Goal: Task Accomplishment & Management: Use online tool/utility

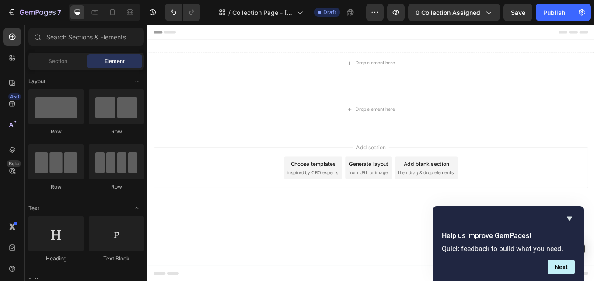
click at [406, 195] on span "from URL or image" at bounding box center [406, 198] width 47 height 8
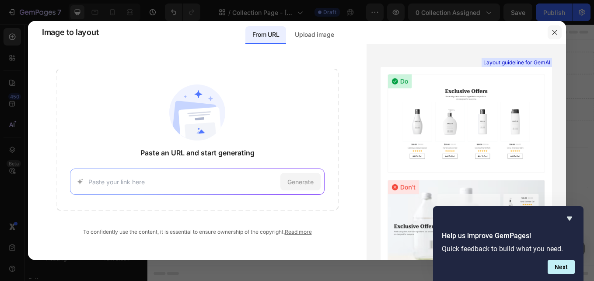
click at [556, 32] on icon "button" at bounding box center [554, 32] width 7 height 7
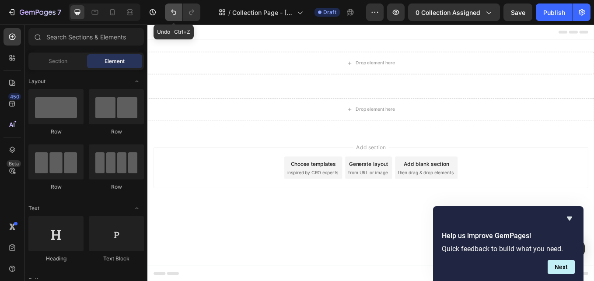
click at [174, 11] on icon "Undo/Redo" at bounding box center [173, 12] width 9 height 9
click at [175, 14] on icon "Undo/Redo" at bounding box center [173, 12] width 9 height 9
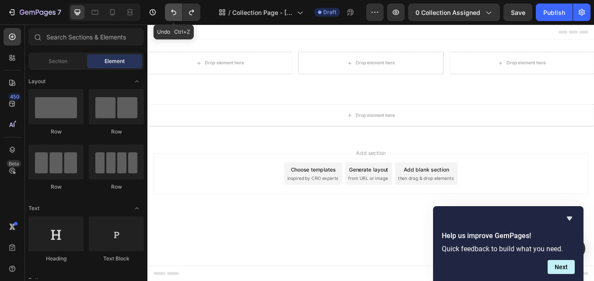
click at [174, 11] on icon "Undo/Redo" at bounding box center [173, 13] width 5 height 6
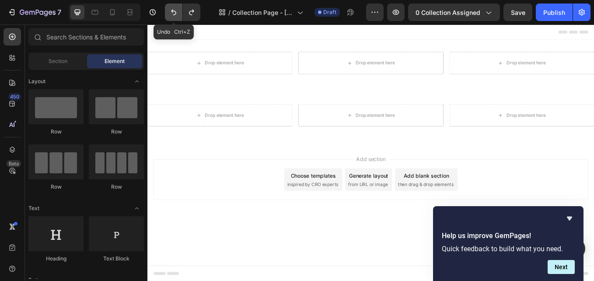
click at [174, 11] on icon "Undo/Redo" at bounding box center [173, 13] width 5 height 6
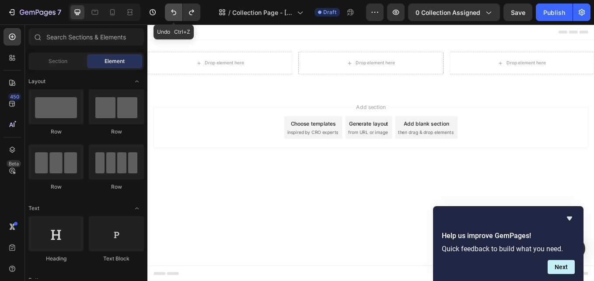
click at [174, 11] on icon "Undo/Redo" at bounding box center [173, 13] width 5 height 6
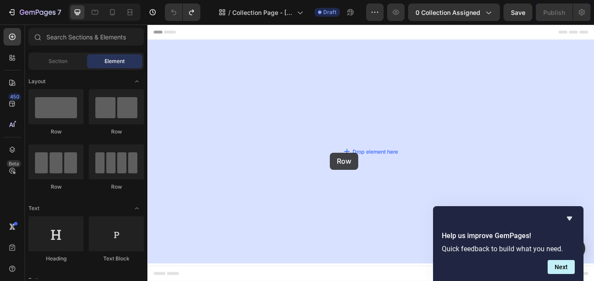
drag, startPoint x: 257, startPoint y: 194, endPoint x: 363, endPoint y: 171, distance: 108.9
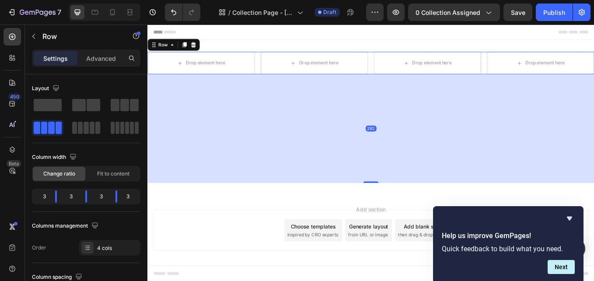
drag, startPoint x: 410, startPoint y: 87, endPoint x: 403, endPoint y: 228, distance: 141.1
click at [404, 83] on div "292" at bounding box center [409, 83] width 525 height 0
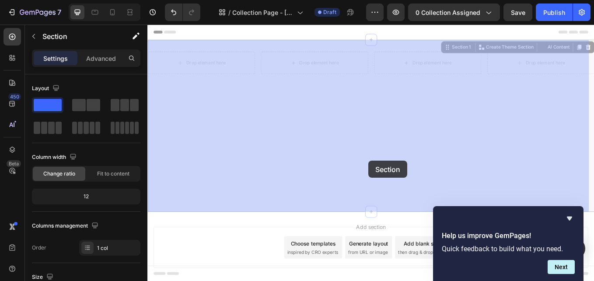
drag, startPoint x: 406, startPoint y: 231, endPoint x: 407, endPoint y: 186, distance: 44.6
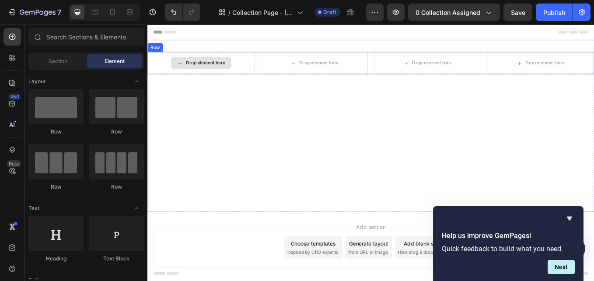
click at [231, 67] on div "Drop element here" at bounding box center [216, 69] width 46 height 7
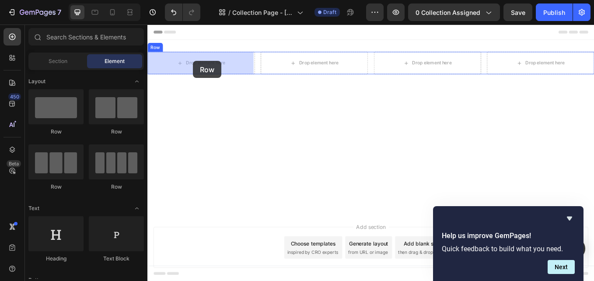
drag, startPoint x: 268, startPoint y: 193, endPoint x: 201, endPoint y: 67, distance: 142.2
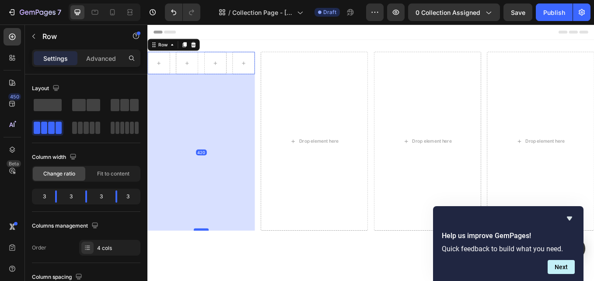
drag, startPoint x: 211, startPoint y: 81, endPoint x: 213, endPoint y: 270, distance: 189.1
click at [213, 267] on div at bounding box center [211, 265] width 18 height 3
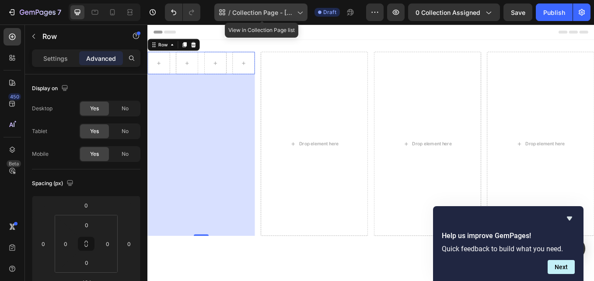
click at [273, 12] on span "Collection Page - [DATE] 16:52:40" at bounding box center [262, 12] width 61 height 9
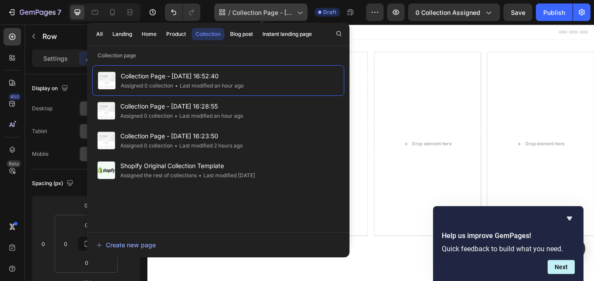
click at [273, 12] on span "Collection Page - [DATE] 16:52:40" at bounding box center [262, 12] width 61 height 9
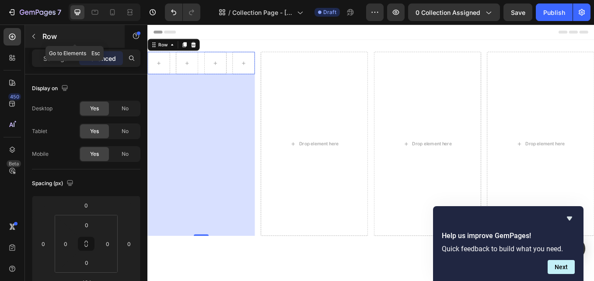
click at [33, 39] on icon "button" at bounding box center [33, 36] width 7 height 7
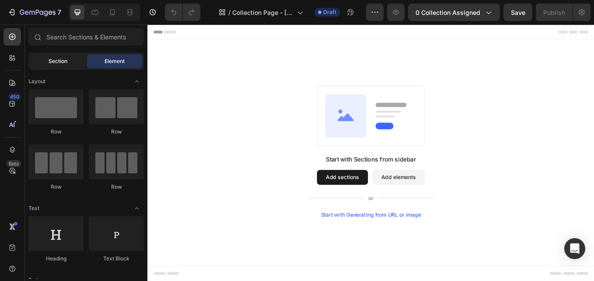
click at [62, 63] on span "Section" at bounding box center [58, 61] width 19 height 8
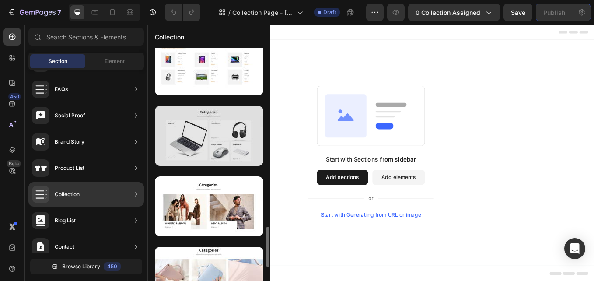
scroll to position [569, 0]
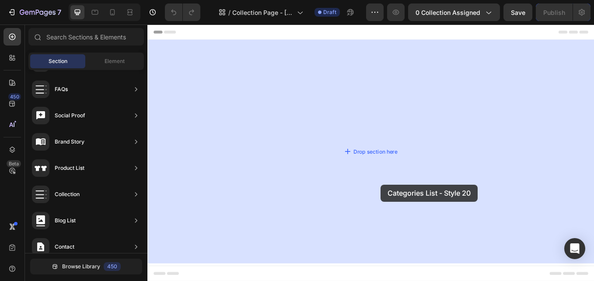
drag, startPoint x: 374, startPoint y: 252, endPoint x: 424, endPoint y: 212, distance: 63.8
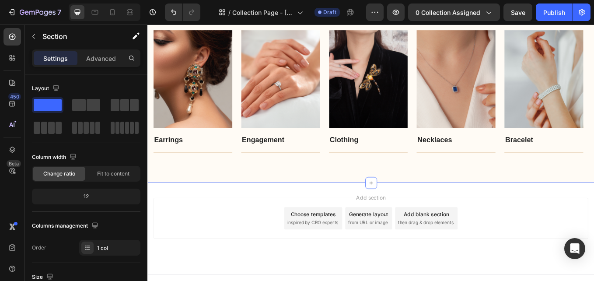
scroll to position [124, 0]
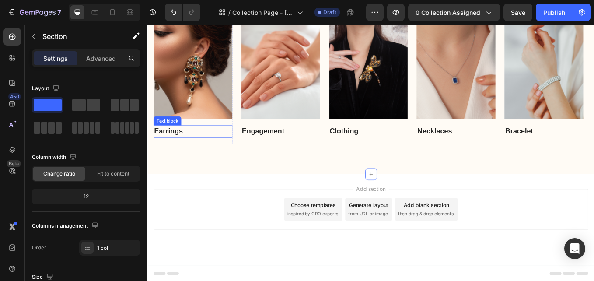
click at [170, 149] on link "Earrings" at bounding box center [172, 149] width 34 height 9
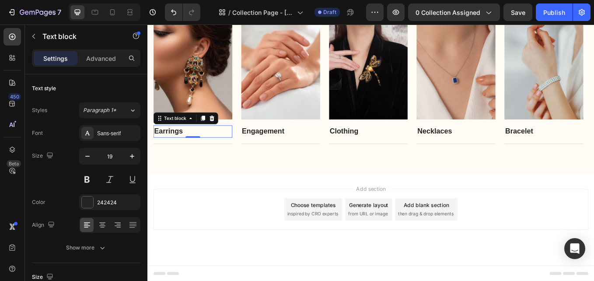
click at [190, 150] on p "Earrings" at bounding box center [200, 150] width 91 height 13
click at [190, 150] on p "Earrings ⁠⁠⁠⁠⁠⁠⁠" at bounding box center [200, 150] width 91 height 13
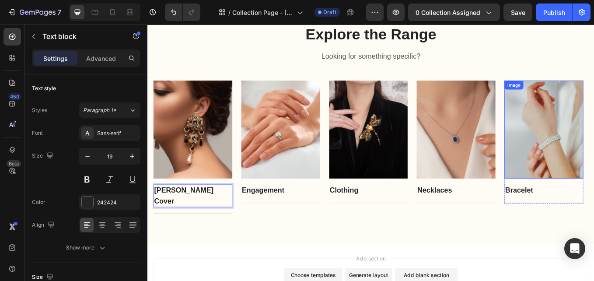
scroll to position [36, 0]
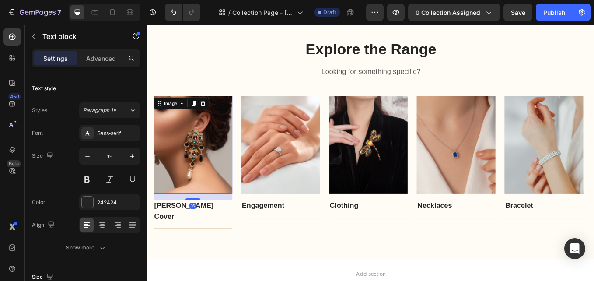
click at [211, 175] on img at bounding box center [200, 166] width 93 height 116
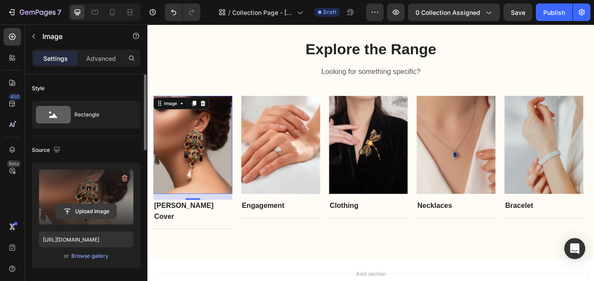
click at [101, 210] on input "file" at bounding box center [86, 211] width 60 height 15
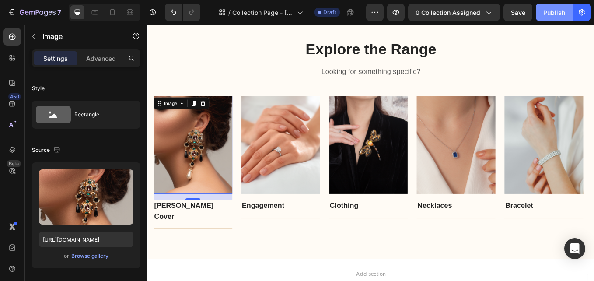
click at [552, 14] on div "Publish" at bounding box center [555, 12] width 22 height 9
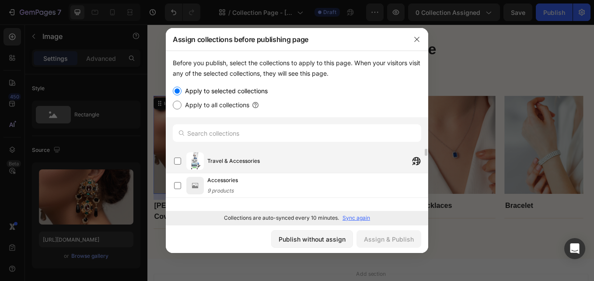
click at [234, 160] on span "Travel & Accessories" at bounding box center [233, 161] width 53 height 9
click at [386, 236] on div "Assign & Publish" at bounding box center [389, 239] width 50 height 9
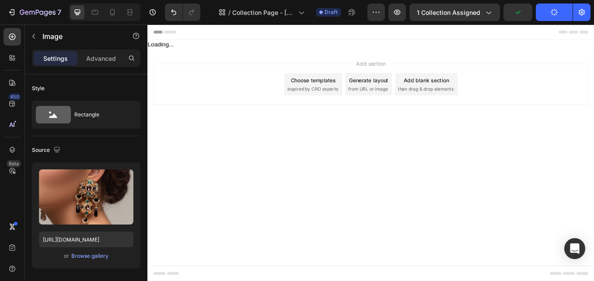
scroll to position [0, 0]
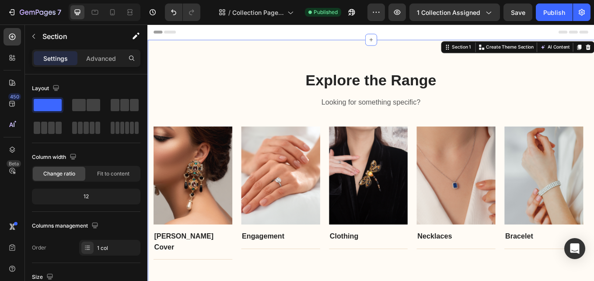
click at [274, 59] on div "Explore the Range Heading Looking for something specific? Text block Row Image …" at bounding box center [409, 189] width 525 height 294
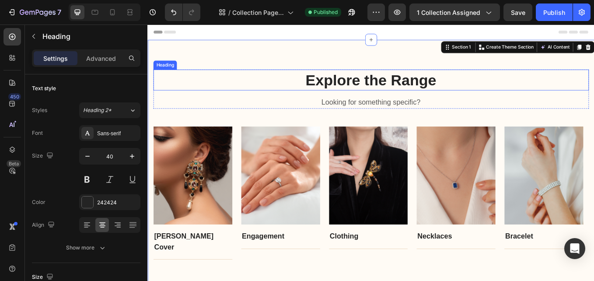
click at [402, 93] on p "Explore the Range" at bounding box center [410, 89] width 510 height 23
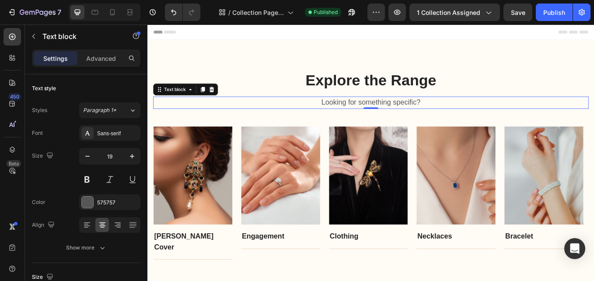
click at [465, 119] on p "Looking for something specific?" at bounding box center [410, 116] width 510 height 13
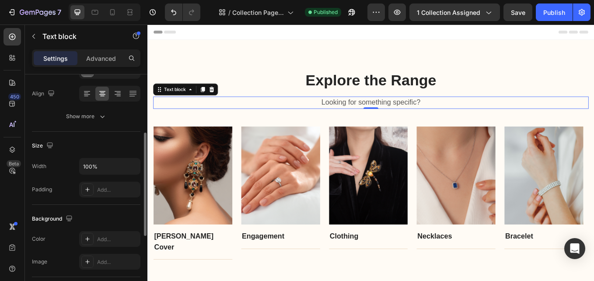
scroll to position [175, 0]
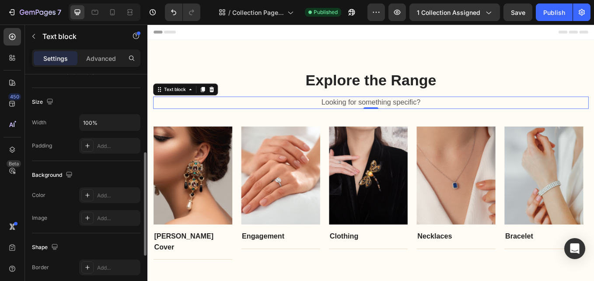
click at [50, 194] on div "Color Add..." at bounding box center [86, 195] width 109 height 16
click at [88, 195] on icon at bounding box center [87, 195] width 4 height 4
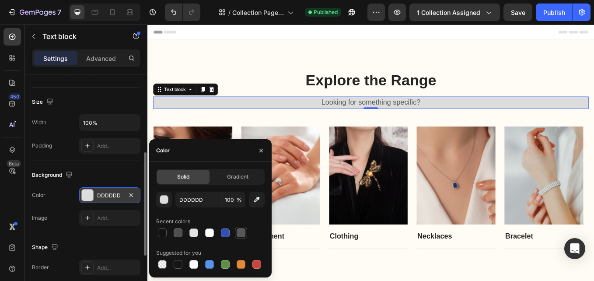
click at [239, 232] on div at bounding box center [241, 232] width 9 height 9
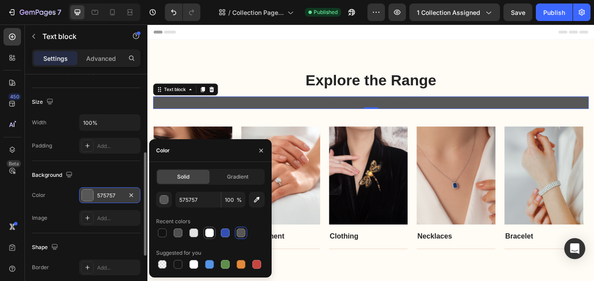
click at [211, 233] on div at bounding box center [209, 232] width 9 height 9
type input "FFFFFF"
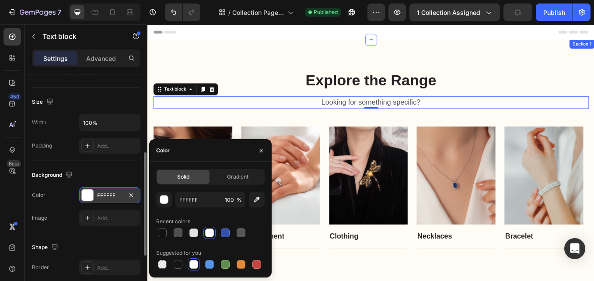
click at [286, 43] on div "Explore the Range Heading Looking for something specific? Text block 0 Row Imag…" at bounding box center [409, 189] width 525 height 294
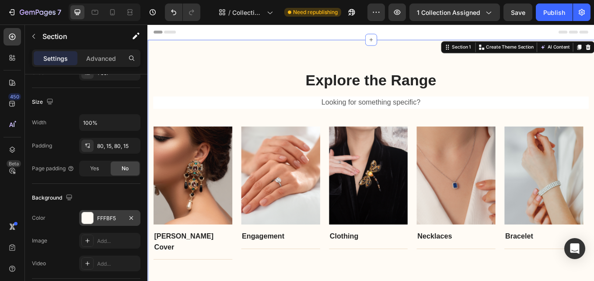
click at [89, 219] on div at bounding box center [87, 217] width 11 height 11
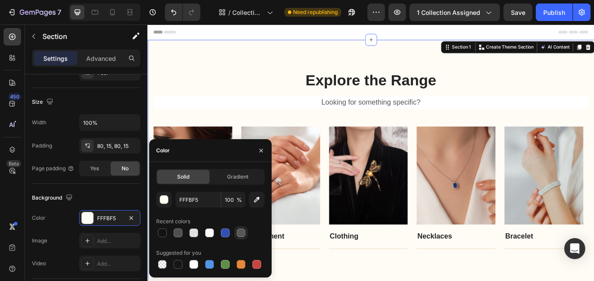
click at [244, 232] on div at bounding box center [241, 232] width 9 height 9
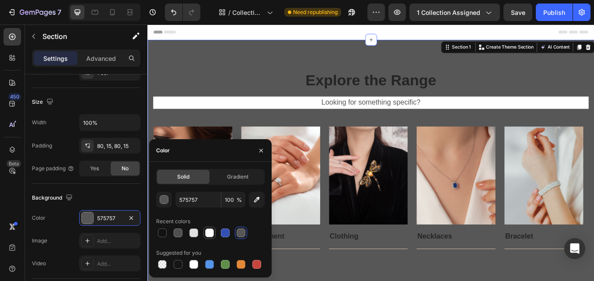
click at [207, 232] on div at bounding box center [209, 232] width 9 height 9
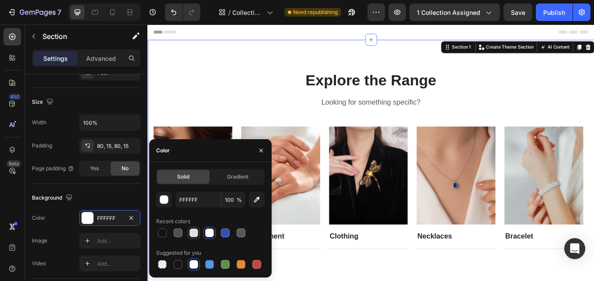
click at [194, 232] on div at bounding box center [193, 232] width 9 height 9
type input "E2E2E2"
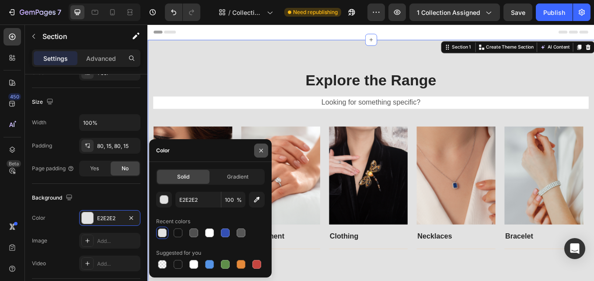
click at [256, 151] on button "button" at bounding box center [261, 151] width 14 height 14
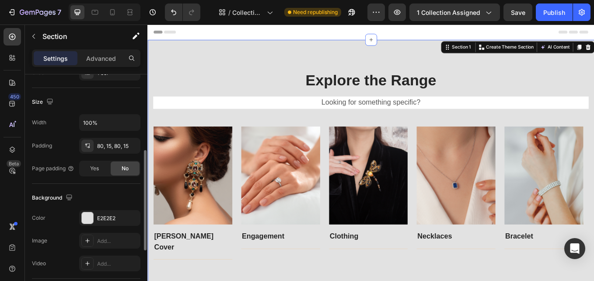
scroll to position [0, 0]
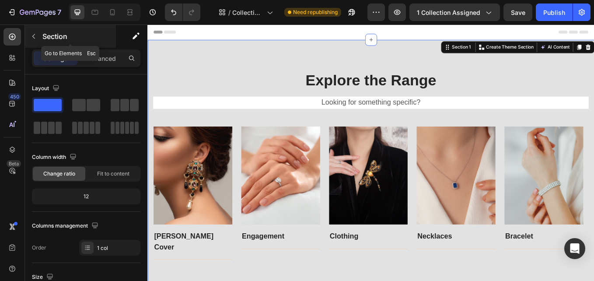
click at [34, 35] on icon "button" at bounding box center [33, 36] width 7 height 7
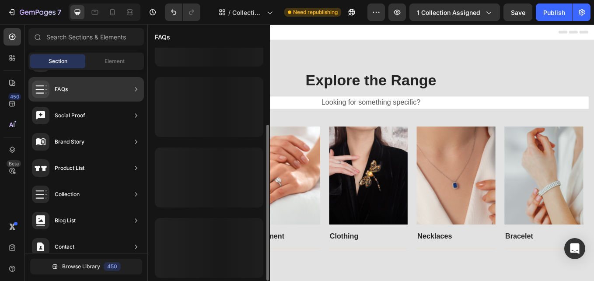
scroll to position [114, 0]
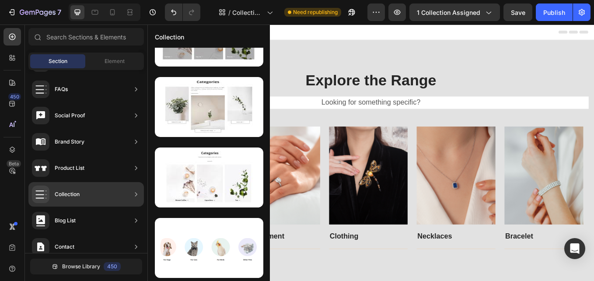
click at [77, 192] on div "Collection" at bounding box center [67, 194] width 25 height 9
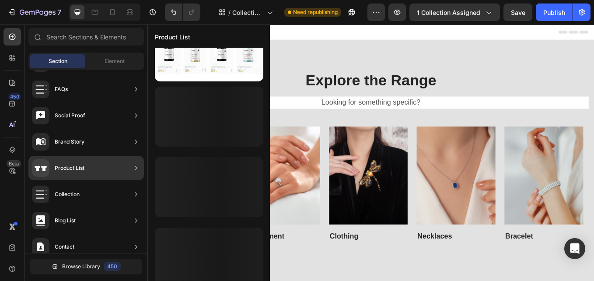
scroll to position [467, 0]
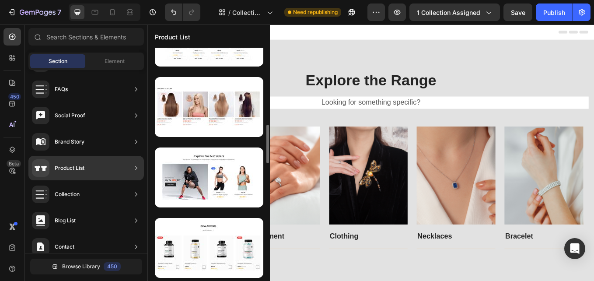
click at [98, 167] on div "Product List" at bounding box center [86, 168] width 116 height 25
click at [98, 166] on div "Product List" at bounding box center [86, 168] width 116 height 25
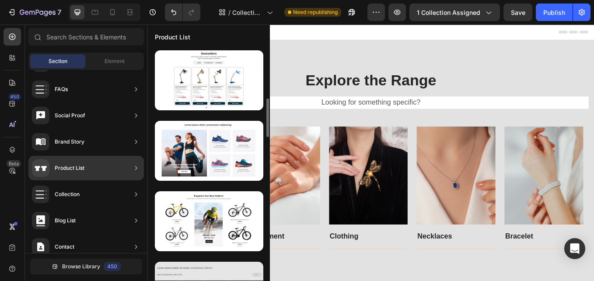
scroll to position [88, 0]
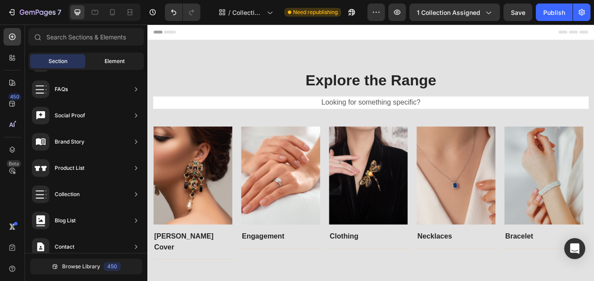
click at [106, 61] on span "Element" at bounding box center [115, 61] width 20 height 8
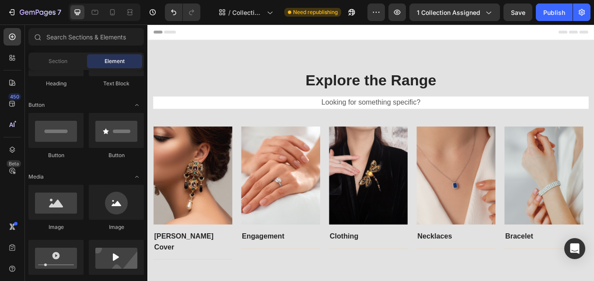
scroll to position [0, 0]
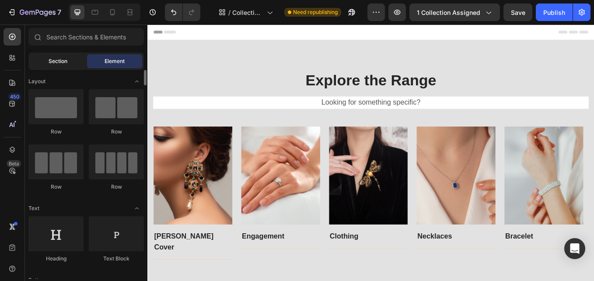
click at [71, 66] on div "Section" at bounding box center [57, 61] width 55 height 14
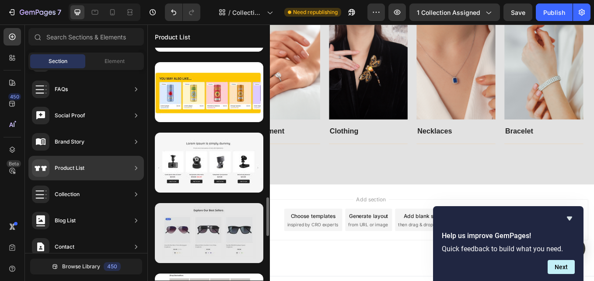
scroll to position [1035, 0]
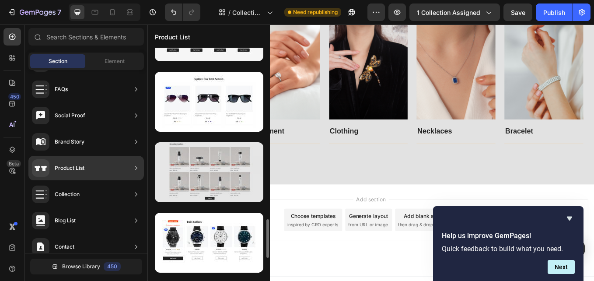
click at [232, 175] on div at bounding box center [209, 172] width 109 height 60
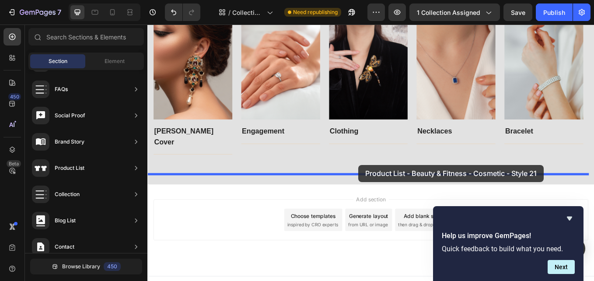
drag, startPoint x: 375, startPoint y: 202, endPoint x: 422, endPoint y: 185, distance: 50.7
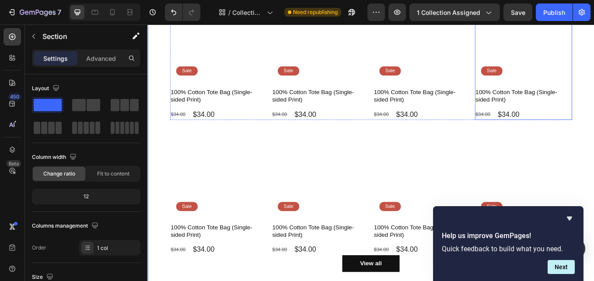
scroll to position [430, 0]
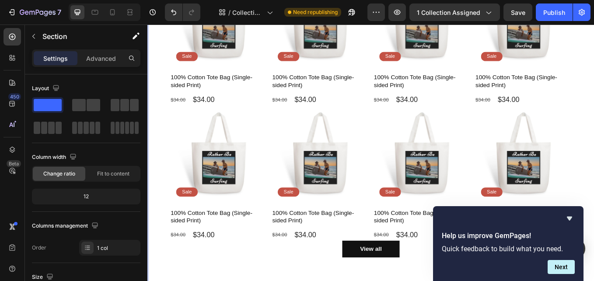
click at [594, 191] on div "Shop Bestsellers Heading Product Images Sale Text Block Row 100% Cotton Tote Ba…" at bounding box center [409, 113] width 525 height 439
click at [566, 218] on icon "Hide survey" at bounding box center [570, 218] width 11 height 11
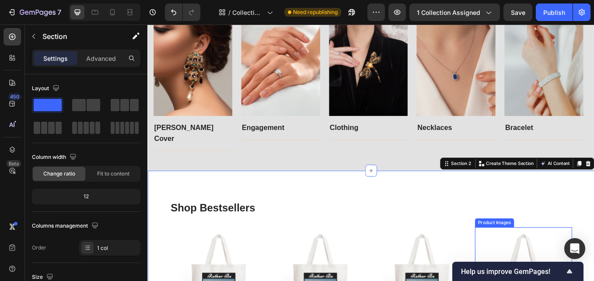
scroll to position [80, 0]
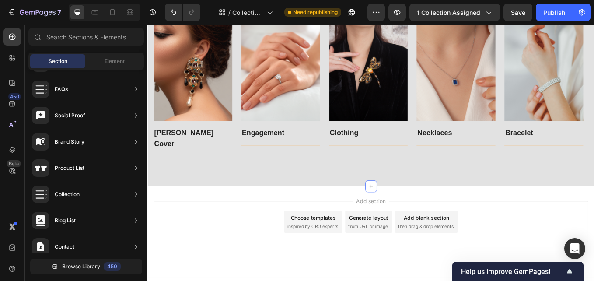
scroll to position [124, 0]
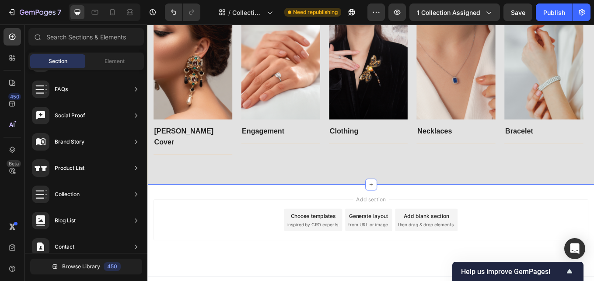
click at [594, 189] on div "Explore the Range Heading Looking for something specific? Text block Row Image …" at bounding box center [409, 66] width 525 height 294
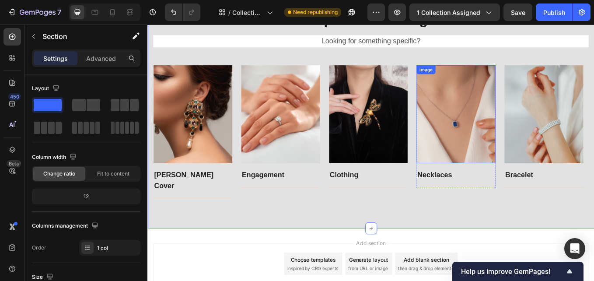
scroll to position [0, 0]
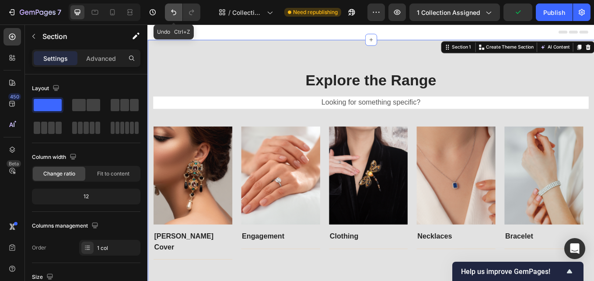
click at [173, 15] on icon "Undo/Redo" at bounding box center [173, 12] width 9 height 9
click at [173, 14] on icon "Undo/Redo" at bounding box center [173, 12] width 9 height 9
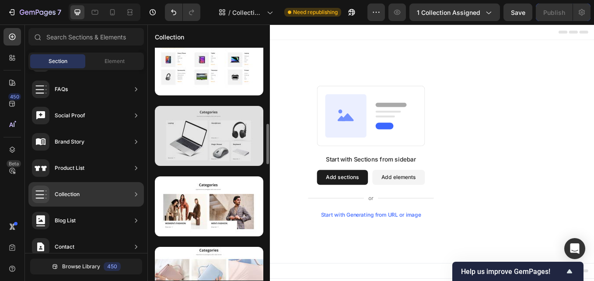
scroll to position [569, 0]
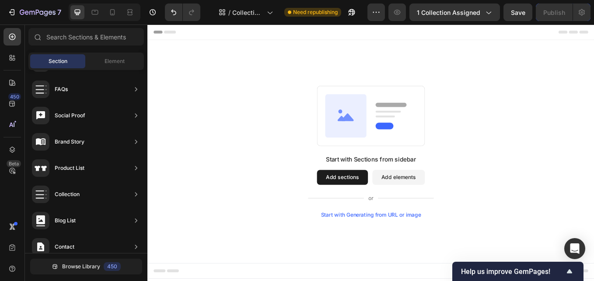
drag, startPoint x: 361, startPoint y: 113, endPoint x: 239, endPoint y: 150, distance: 127.2
click at [239, 150] on div "Start with Sections from sidebar Add sections Add elements Start with Generatin…" at bounding box center [410, 173] width 462 height 155
drag, startPoint x: 241, startPoint y: 150, endPoint x: 206, endPoint y: 144, distance: 35.6
click at [206, 144] on div "Start with Sections from sidebar Add sections Add elements Start with Generatin…" at bounding box center [410, 173] width 462 height 155
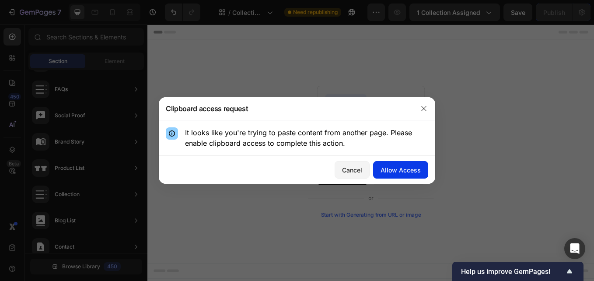
click at [399, 167] on div "Allow Access" at bounding box center [401, 169] width 40 height 9
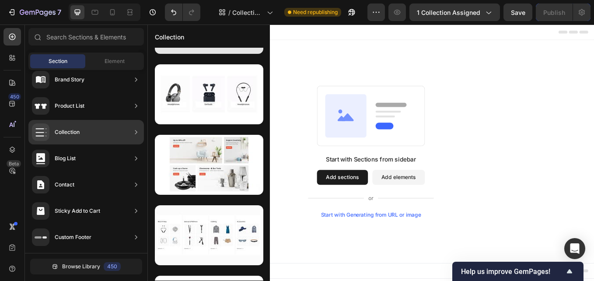
scroll to position [919, 0]
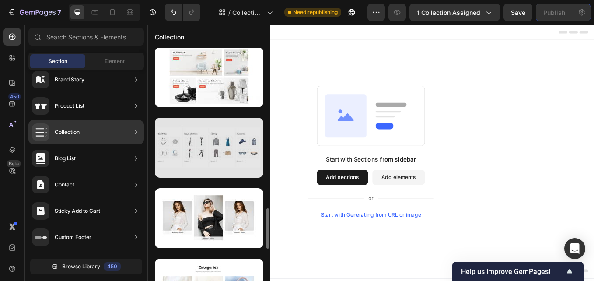
click at [222, 158] on div at bounding box center [209, 148] width 109 height 60
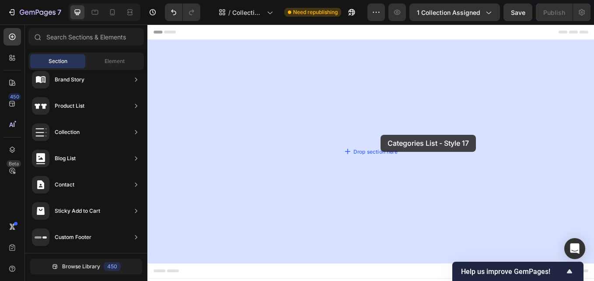
drag, startPoint x: 374, startPoint y: 181, endPoint x: 414, endPoint y: 173, distance: 40.2
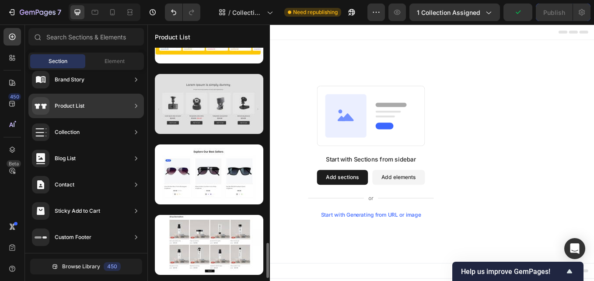
scroll to position [1094, 0]
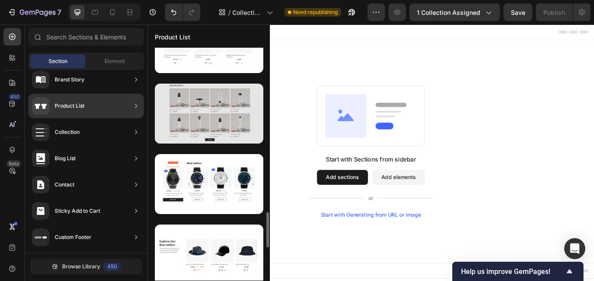
click at [223, 138] on div at bounding box center [209, 114] width 109 height 60
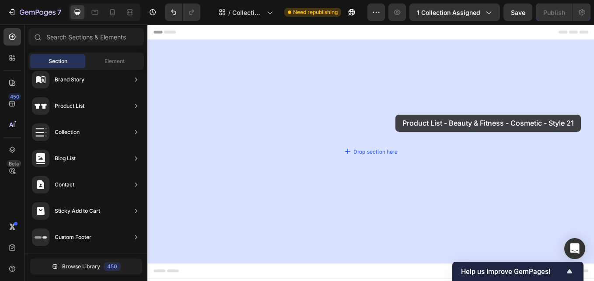
drag, startPoint x: 377, startPoint y: 146, endPoint x: 439, endPoint y: 130, distance: 64.2
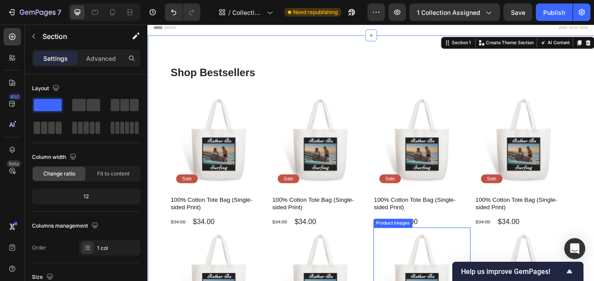
scroll to position [0, 0]
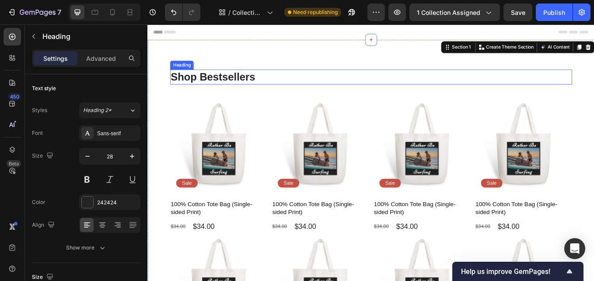
click at [246, 88] on h2 "Shop Bestsellers" at bounding box center [410, 86] width 473 height 18
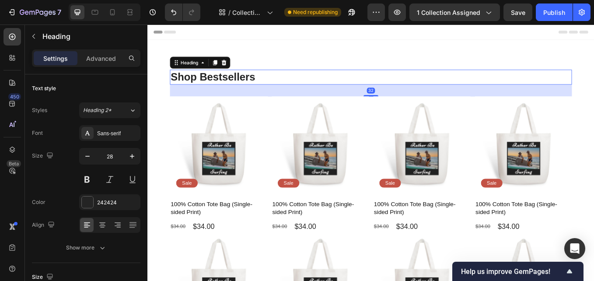
click at [281, 88] on h2 "Shop Bestsellers" at bounding box center [410, 86] width 473 height 18
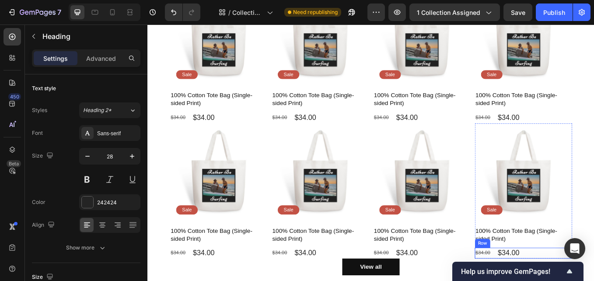
scroll to position [44, 0]
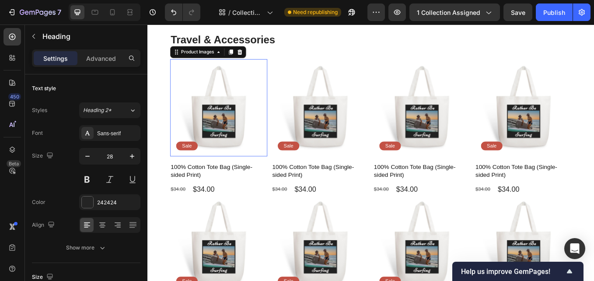
click at [241, 134] on img at bounding box center [231, 122] width 114 height 114
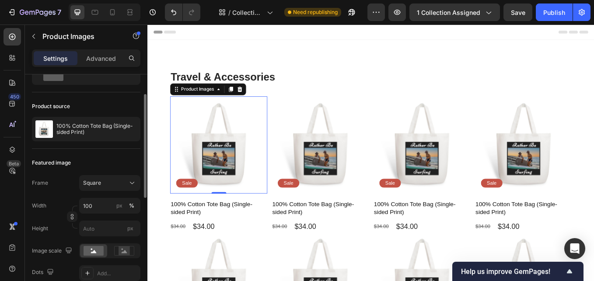
scroll to position [0, 0]
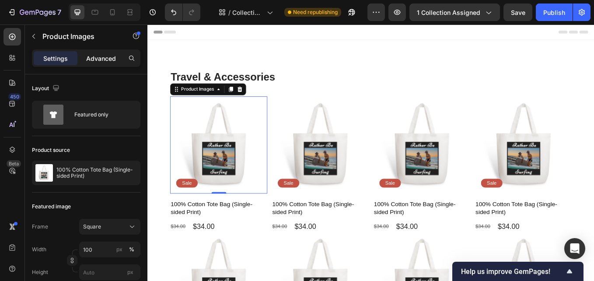
click at [98, 61] on p "Advanced" at bounding box center [101, 58] width 30 height 9
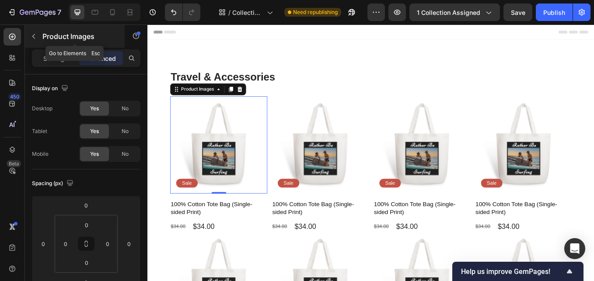
click at [31, 36] on icon "button" at bounding box center [33, 36] width 7 height 7
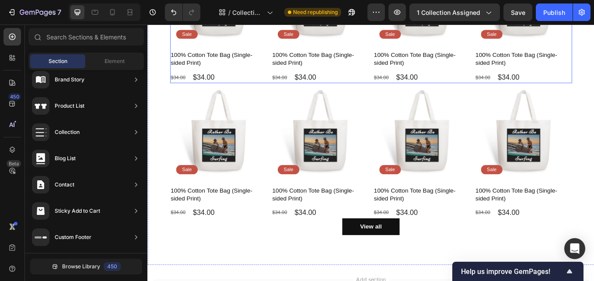
scroll to position [278, 0]
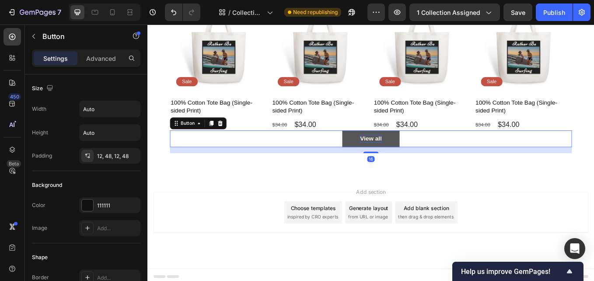
click at [415, 157] on div "View all" at bounding box center [409, 158] width 25 height 9
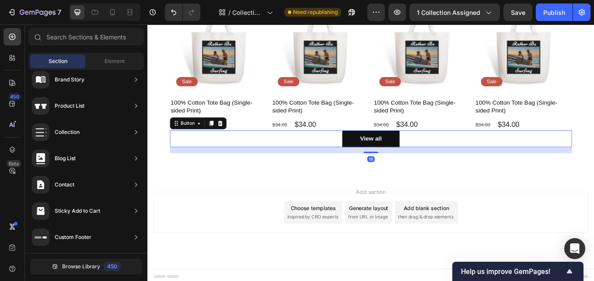
click at [548, 204] on div "Add section Choose templates inspired by CRO experts Generate layout from URL o…" at bounding box center [409, 257] width 525 height 108
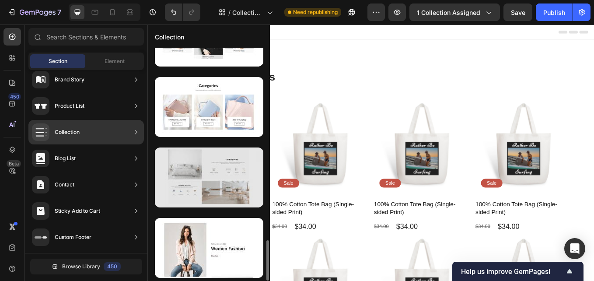
scroll to position [838, 0]
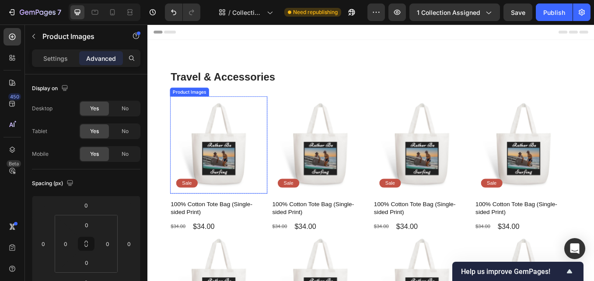
click at [246, 179] on img at bounding box center [231, 166] width 114 height 114
click at [208, 105] on div "Product Images" at bounding box center [206, 101] width 42 height 8
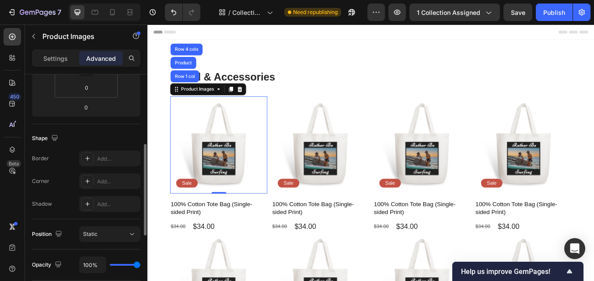
scroll to position [350, 0]
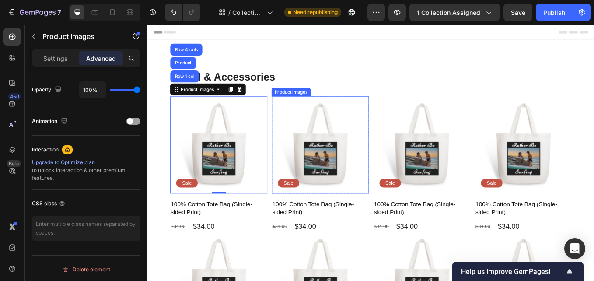
click at [351, 188] on img at bounding box center [350, 166] width 114 height 114
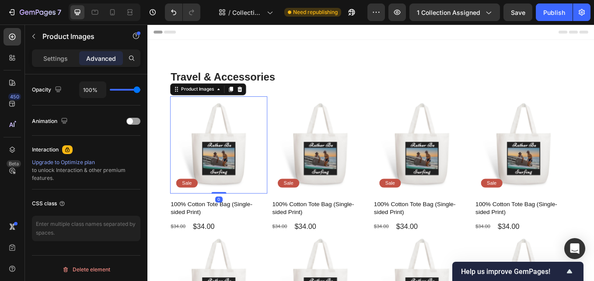
click at [246, 181] on img at bounding box center [231, 166] width 114 height 114
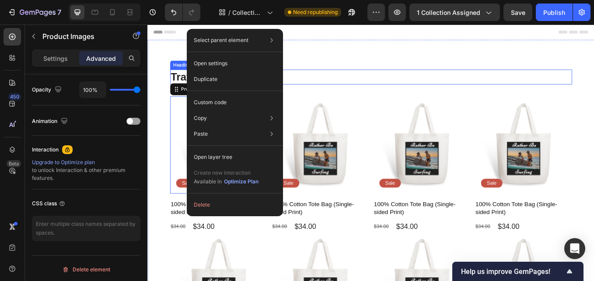
click at [430, 81] on p "Travel & Accessories" at bounding box center [410, 86] width 471 height 16
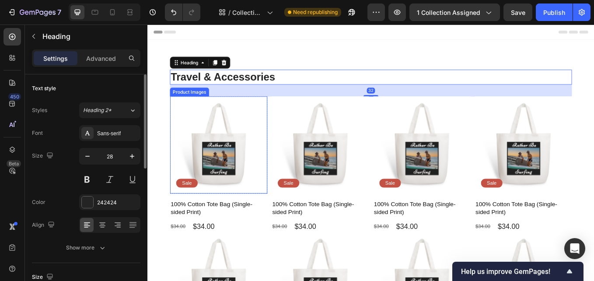
click at [219, 176] on img at bounding box center [231, 166] width 114 height 114
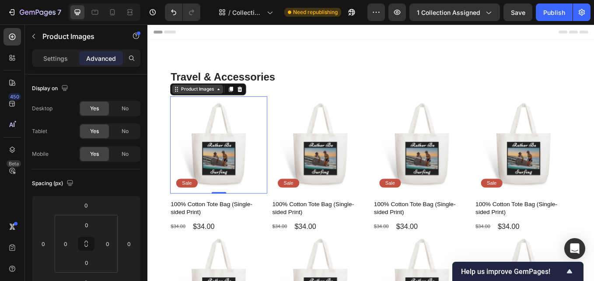
click at [210, 105] on div "Product Images" at bounding box center [206, 100] width 60 height 11
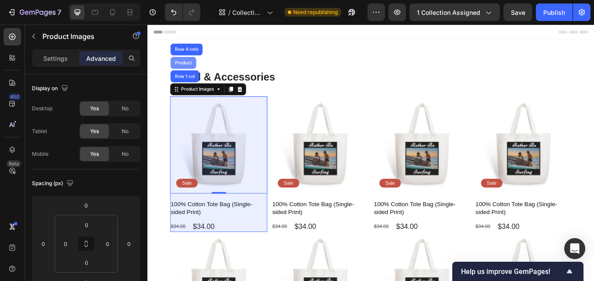
click at [193, 67] on div "Product" at bounding box center [189, 69] width 23 height 5
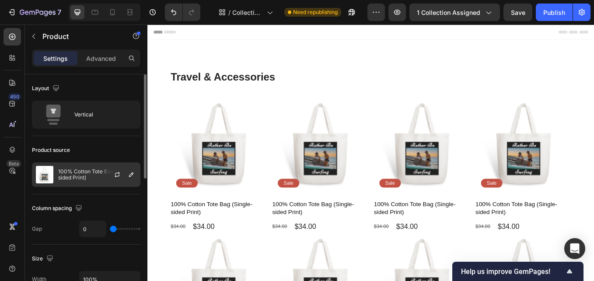
click at [69, 171] on p "100% Cotton Tote Bag (Single-sided Print)" at bounding box center [97, 174] width 78 height 12
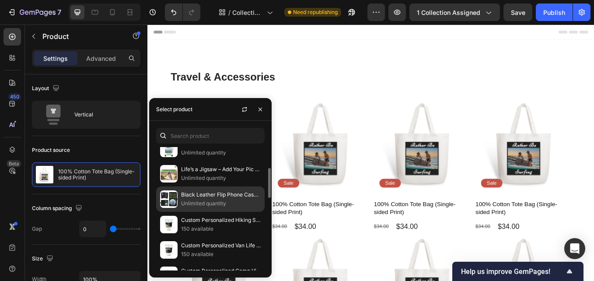
scroll to position [44, 0]
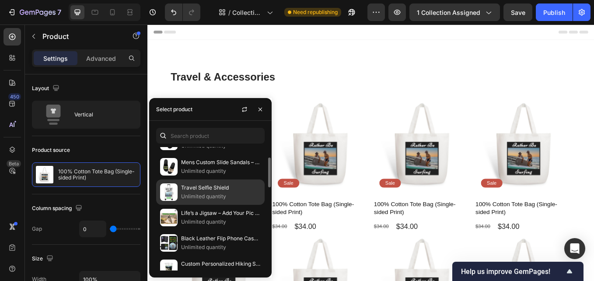
click at [173, 193] on img at bounding box center [169, 192] width 18 height 18
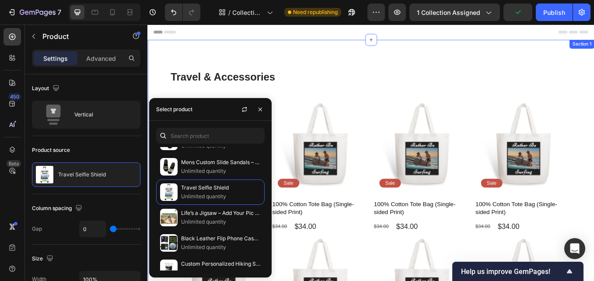
click at [423, 97] on div "Travel & Accessories Heading Product Images Sale Text Block Row Travel Selfie S…" at bounding box center [410, 265] width 473 height 376
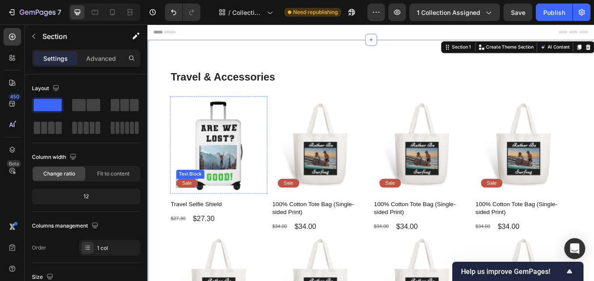
click at [197, 208] on p "Sale" at bounding box center [193, 210] width 11 height 7
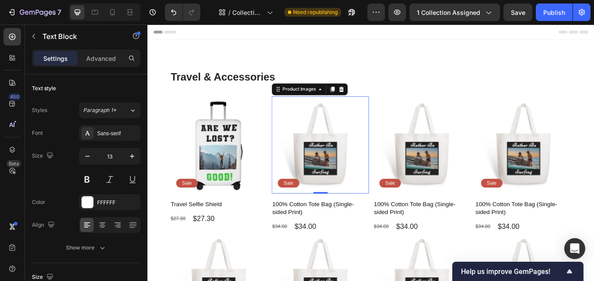
click at [355, 198] on img at bounding box center [350, 166] width 114 height 114
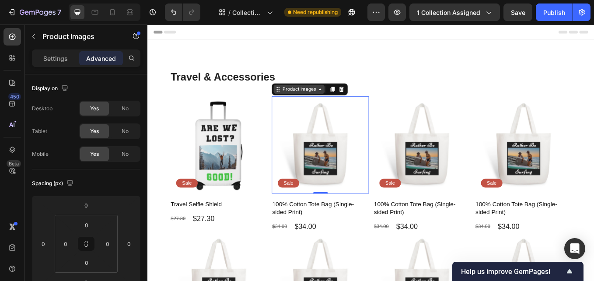
click at [326, 103] on div "Product Images" at bounding box center [325, 101] width 42 height 8
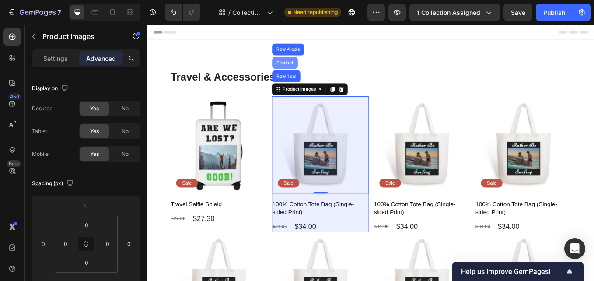
click at [314, 72] on div "Product" at bounding box center [308, 69] width 23 height 5
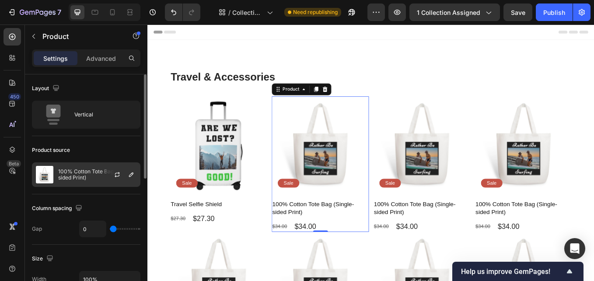
click at [94, 175] on p "100% Cotton Tote Bag (Single-sided Print)" at bounding box center [97, 174] width 78 height 12
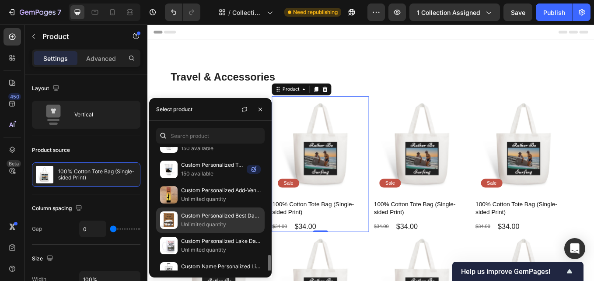
scroll to position [306, 0]
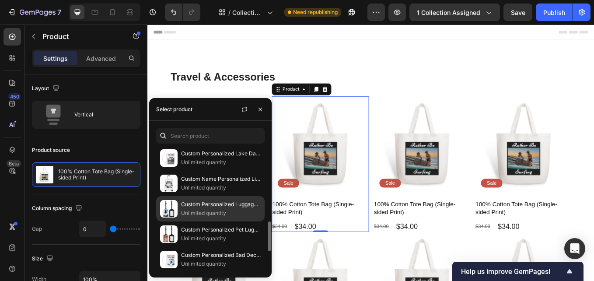
click at [200, 207] on p "Custom Personalized Luggage Tag" at bounding box center [221, 204] width 80 height 9
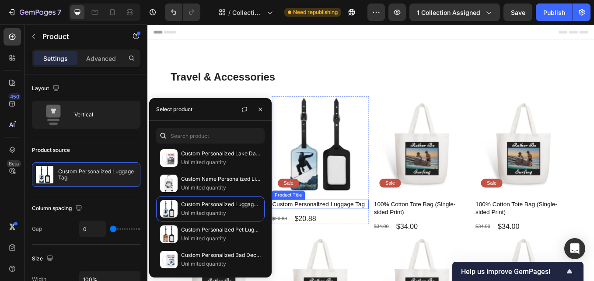
click at [328, 239] on h1 "Custom Personalized Luggage Tag" at bounding box center [350, 235] width 114 height 11
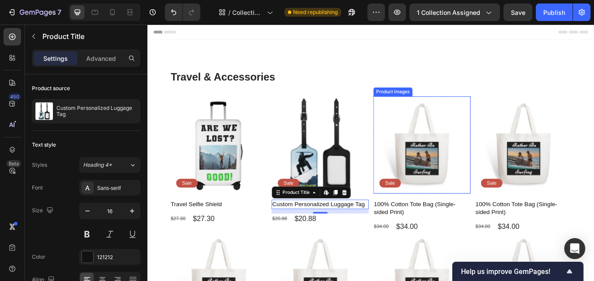
click at [460, 176] on img at bounding box center [470, 166] width 114 height 114
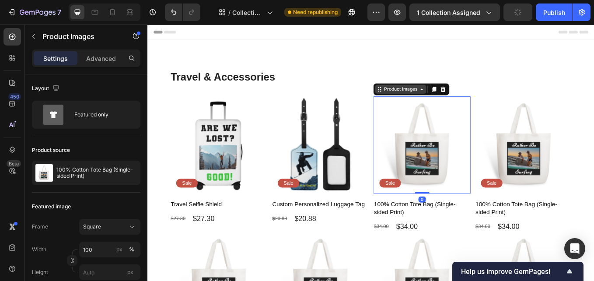
click at [447, 105] on div "Product Images" at bounding box center [445, 100] width 60 height 11
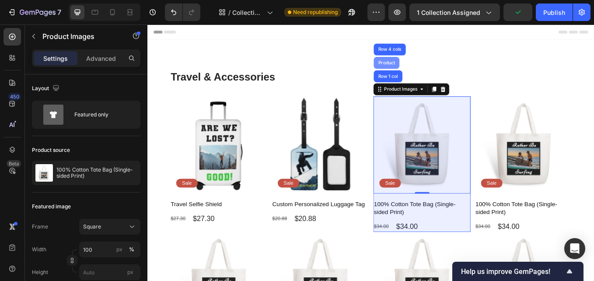
click at [433, 70] on div "Product" at bounding box center [428, 69] width 23 height 5
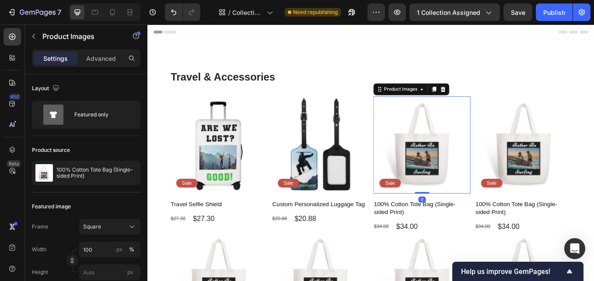
click at [451, 149] on img at bounding box center [470, 166] width 114 height 114
click at [441, 105] on div "Product Images" at bounding box center [445, 101] width 42 height 8
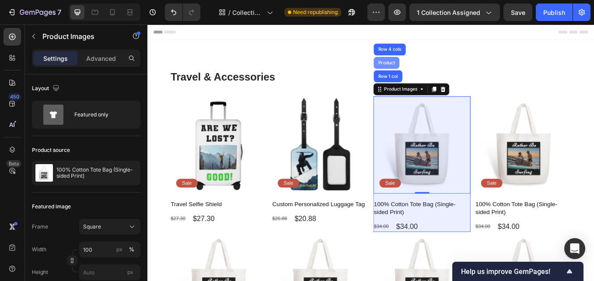
click at [432, 69] on div "Product" at bounding box center [428, 69] width 23 height 5
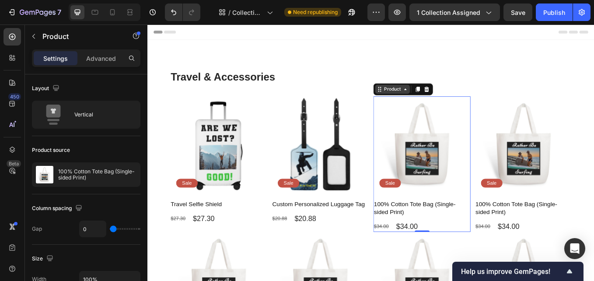
click at [442, 102] on div "Product" at bounding box center [435, 101] width 23 height 8
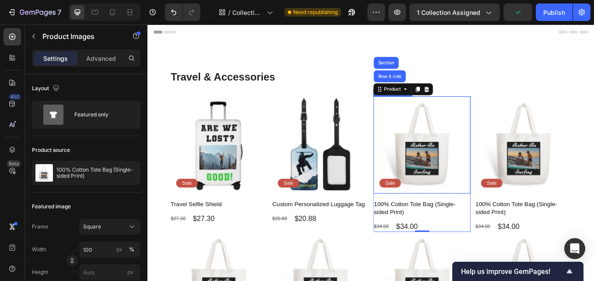
click at [443, 166] on img at bounding box center [470, 166] width 114 height 114
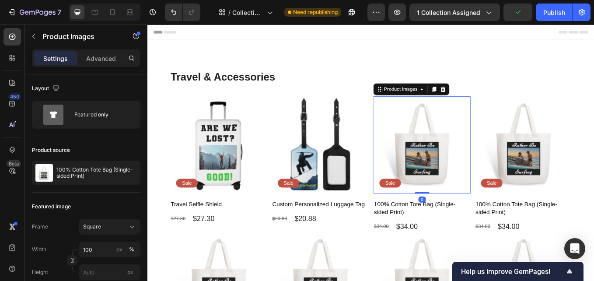
click at [443, 166] on img at bounding box center [470, 166] width 114 height 114
click at [441, 105] on div "Product Images" at bounding box center [445, 100] width 60 height 11
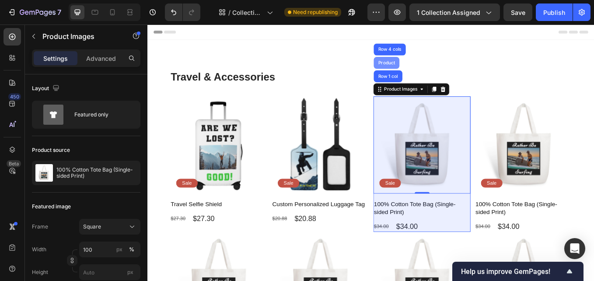
click at [433, 71] on div "Product" at bounding box center [428, 69] width 23 height 5
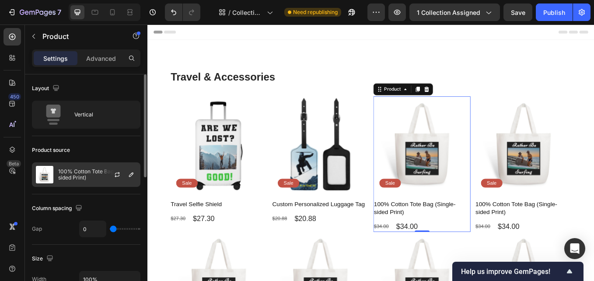
click at [91, 174] on p "100% Cotton Tote Bag (Single-sided Print)" at bounding box center [97, 174] width 78 height 12
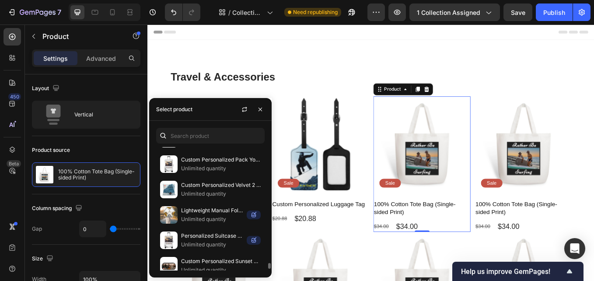
scroll to position [2516, 0]
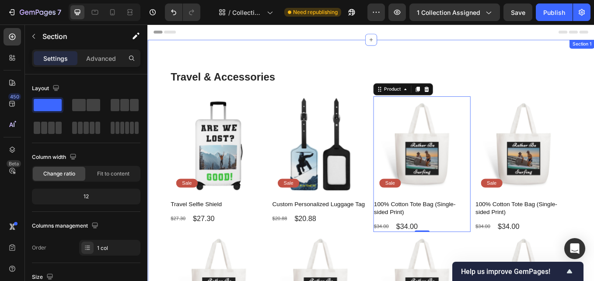
click at [356, 53] on div "Travel & Accessories Heading Product Images Sale Text Block Row Travel Selfie S…" at bounding box center [409, 261] width 525 height 439
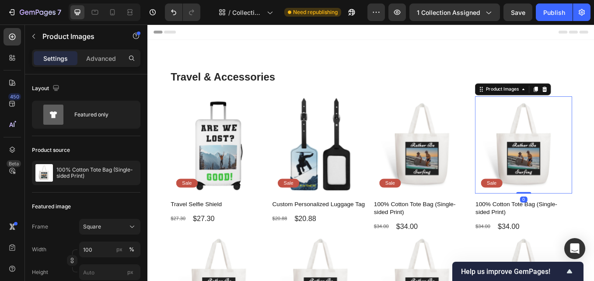
click at [579, 166] on img at bounding box center [589, 166] width 114 height 114
click at [557, 106] on div "Product Images" at bounding box center [576, 101] width 89 height 14
click at [557, 102] on div "Product Images" at bounding box center [564, 101] width 42 height 8
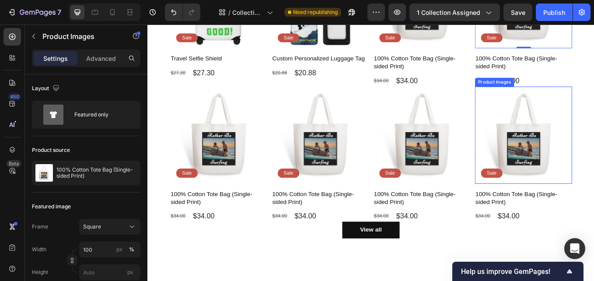
scroll to position [175, 0]
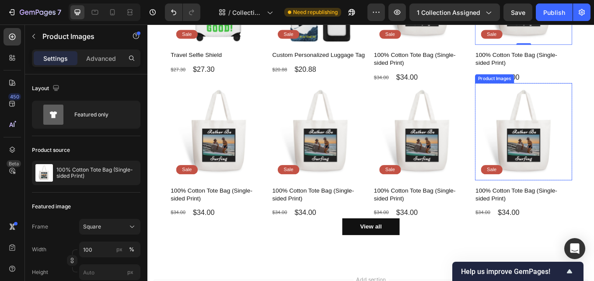
click at [589, 151] on img at bounding box center [589, 150] width 114 height 114
click at [594, 84] on icon at bounding box center [603, 84] width 7 height 7
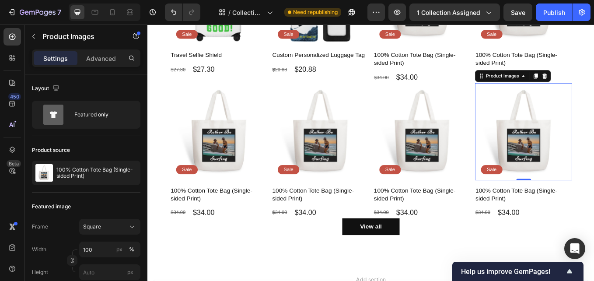
click at [594, 147] on img at bounding box center [589, 150] width 114 height 114
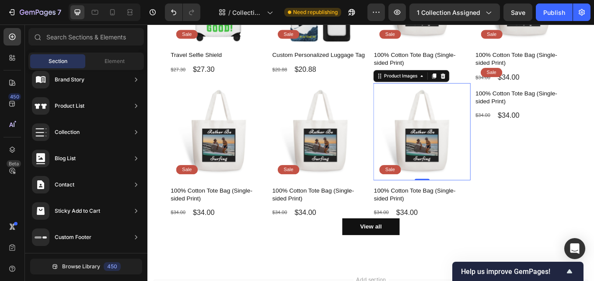
click at [483, 148] on img at bounding box center [470, 150] width 114 height 114
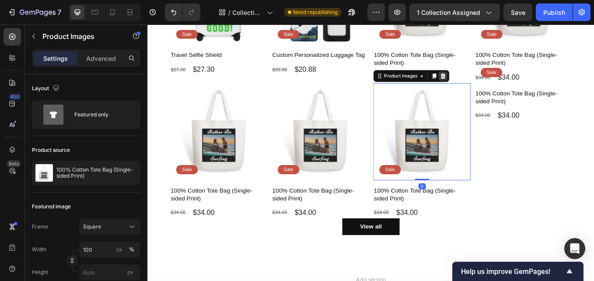
click at [494, 86] on icon at bounding box center [494, 84] width 7 height 7
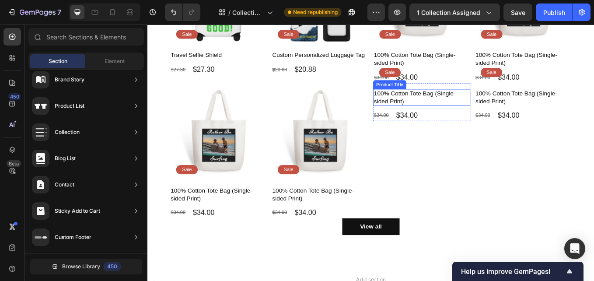
click at [463, 113] on h1 "100% Cotton Tote Bag (Single-sided Print)" at bounding box center [470, 110] width 114 height 20
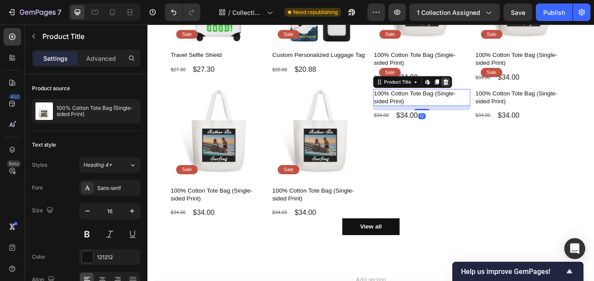
click at [497, 90] on icon at bounding box center [498, 92] width 6 height 6
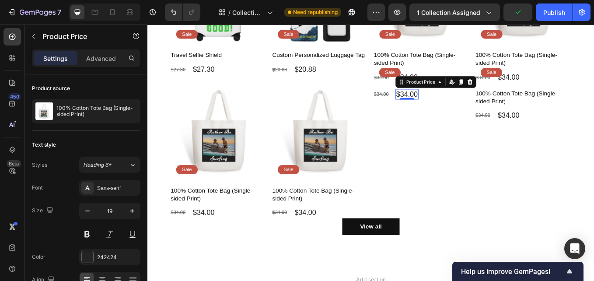
click at [450, 104] on div "$34.00" at bounding box center [452, 106] width 27 height 13
click at [523, 91] on icon at bounding box center [526, 92] width 6 height 6
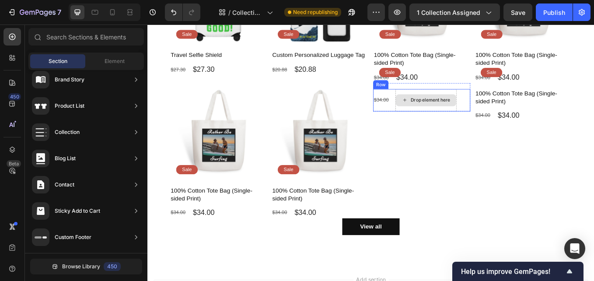
click at [477, 111] on div "Drop element here" at bounding box center [480, 113] width 46 height 7
click at [421, 104] on div "$34.00 Product Price Product Price" at bounding box center [422, 113] width 19 height 26
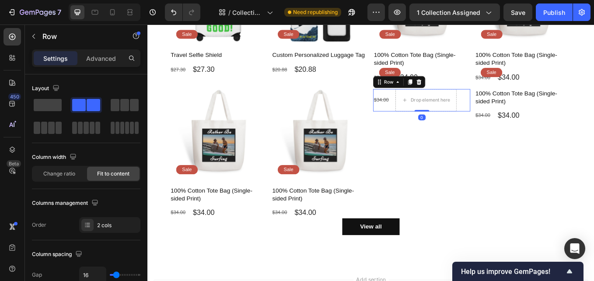
click at [464, 89] on icon at bounding box center [467, 92] width 6 height 6
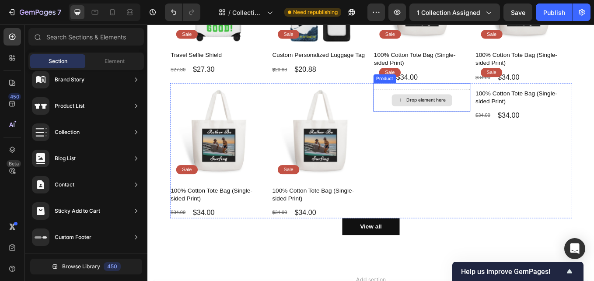
click at [507, 114] on div "Drop element here" at bounding box center [470, 113] width 114 height 26
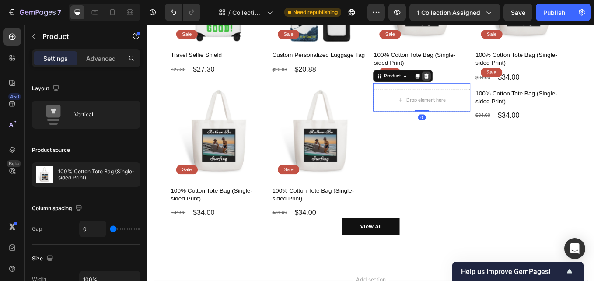
click at [474, 81] on icon at bounding box center [475, 84] width 7 height 7
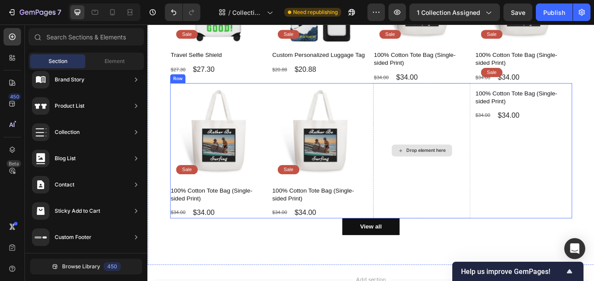
click at [471, 176] on div "Drop element here" at bounding box center [470, 172] width 71 height 14
click at [478, 209] on div "Drop element here" at bounding box center [470, 172] width 114 height 159
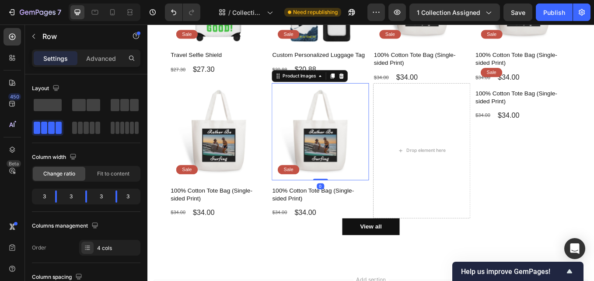
click at [392, 119] on img at bounding box center [350, 150] width 114 height 114
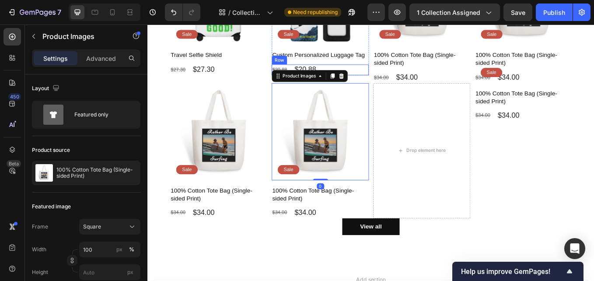
click at [397, 82] on div "$20.88 Product Price Product Price $20.88 Product Price Product Price Row" at bounding box center [350, 77] width 114 height 13
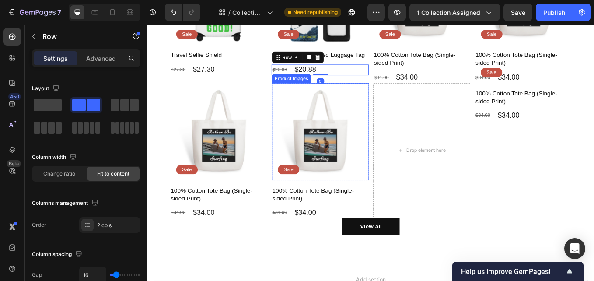
click at [395, 102] on img at bounding box center [350, 150] width 114 height 114
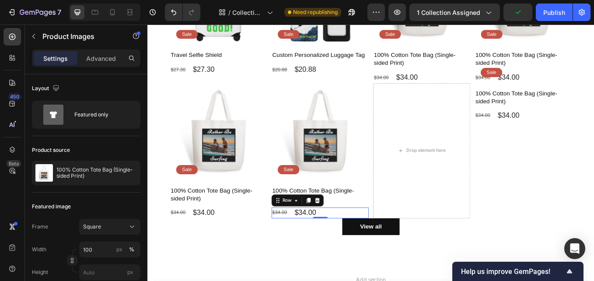
click at [379, 245] on div "$34.00 Product Price Product Price $34.00 Product Price Product Price Row 0" at bounding box center [350, 245] width 114 height 13
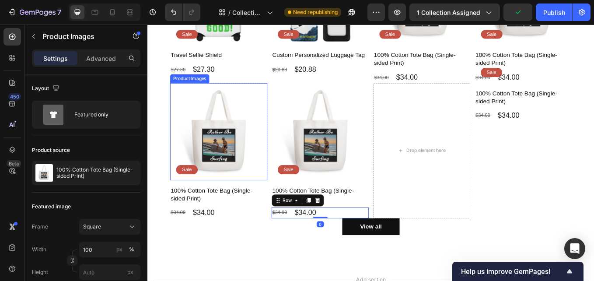
click at [272, 130] on img at bounding box center [231, 150] width 114 height 114
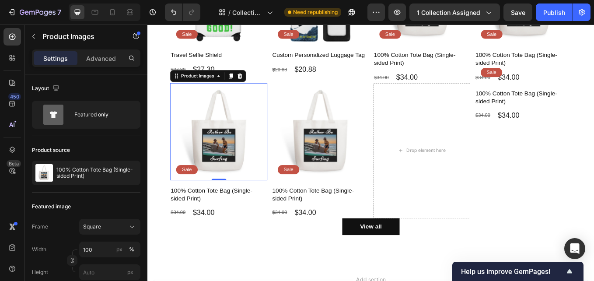
click at [269, 136] on img at bounding box center [231, 150] width 114 height 114
click at [265, 158] on img at bounding box center [231, 150] width 114 height 114
click at [260, 83] on div at bounding box center [255, 85] width 11 height 11
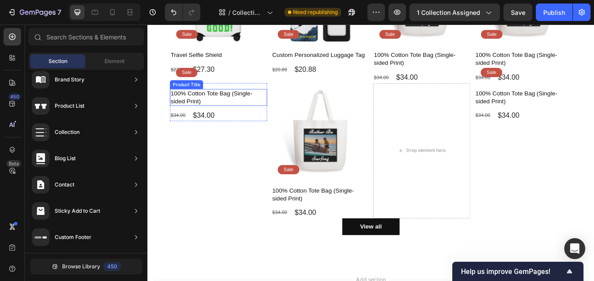
click at [234, 103] on h1 "100% Cotton Tote Bag (Single-sided Print)" at bounding box center [231, 110] width 114 height 20
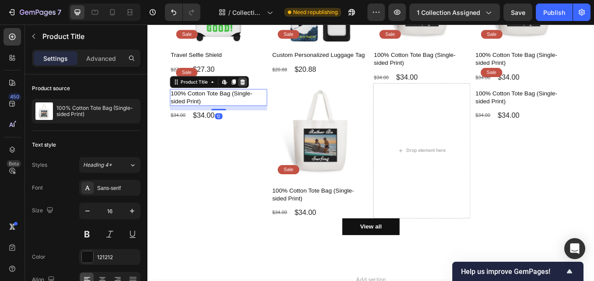
click at [260, 90] on icon at bounding box center [259, 92] width 6 height 6
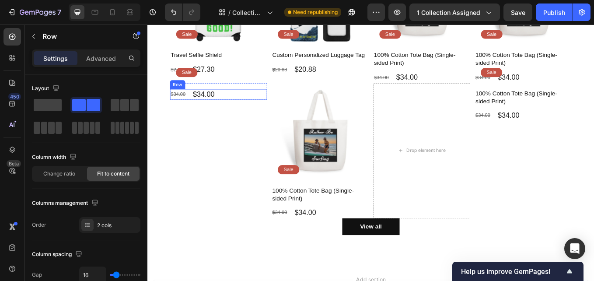
click at [228, 104] on div "$34.00 Product Price Product Price $34.00 Product Price Product Price Row" at bounding box center [231, 106] width 114 height 13
click at [228, 90] on icon at bounding box center [228, 92] width 6 height 6
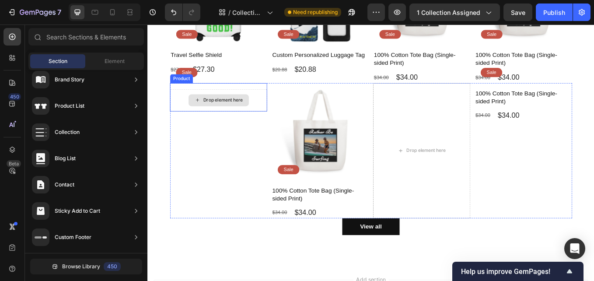
click at [279, 100] on div "Drop element here" at bounding box center [231, 113] width 114 height 26
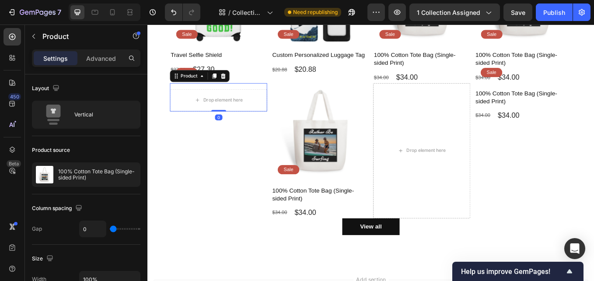
click at [240, 84] on div at bounding box center [236, 85] width 11 height 11
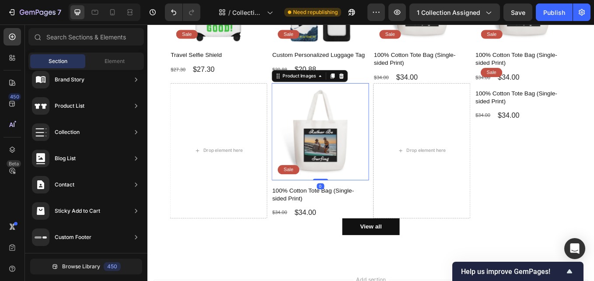
click at [327, 128] on img at bounding box center [350, 150] width 114 height 114
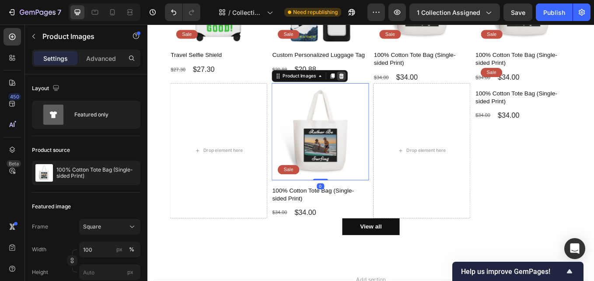
click at [377, 83] on icon at bounding box center [375, 84] width 7 height 7
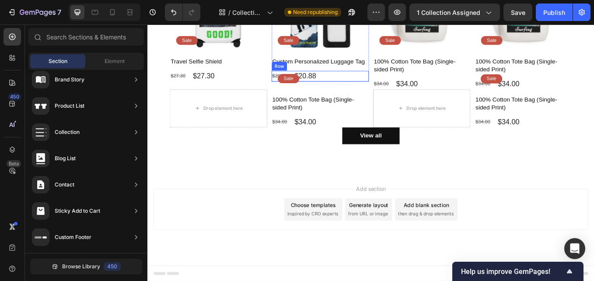
scroll to position [166, 0]
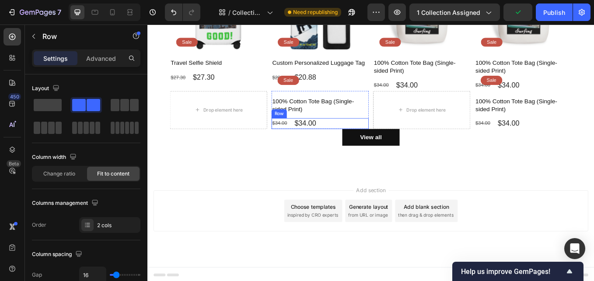
click at [359, 137] on div "$34.00 Product Price Product Price $34.00 Product Price Product Price Row" at bounding box center [350, 140] width 114 height 13
click at [345, 126] on icon at bounding box center [347, 126] width 6 height 6
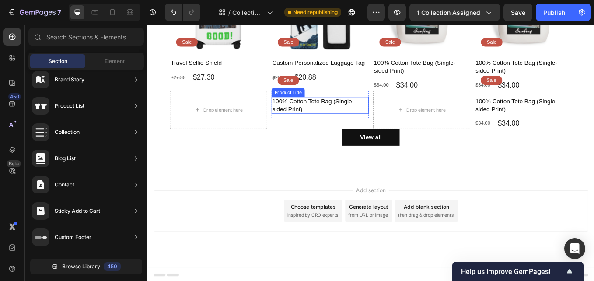
click at [355, 121] on h1 "100% Cotton Tote Bag (Single-sided Print)" at bounding box center [350, 119] width 114 height 20
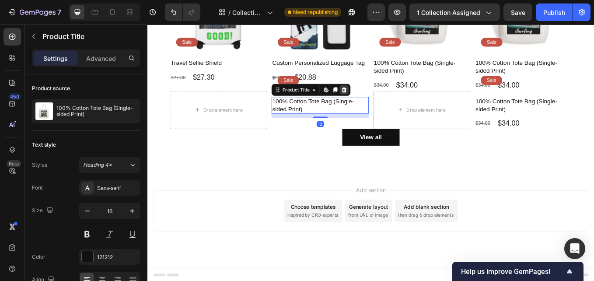
click at [381, 99] on div at bounding box center [378, 101] width 11 height 11
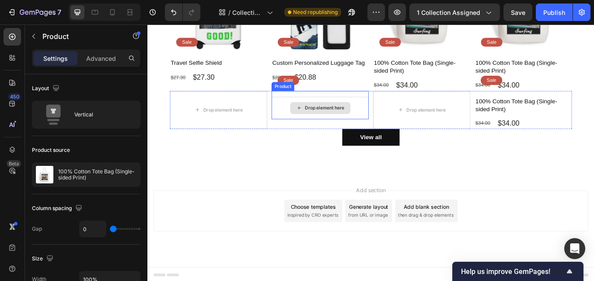
click at [393, 109] on div "Drop element here" at bounding box center [350, 122] width 114 height 26
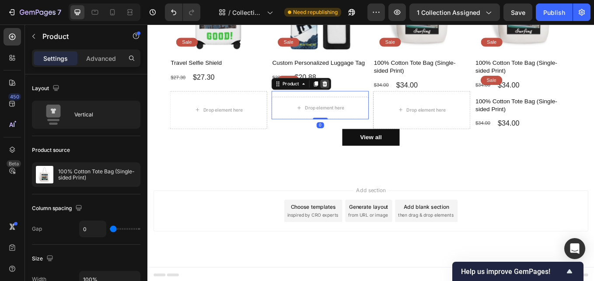
click at [356, 93] on icon at bounding box center [356, 94] width 6 height 6
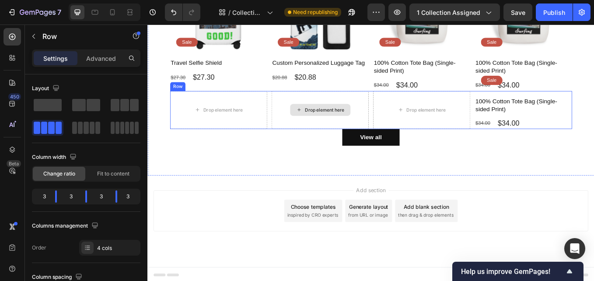
click at [313, 109] on div "Drop element here" at bounding box center [350, 124] width 114 height 45
click at [230, 94] on icon at bounding box center [227, 94] width 7 height 7
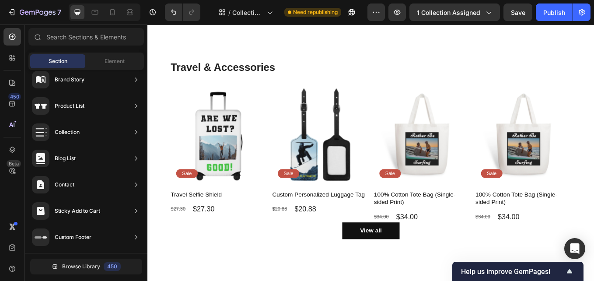
scroll to position [0, 0]
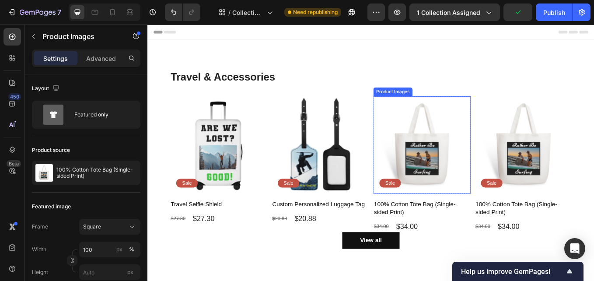
click at [469, 185] on img at bounding box center [470, 166] width 114 height 114
click at [435, 99] on div "Product Images" at bounding box center [445, 101] width 42 height 8
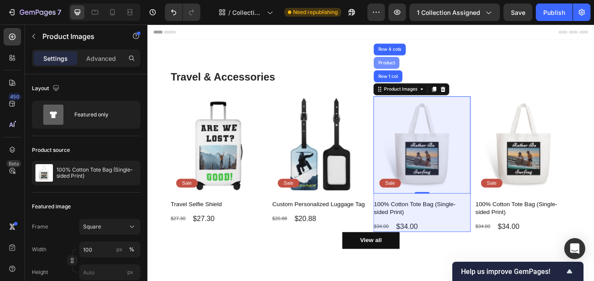
click at [428, 69] on div "Product" at bounding box center [428, 69] width 23 height 5
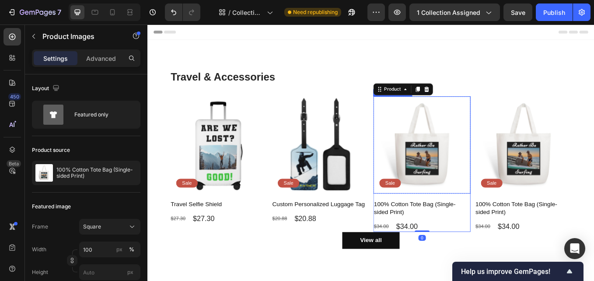
click at [486, 137] on img at bounding box center [470, 166] width 114 height 114
click at [495, 100] on div at bounding box center [494, 100] width 11 height 11
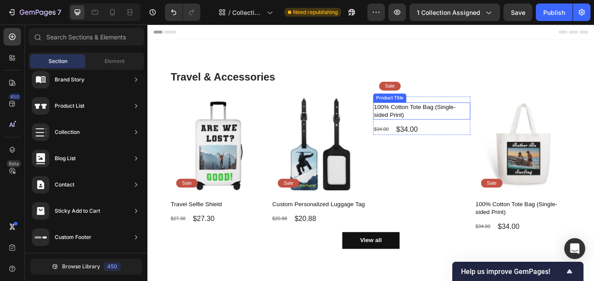
click at [460, 126] on h1 "100% Cotton Tote Bag (Single-sided Print)" at bounding box center [470, 126] width 114 height 20
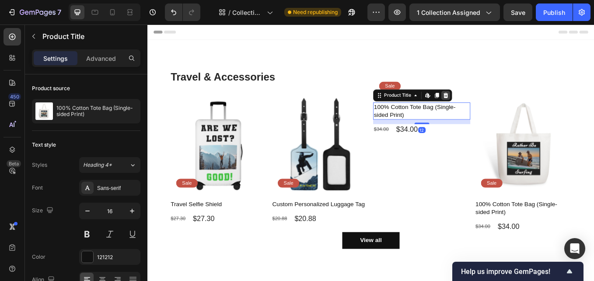
click at [497, 109] on icon at bounding box center [498, 108] width 6 height 6
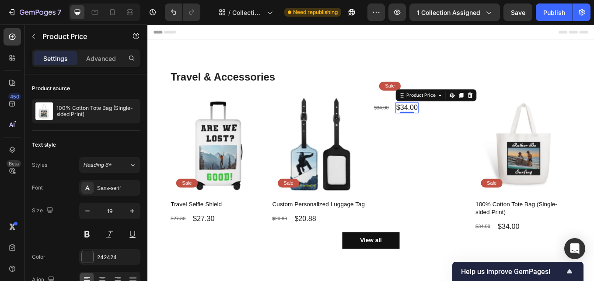
click at [453, 120] on div "$34.00" at bounding box center [452, 122] width 27 height 13
click at [525, 109] on icon at bounding box center [526, 107] width 7 height 7
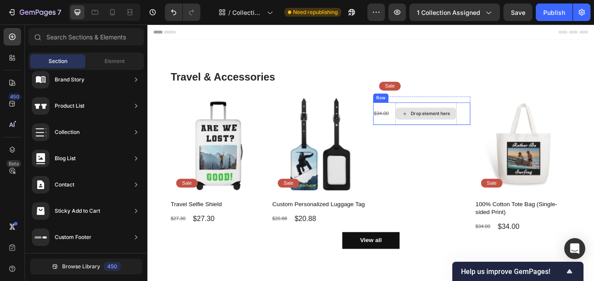
click at [451, 131] on div "Drop element here" at bounding box center [474, 129] width 71 height 14
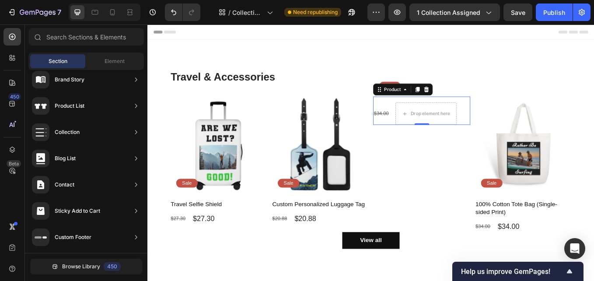
click at [472, 113] on div "Sale Text Block Row" at bounding box center [470, 112] width 114 height 7
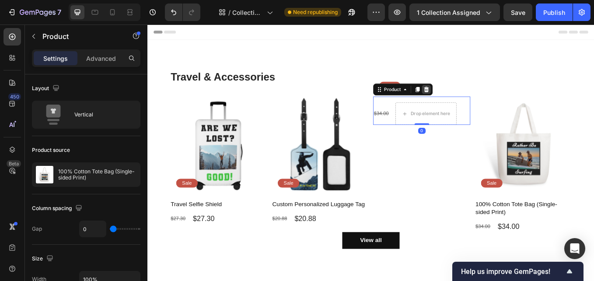
click at [473, 99] on icon at bounding box center [476, 101] width 6 height 6
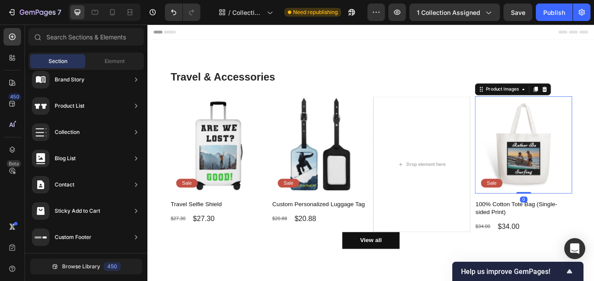
click at [589, 181] on img at bounding box center [589, 166] width 114 height 114
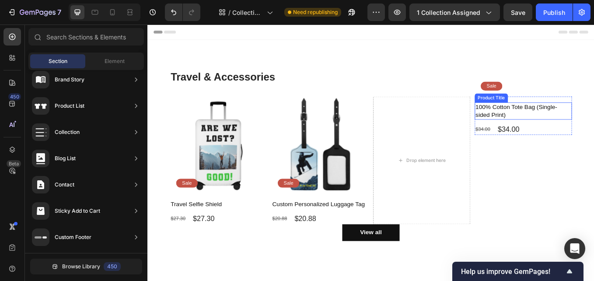
click at [583, 124] on h1 "100% Cotton Tote Bag (Single-sided Print)" at bounding box center [589, 126] width 114 height 20
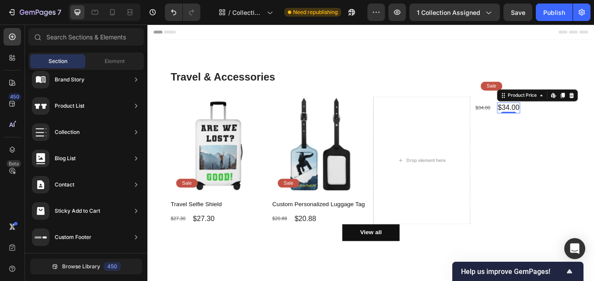
click at [568, 116] on div "$34.00" at bounding box center [571, 122] width 27 height 13
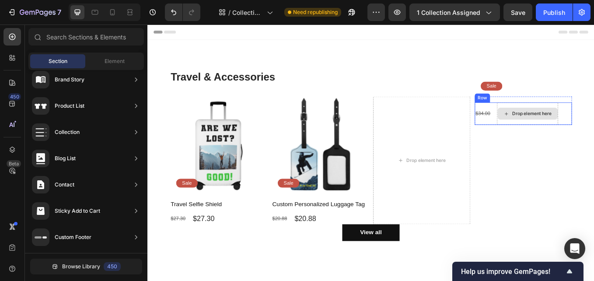
click at [568, 129] on icon at bounding box center [569, 129] width 7 height 7
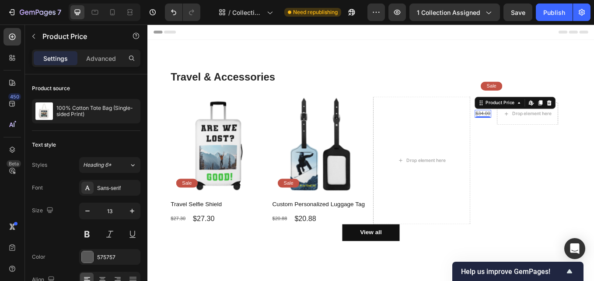
click at [539, 125] on div "$34.00" at bounding box center [541, 129] width 19 height 9
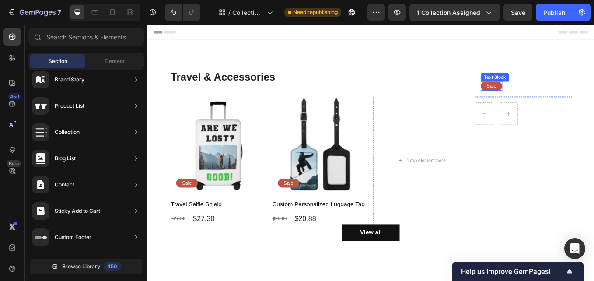
click at [552, 95] on p "Sale" at bounding box center [551, 96] width 11 height 7
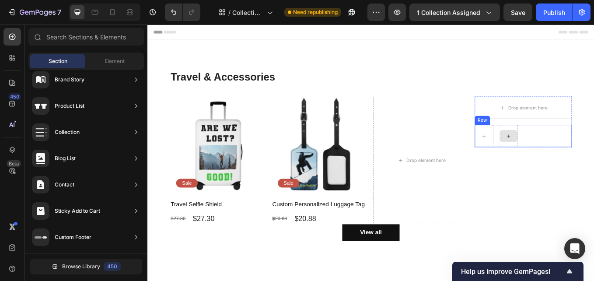
click at [568, 153] on icon at bounding box center [571, 155] width 7 height 7
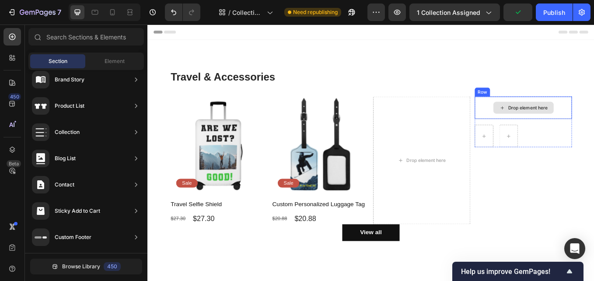
click at [594, 119] on div "Drop element here" at bounding box center [595, 122] width 46 height 7
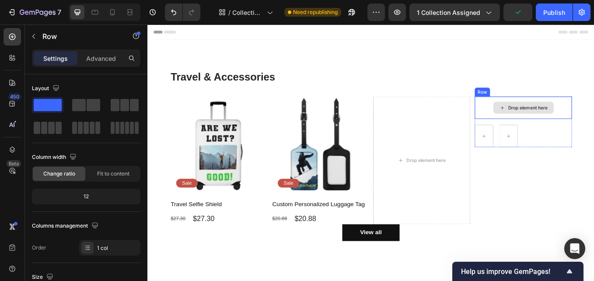
click at [594, 120] on div "Drop element here" at bounding box center [589, 122] width 114 height 26
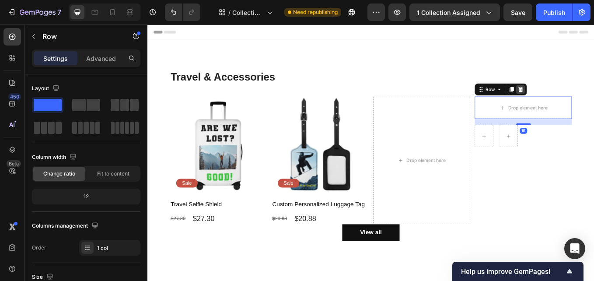
click at [583, 99] on icon at bounding box center [586, 101] width 6 height 6
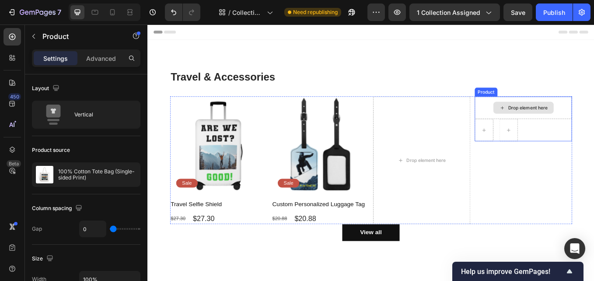
click at [539, 119] on div "Drop element here" at bounding box center [589, 122] width 114 height 26
click at [592, 102] on icon at bounding box center [595, 101] width 6 height 6
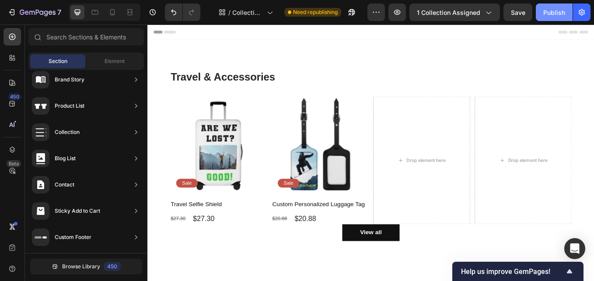
click at [552, 12] on div "Publish" at bounding box center [555, 12] width 22 height 9
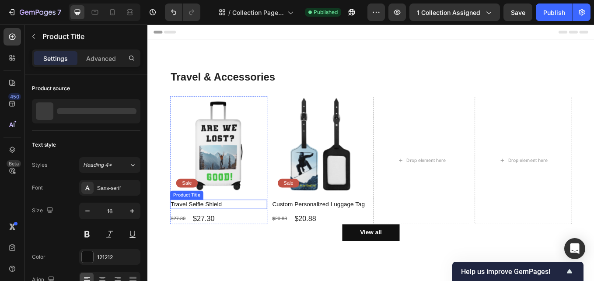
click at [226, 235] on h1 "Travel Selfie Shield" at bounding box center [231, 235] width 114 height 11
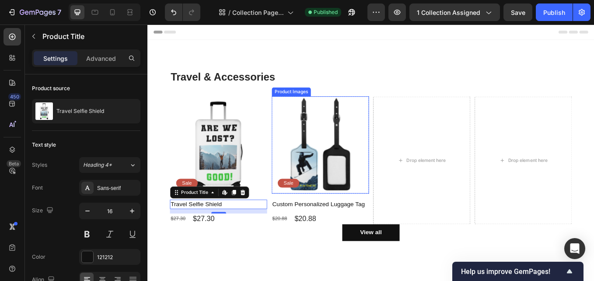
click at [293, 144] on img at bounding box center [350, 166] width 114 height 114
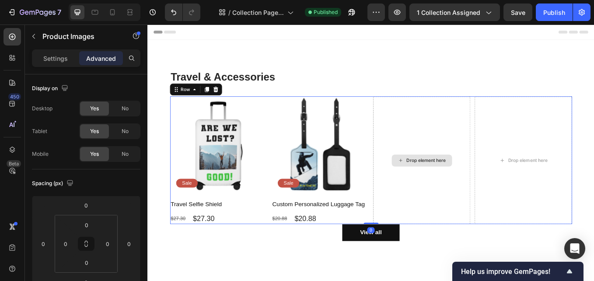
click at [465, 214] on div "Drop element here" at bounding box center [470, 184] width 114 height 150
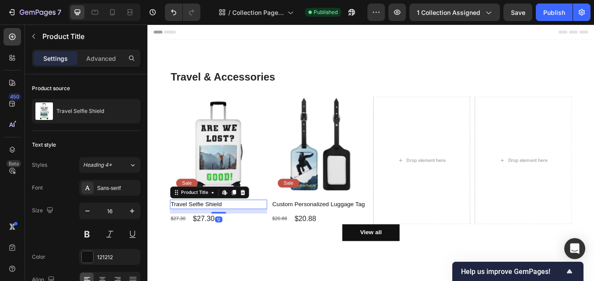
click at [240, 235] on h1 "Travel Selfie Shield" at bounding box center [231, 235] width 114 height 11
click at [238, 233] on h1 "Travel Selfie Shield" at bounding box center [231, 235] width 114 height 11
click at [213, 223] on div "Product Title" at bounding box center [202, 222] width 35 height 8
click at [251, 237] on h1 "Travel Selfie Shield" at bounding box center [231, 235] width 114 height 11
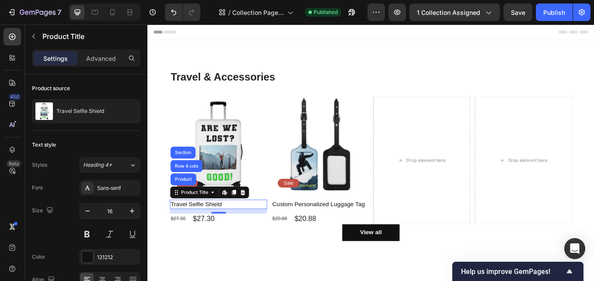
click at [242, 234] on h1 "Travel Selfie Shield" at bounding box center [231, 235] width 114 height 11
click at [240, 234] on h1 "Travel Selfie Shield" at bounding box center [231, 235] width 114 height 11
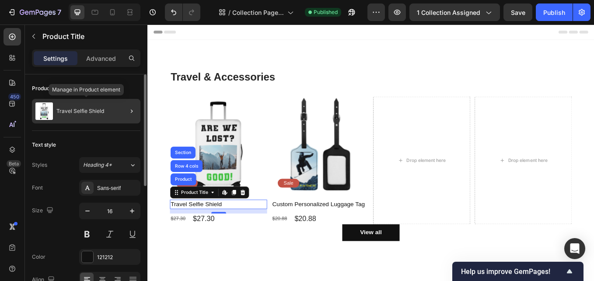
click at [100, 115] on div "Travel Selfie Shield" at bounding box center [86, 111] width 109 height 25
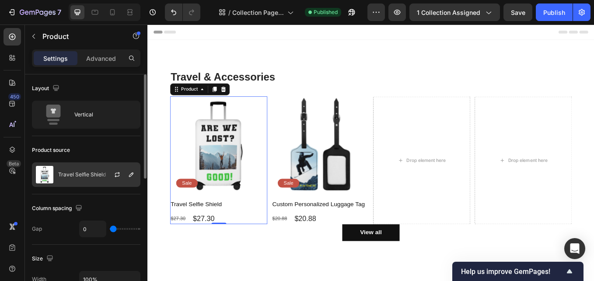
click at [93, 177] on p "Travel Selfie Shield" at bounding box center [82, 175] width 48 height 6
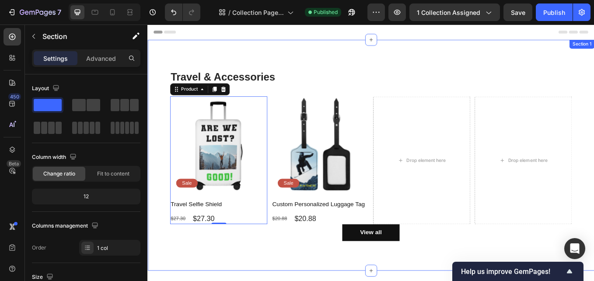
click at [340, 59] on div "Travel & Accessories Heading Product Images Sale Text Block Row Travel Selfie S…" at bounding box center [409, 177] width 525 height 271
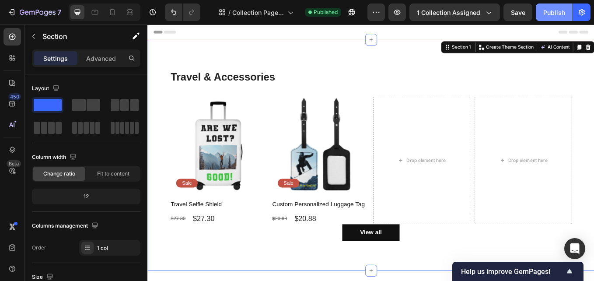
click at [555, 13] on div "Publish" at bounding box center [555, 12] width 22 height 9
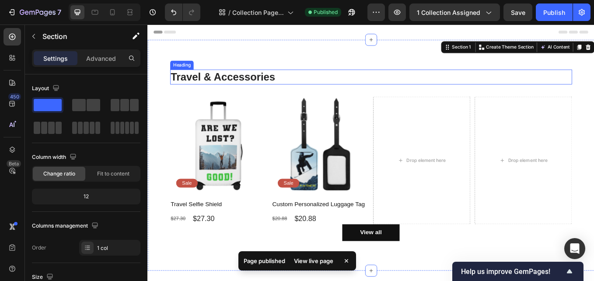
click at [203, 79] on p "Travel & Accessories" at bounding box center [410, 86] width 471 height 16
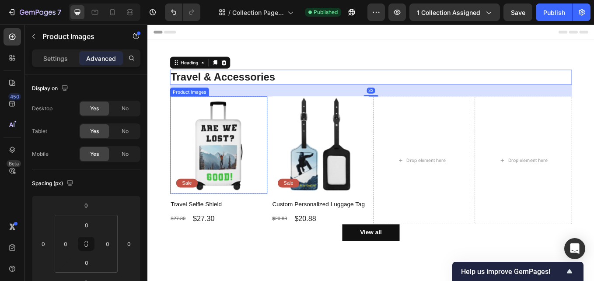
click at [222, 196] on img at bounding box center [231, 166] width 114 height 114
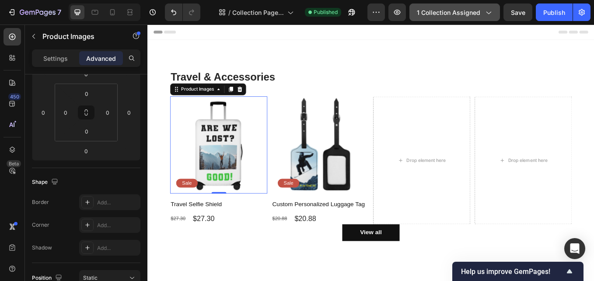
click at [460, 15] on span "1 collection assigned" at bounding box center [448, 12] width 63 height 9
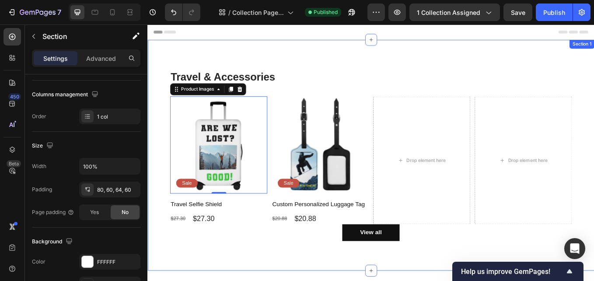
click at [594, 56] on div "Travel & Accessories Heading Product Images 0 Sale Text Block Row Travel Selfie…" at bounding box center [409, 177] width 525 height 271
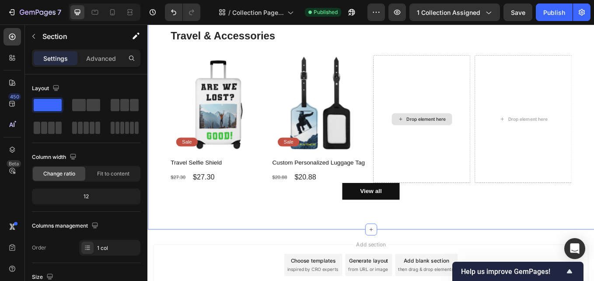
scroll to position [112, 0]
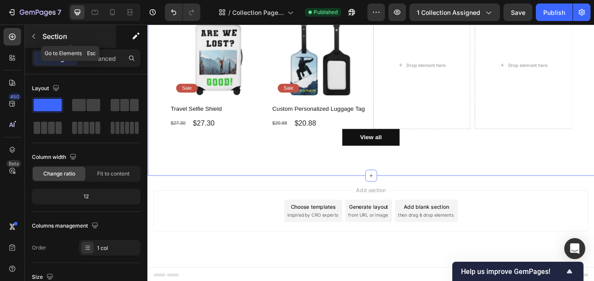
click at [33, 36] on icon "button" at bounding box center [33, 36] width 3 height 5
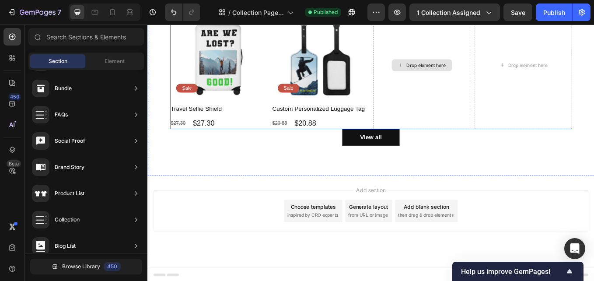
scroll to position [0, 0]
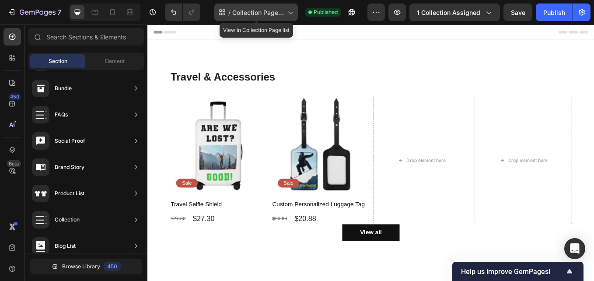
click at [274, 11] on span "Collection Page - [DATE] 16:52:42" at bounding box center [258, 12] width 52 height 9
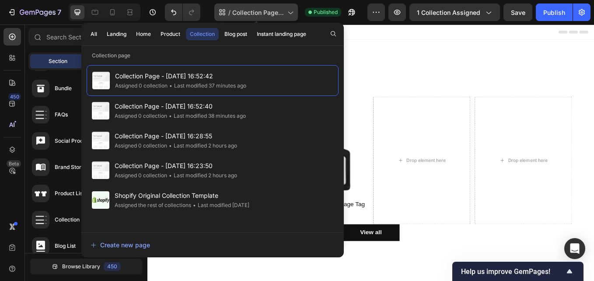
click at [274, 7] on div "/ Collection Page - Sep 28, 16:52:42" at bounding box center [256, 13] width 84 height 18
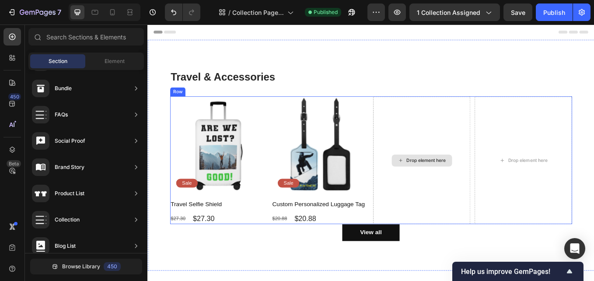
click at [474, 186] on div "Drop element here" at bounding box center [475, 184] width 46 height 7
click at [77, 194] on div "Product List" at bounding box center [70, 193] width 30 height 9
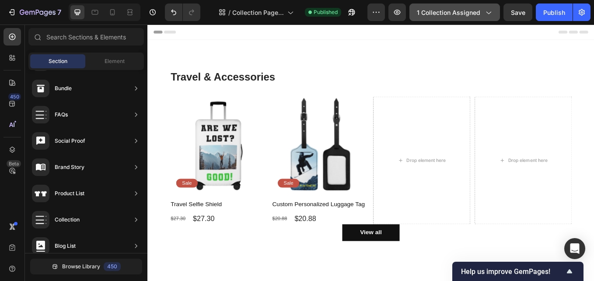
click at [452, 16] on span "1 collection assigned" at bounding box center [448, 12] width 63 height 9
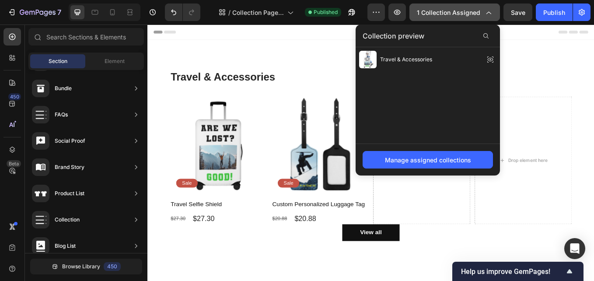
click at [466, 11] on span "1 collection assigned" at bounding box center [448, 12] width 63 height 9
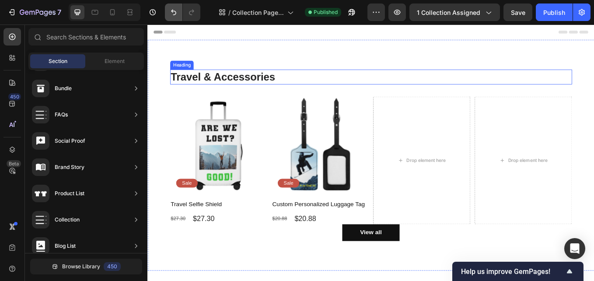
click at [175, 4] on button "Undo/Redo" at bounding box center [174, 13] width 18 height 18
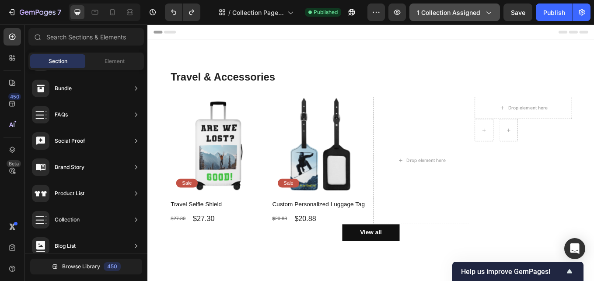
click at [495, 17] on button "1 collection assigned" at bounding box center [455, 13] width 91 height 18
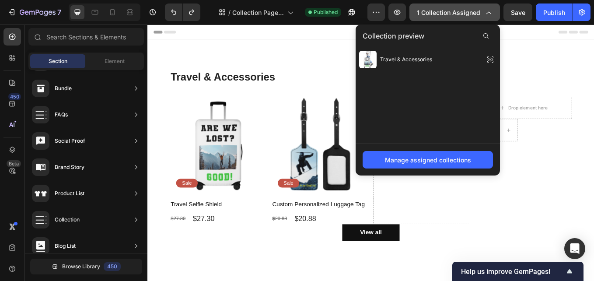
click at [495, 9] on button "1 collection assigned" at bounding box center [455, 13] width 91 height 18
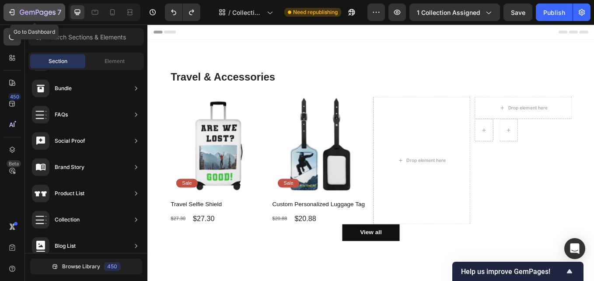
click at [15, 12] on icon "button" at bounding box center [11, 12] width 9 height 9
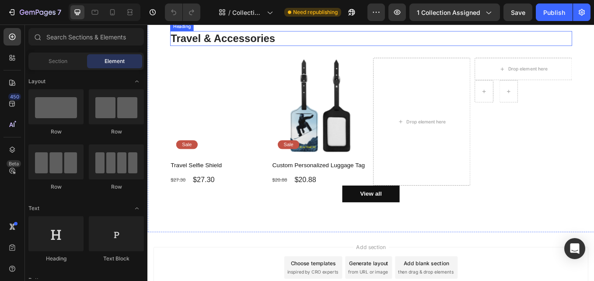
scroll to position [112, 0]
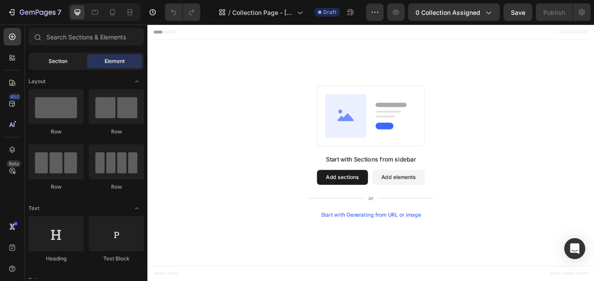
click at [76, 58] on div "Section" at bounding box center [57, 61] width 55 height 14
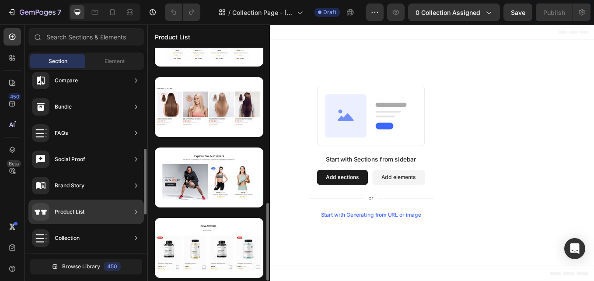
scroll to position [467, 0]
click at [95, 210] on div "Product List" at bounding box center [86, 212] width 116 height 25
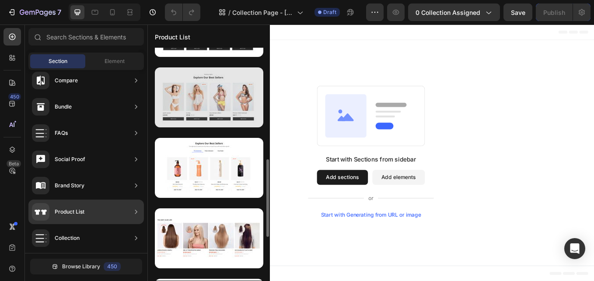
scroll to position [204, 0]
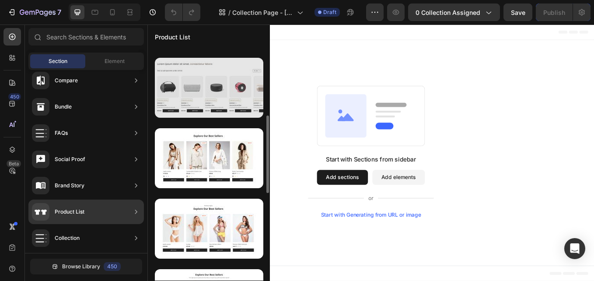
click at [199, 92] on div at bounding box center [209, 88] width 109 height 60
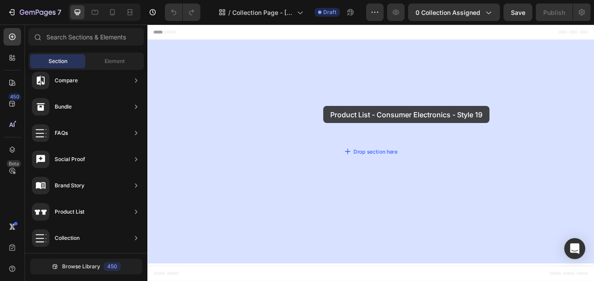
drag, startPoint x: 372, startPoint y: 132, endPoint x: 356, endPoint y: 120, distance: 19.7
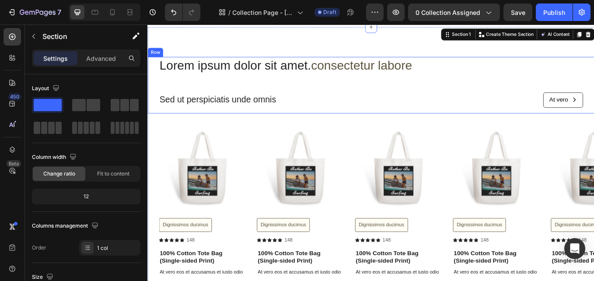
scroll to position [0, 0]
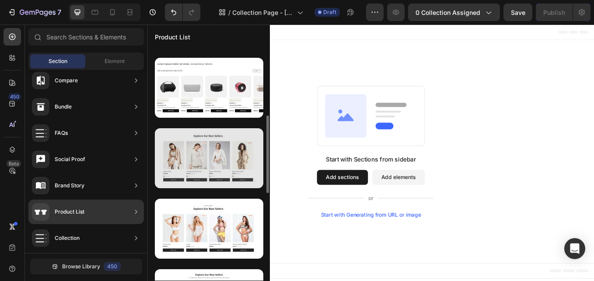
click at [210, 167] on div at bounding box center [209, 158] width 109 height 60
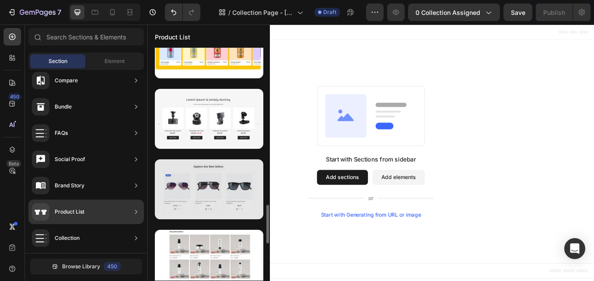
scroll to position [1035, 0]
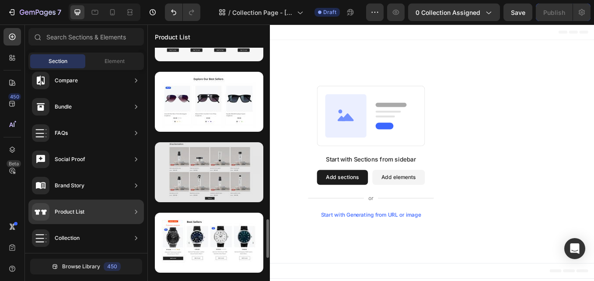
click at [195, 189] on div at bounding box center [209, 172] width 109 height 60
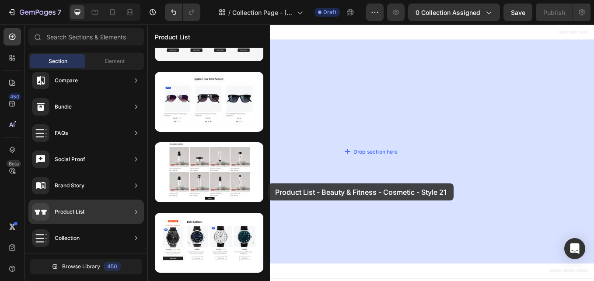
drag, startPoint x: 343, startPoint y: 213, endPoint x: 365, endPoint y: 210, distance: 22.2
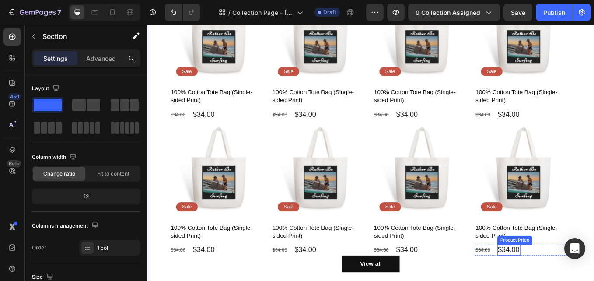
scroll to position [175, 0]
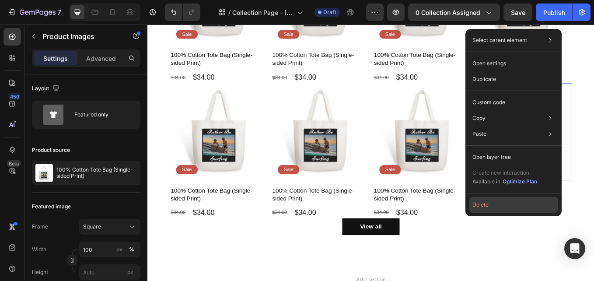
click at [498, 203] on button "Delete" at bounding box center [513, 205] width 89 height 16
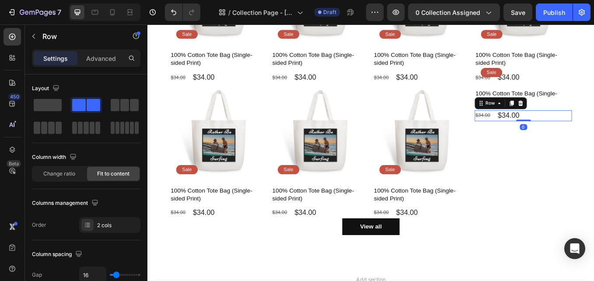
click at [594, 128] on div "$34.00 Product Price Product Price $34.00 Product Price Product Price Row 0" at bounding box center [589, 131] width 114 height 13
click at [583, 114] on icon at bounding box center [586, 117] width 6 height 6
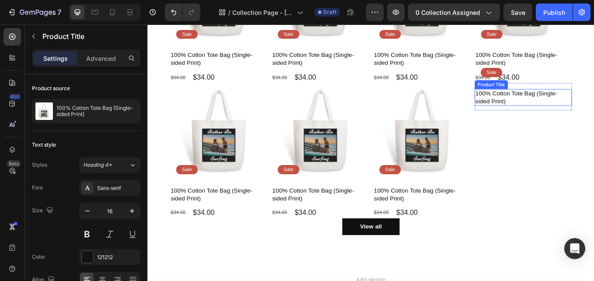
click at [581, 107] on h1 "100% Cotton Tote Bag (Single-sided Print)" at bounding box center [589, 110] width 114 height 20
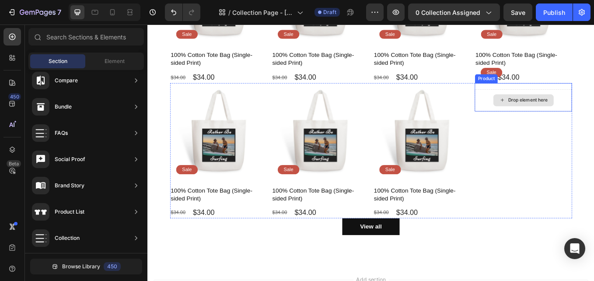
click at [585, 112] on div "Drop element here" at bounding box center [595, 113] width 46 height 7
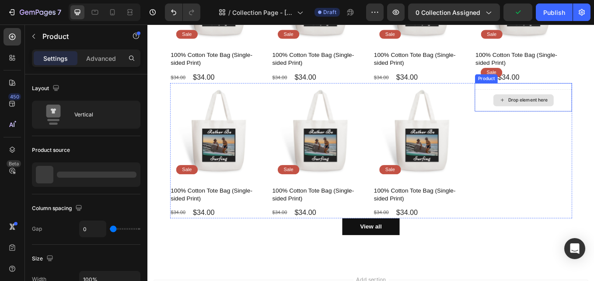
click at [594, 112] on div "Drop element here" at bounding box center [589, 113] width 114 height 26
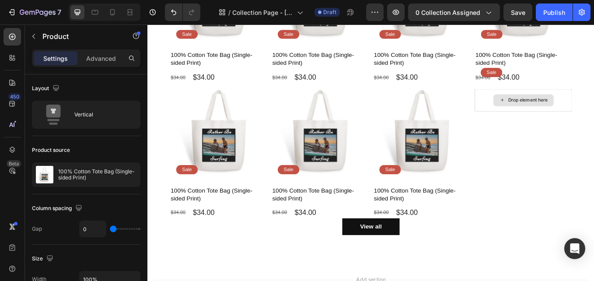
click at [594, 110] on div "Drop element here" at bounding box center [589, 113] width 114 height 26
click at [594, 101] on div "Drop element here" at bounding box center [589, 113] width 114 height 26
click at [594, 115] on div "Drop element here" at bounding box center [589, 113] width 114 height 26
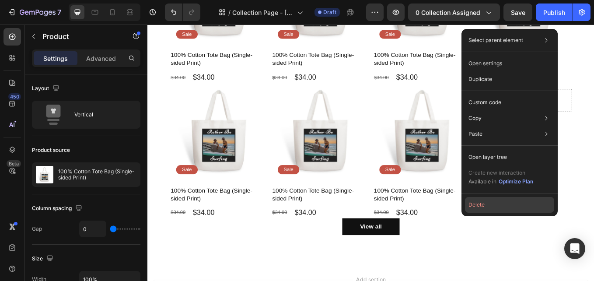
click at [487, 202] on button "Delete" at bounding box center [509, 205] width 89 height 16
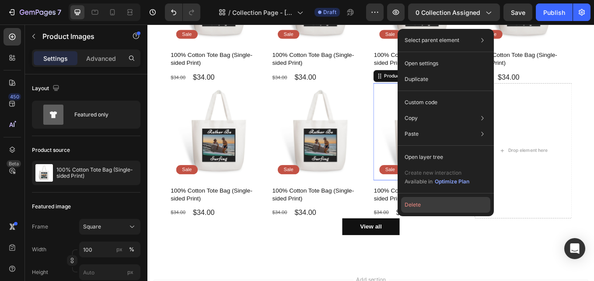
click at [430, 205] on button "Delete" at bounding box center [445, 205] width 89 height 16
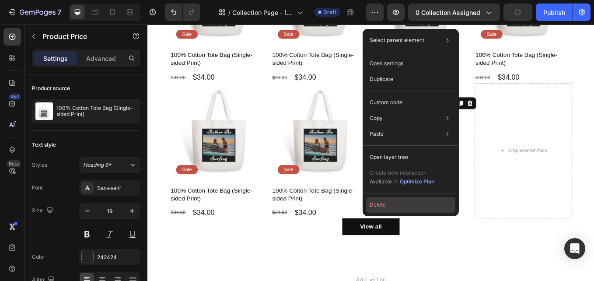
click at [414, 206] on button "Delete" at bounding box center [410, 205] width 89 height 16
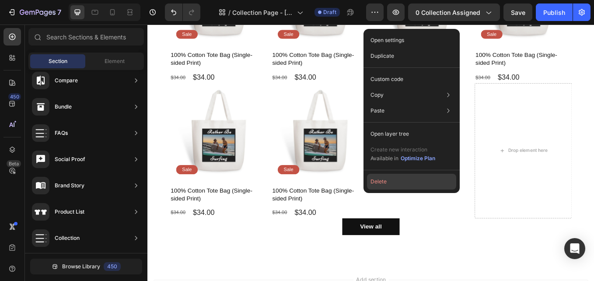
click at [405, 184] on button "Delete" at bounding box center [411, 182] width 89 height 16
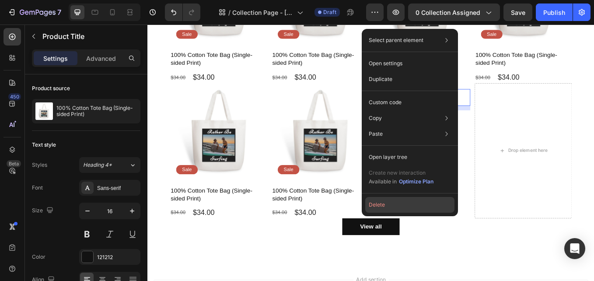
drag, startPoint x: 405, startPoint y: 204, endPoint x: 302, endPoint y: 211, distance: 103.1
click at [405, 204] on button "Delete" at bounding box center [409, 205] width 89 height 16
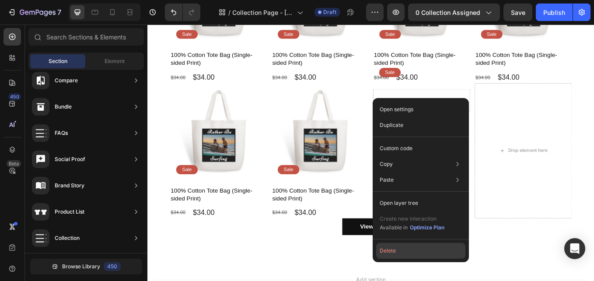
click at [402, 253] on button "Delete" at bounding box center [420, 251] width 89 height 16
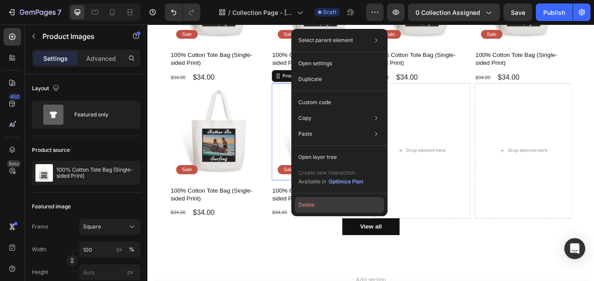
click at [330, 207] on button "Delete" at bounding box center [339, 205] width 89 height 16
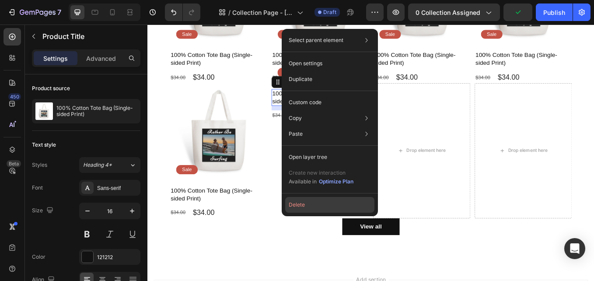
click at [316, 204] on button "Delete" at bounding box center [329, 205] width 89 height 16
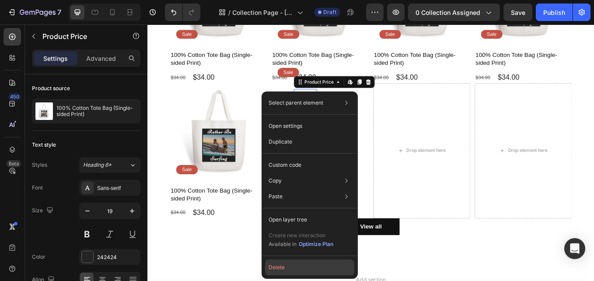
click at [295, 269] on button "Delete" at bounding box center [309, 268] width 89 height 16
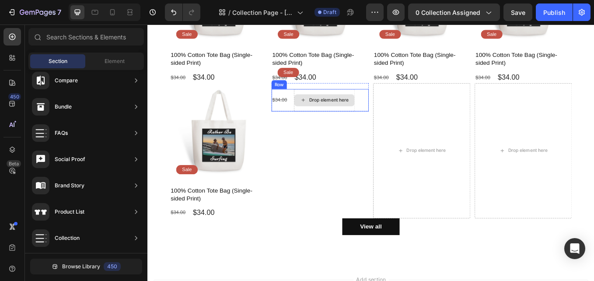
click at [348, 116] on div "Drop element here" at bounding box center [355, 113] width 71 height 14
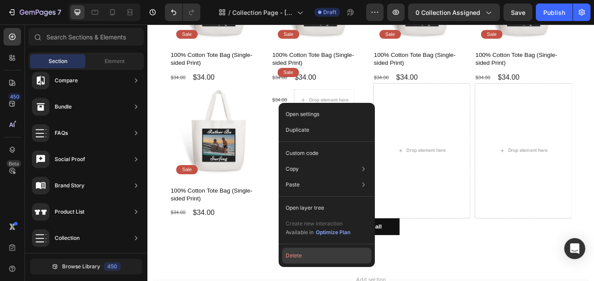
click at [312, 255] on button "Delete" at bounding box center [326, 256] width 89 height 16
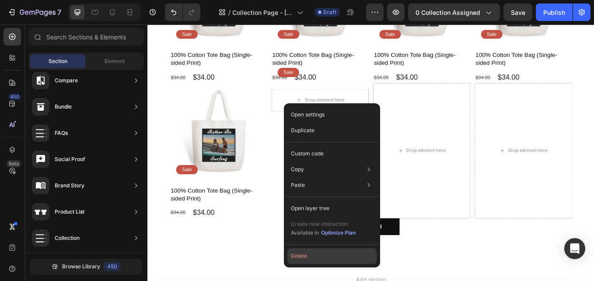
click at [301, 259] on button "Delete" at bounding box center [332, 256] width 89 height 16
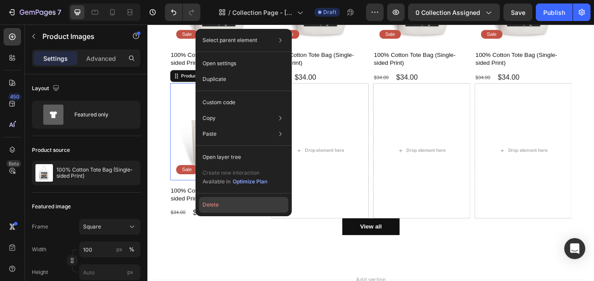
click at [230, 209] on button "Delete" at bounding box center [243, 205] width 89 height 16
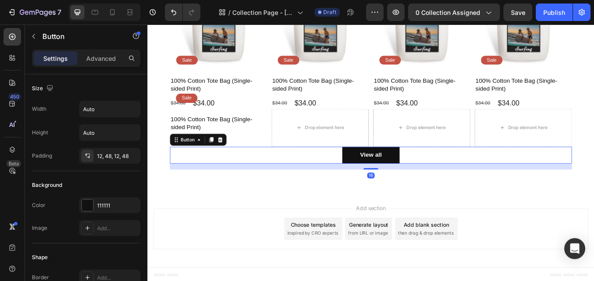
click at [232, 168] on div "View all Button 16" at bounding box center [410, 178] width 473 height 20
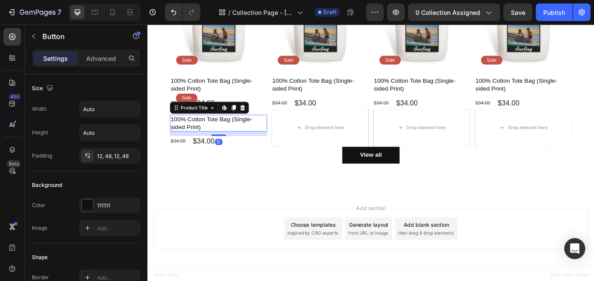
click at [268, 145] on h1 "100% Cotton Tote Bag (Single-sided Print)" at bounding box center [231, 140] width 114 height 20
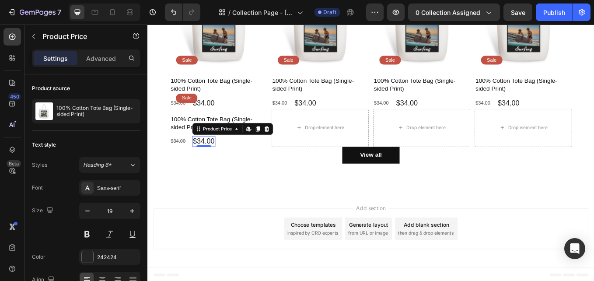
click at [207, 158] on div "$34.00" at bounding box center [213, 161] width 27 height 13
click at [288, 145] on icon at bounding box center [287, 147] width 6 height 6
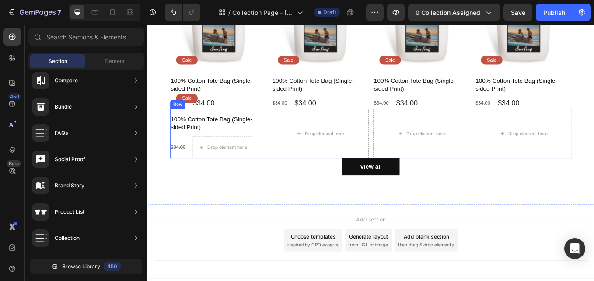
scroll to position [158, 0]
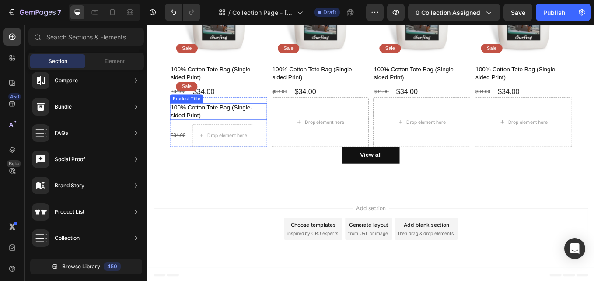
click at [242, 128] on h1 "100% Cotton Tote Bag (Single-sided Print)" at bounding box center [231, 127] width 114 height 20
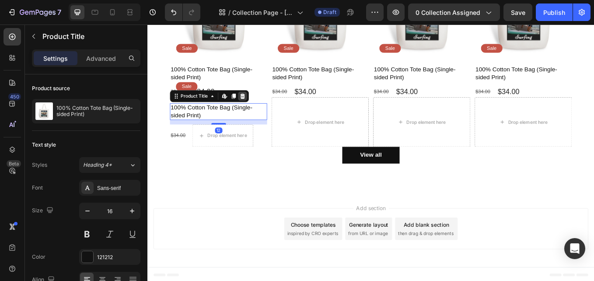
click at [260, 106] on icon at bounding box center [259, 108] width 6 height 6
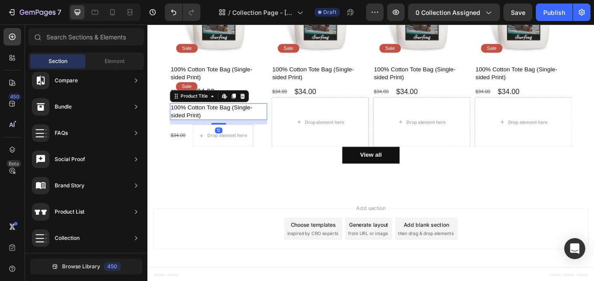
scroll to position [133, 0]
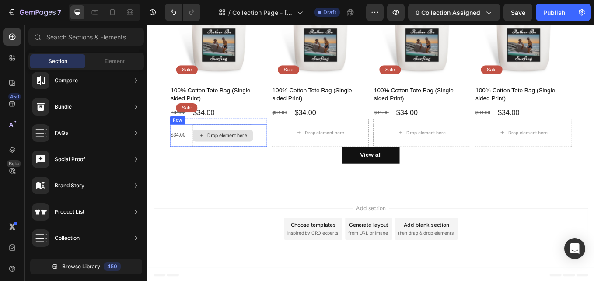
click at [253, 148] on div "Drop element here" at bounding box center [235, 155] width 71 height 14
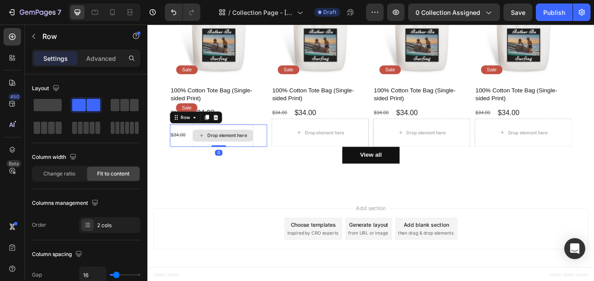
click at [269, 142] on div "Drop element here" at bounding box center [236, 155] width 72 height 26
click at [230, 132] on icon at bounding box center [227, 133] width 7 height 7
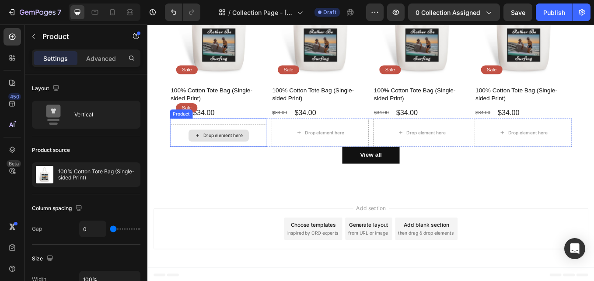
click at [225, 144] on div "Drop element here" at bounding box center [231, 155] width 114 height 26
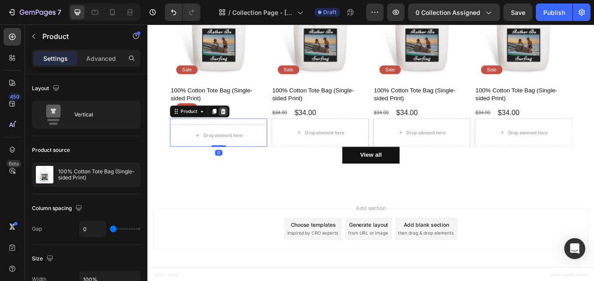
click at [239, 125] on icon at bounding box center [237, 126] width 6 height 6
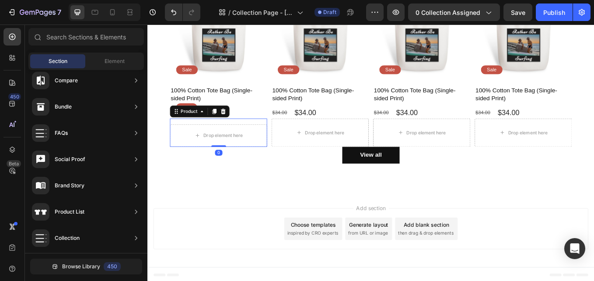
scroll to position [126, 0]
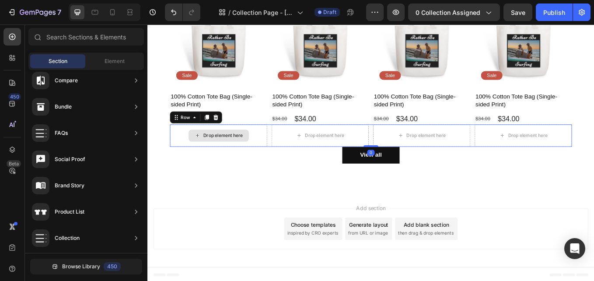
click at [274, 160] on div "Drop element here" at bounding box center [231, 155] width 114 height 26
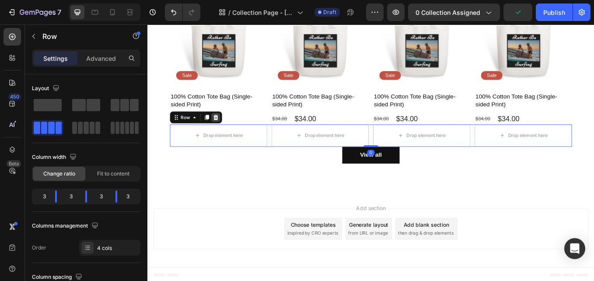
click at [230, 130] on icon at bounding box center [227, 133] width 7 height 7
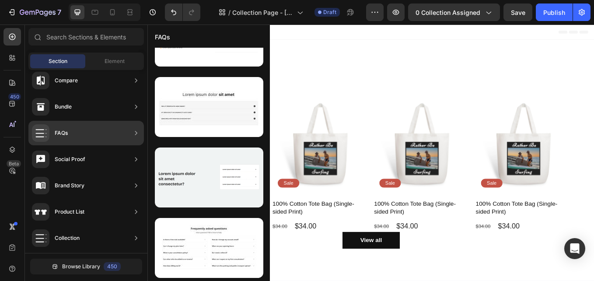
scroll to position [114, 0]
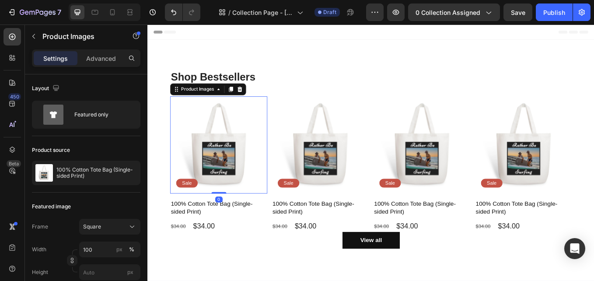
click at [228, 176] on img at bounding box center [231, 166] width 114 height 114
click at [214, 102] on div "Product Images" at bounding box center [206, 101] width 42 height 8
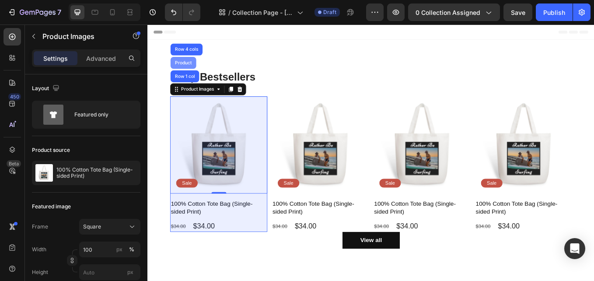
click at [193, 69] on div "Product" at bounding box center [189, 69] width 23 height 5
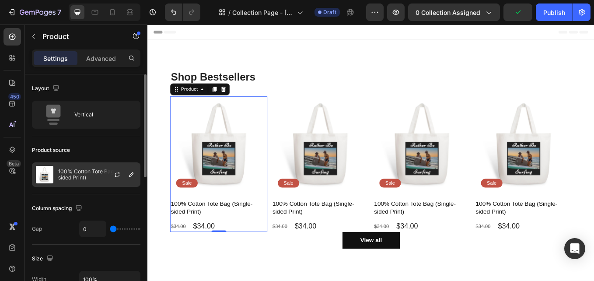
click at [67, 176] on p "100% Cotton Tote Bag (Single-sided Print)" at bounding box center [97, 174] width 78 height 12
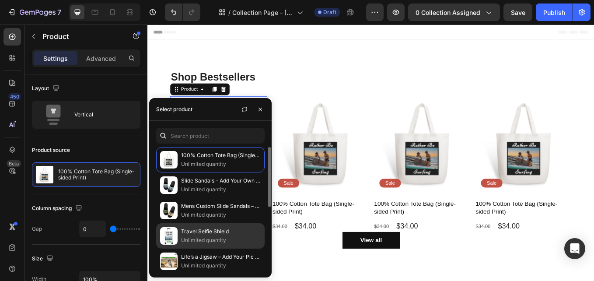
click at [206, 232] on p "Travel Selfie Shield" at bounding box center [221, 231] width 80 height 9
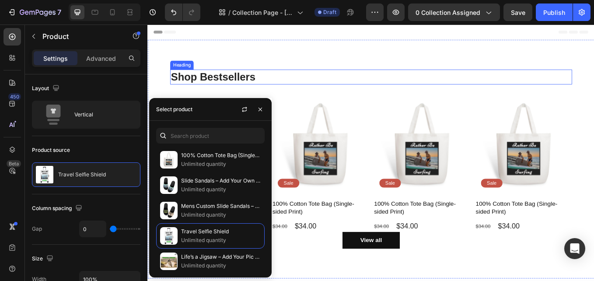
click at [384, 92] on h2 "Shop Bestsellers" at bounding box center [410, 86] width 473 height 18
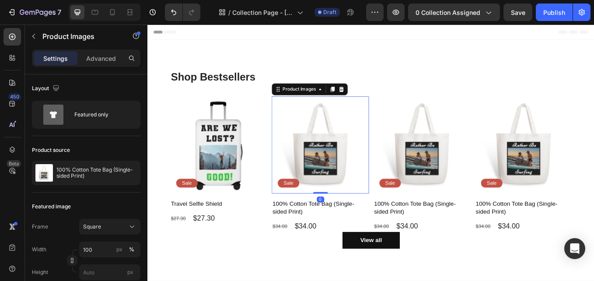
click at [333, 182] on img at bounding box center [350, 166] width 114 height 114
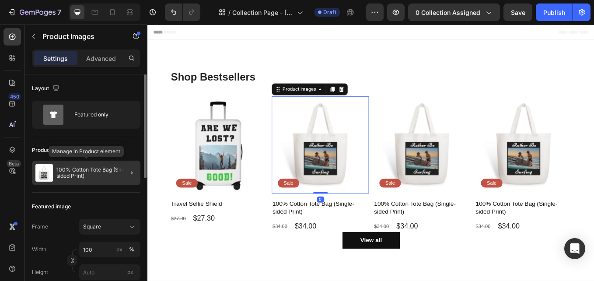
click at [95, 176] on p "100% Cotton Tote Bag (Single-sided Print)" at bounding box center [96, 173] width 81 height 12
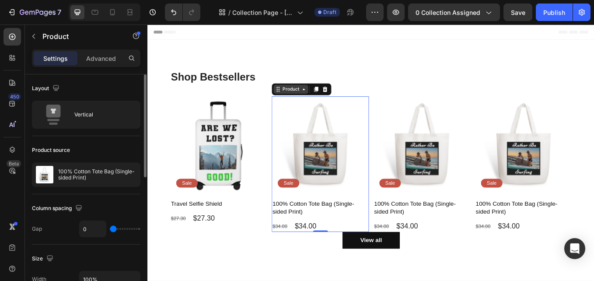
click at [313, 102] on div "Product" at bounding box center [315, 101] width 23 height 8
click at [309, 100] on div "Product" at bounding box center [315, 101] width 23 height 8
click at [313, 107] on div "Product" at bounding box center [328, 101] width 70 height 14
click at [313, 102] on div "Product" at bounding box center [315, 101] width 23 height 8
click at [343, 169] on img at bounding box center [350, 166] width 114 height 114
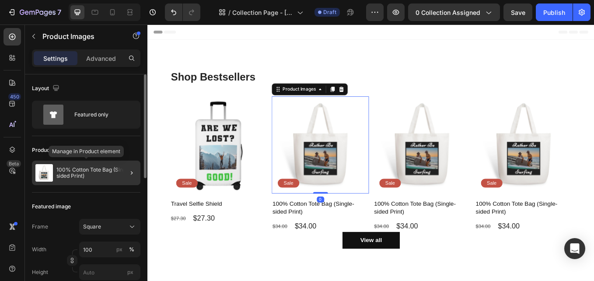
click at [74, 176] on p "100% Cotton Tote Bag (Single-sided Print)" at bounding box center [96, 173] width 81 height 12
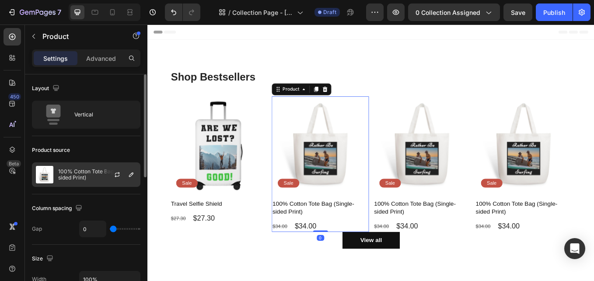
click at [123, 179] on div at bounding box center [121, 175] width 39 height 24
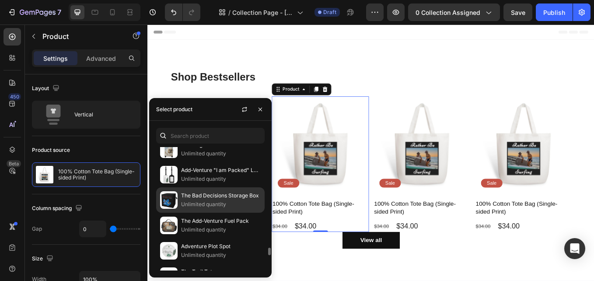
scroll to position [1617, 0]
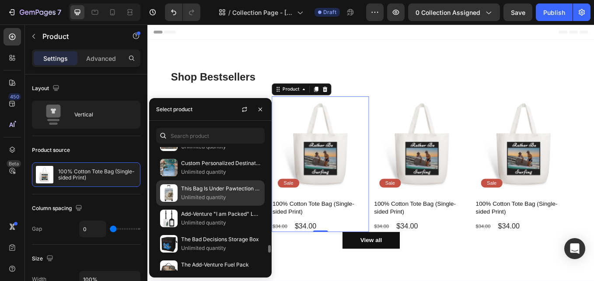
click at [200, 194] on p "Unlimited quantity" at bounding box center [221, 197] width 80 height 9
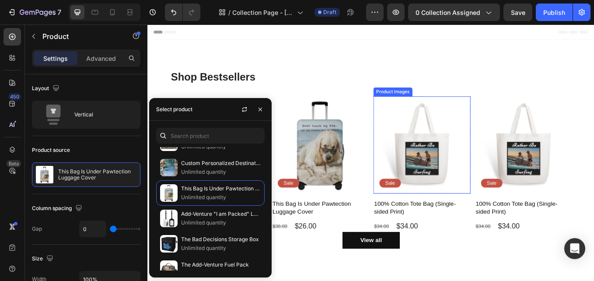
click at [463, 189] on img at bounding box center [470, 166] width 114 height 114
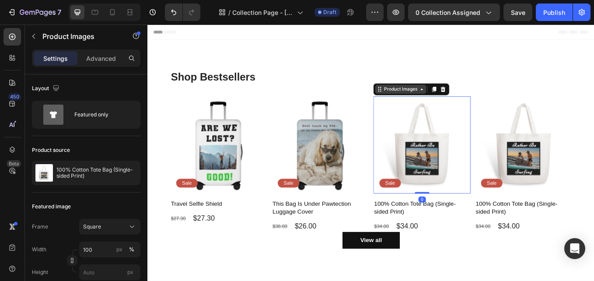
click at [452, 103] on div "Product Images" at bounding box center [445, 101] width 42 height 8
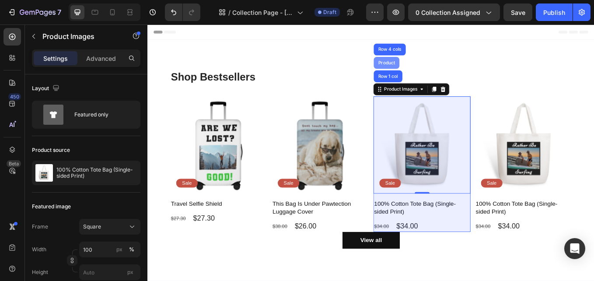
click at [431, 71] on div "Product" at bounding box center [428, 69] width 23 height 5
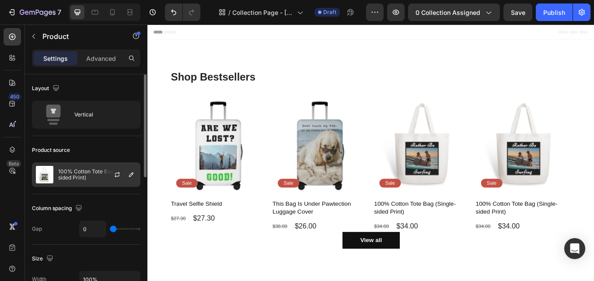
click at [109, 173] on div at bounding box center [121, 175] width 39 height 24
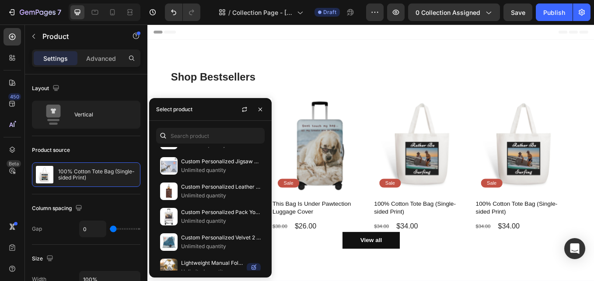
scroll to position [2516, 0]
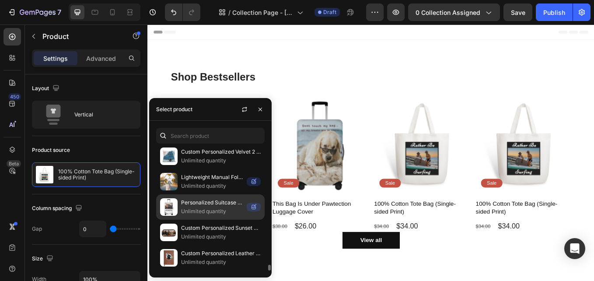
click at [196, 202] on p "Personalized Suitcase Cover – Upload Your Picture – Travel in Style" at bounding box center [212, 202] width 62 height 9
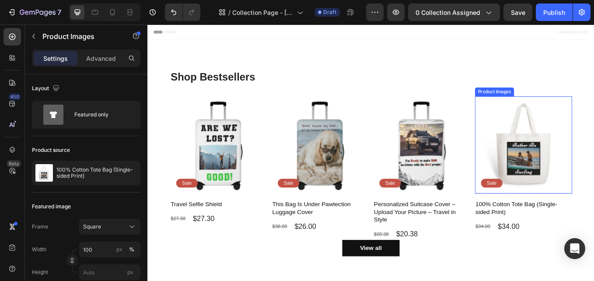
click at [594, 178] on img at bounding box center [589, 166] width 114 height 114
click at [565, 103] on div "Product Images" at bounding box center [564, 101] width 42 height 8
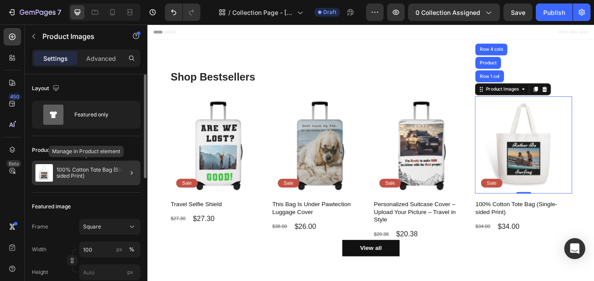
click at [107, 175] on p "100% Cotton Tote Bag (Single-sided Print)" at bounding box center [96, 173] width 81 height 12
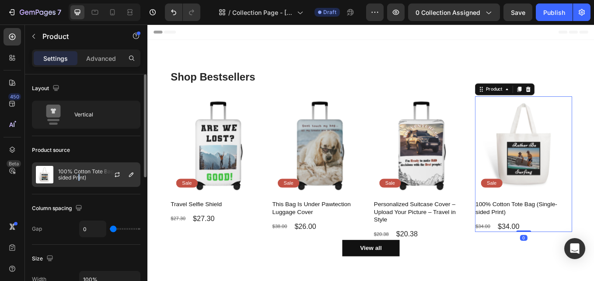
click at [81, 179] on p "100% Cotton Tote Bag (Single-sided Print)" at bounding box center [97, 174] width 78 height 12
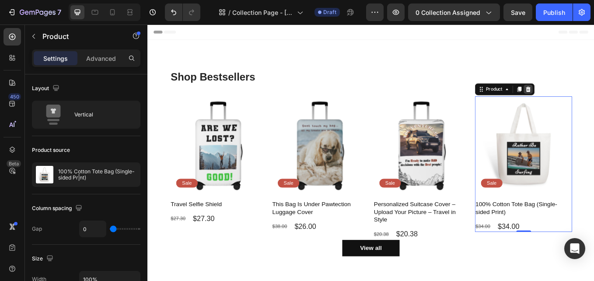
click at [592, 100] on icon at bounding box center [595, 101] width 6 height 6
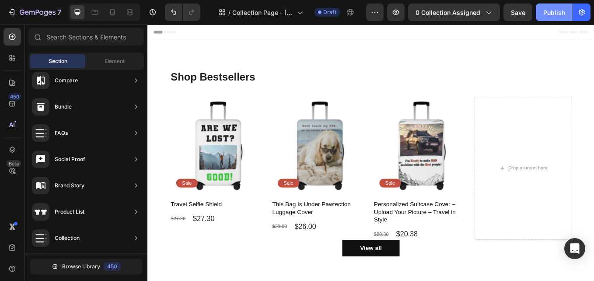
click at [557, 14] on div "Publish" at bounding box center [555, 12] width 22 height 9
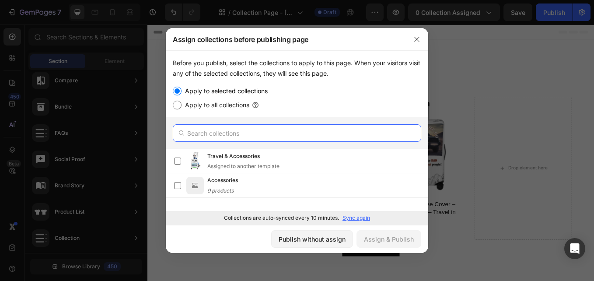
click at [216, 136] on input "text" at bounding box center [297, 133] width 249 height 18
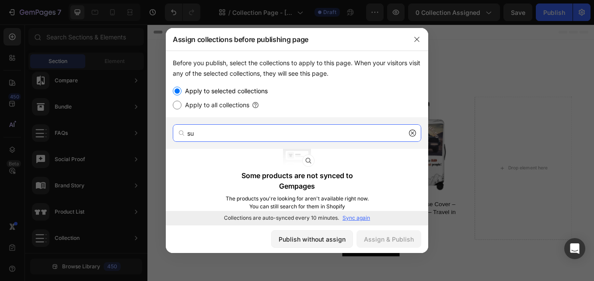
type input "s"
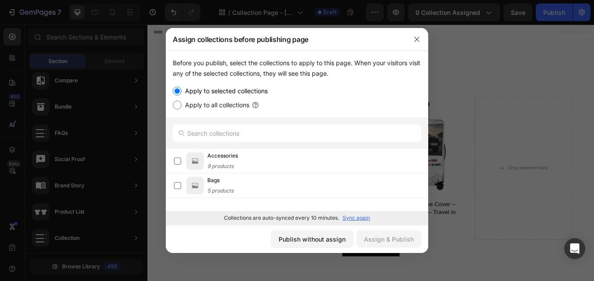
click at [176, 105] on input "Apply to all collections" at bounding box center [177, 105] width 9 height 9
radio input "true"
click at [178, 90] on input "Apply to selected collections" at bounding box center [177, 91] width 9 height 9
radio input "true"
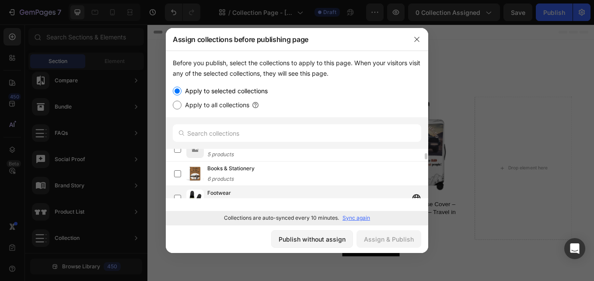
scroll to position [0, 0]
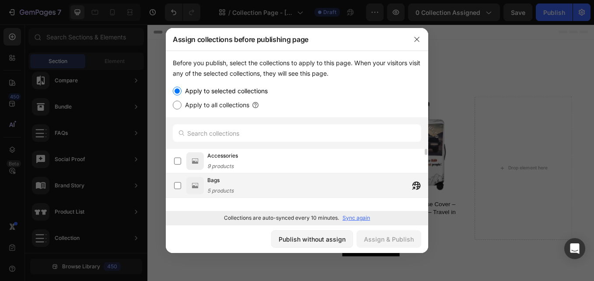
click at [173, 101] on input "Apply to all collections" at bounding box center [177, 105] width 9 height 9
radio input "true"
click at [177, 90] on input "Apply to selected collections" at bounding box center [177, 91] width 9 height 9
radio input "true"
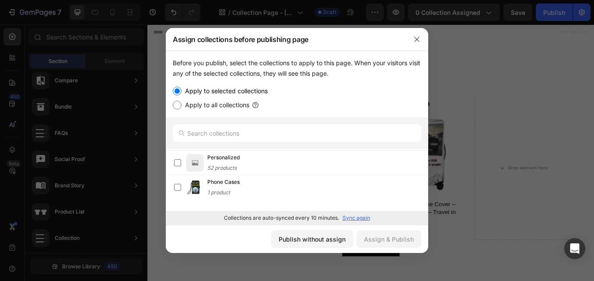
scroll to position [343, 0]
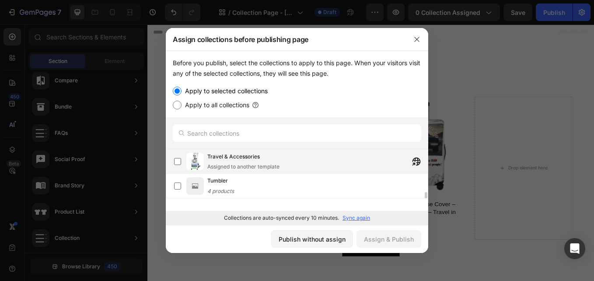
click at [246, 160] on span "Travel & Accessories" at bounding box center [233, 156] width 53 height 9
click at [410, 238] on div "Assign & Publish" at bounding box center [389, 239] width 50 height 9
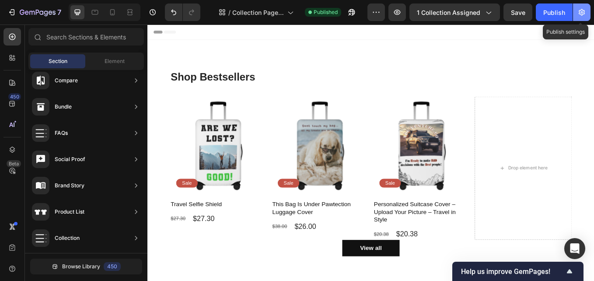
click at [587, 12] on button "button" at bounding box center [582, 13] width 18 height 18
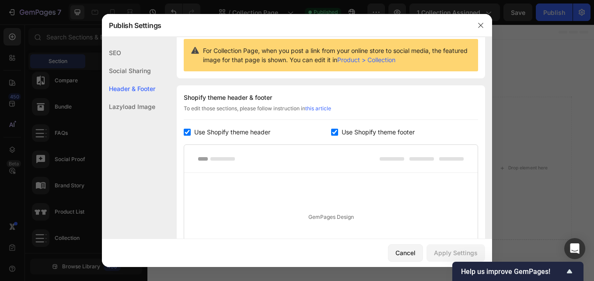
scroll to position [210, 0]
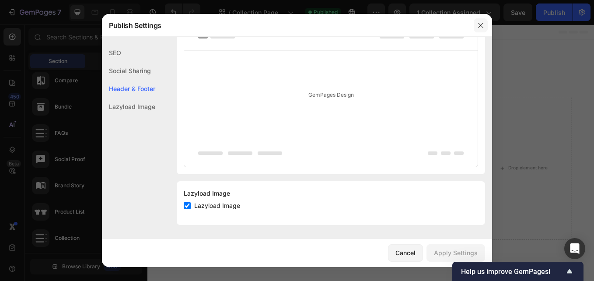
click at [481, 25] on icon "button" at bounding box center [480, 25] width 5 height 5
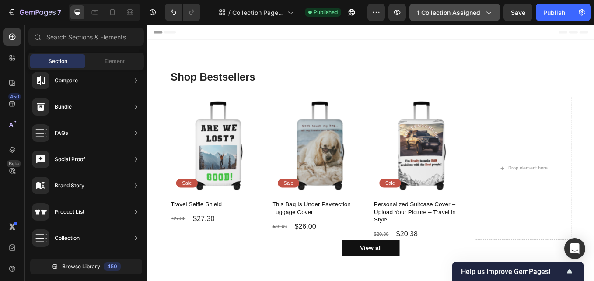
click at [440, 18] on button "1 collection assigned" at bounding box center [455, 13] width 91 height 18
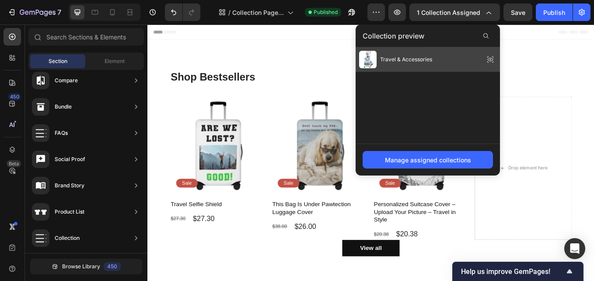
click at [397, 56] on span "Travel & Accessories" at bounding box center [406, 60] width 52 height 8
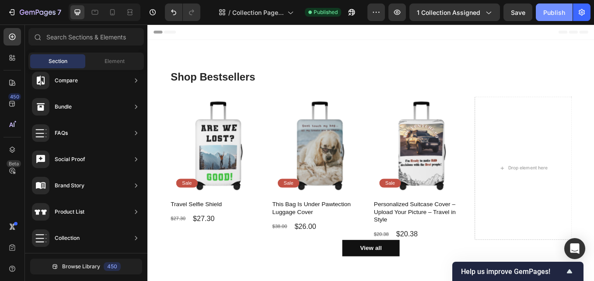
click at [558, 16] on div "Publish" at bounding box center [555, 12] width 22 height 9
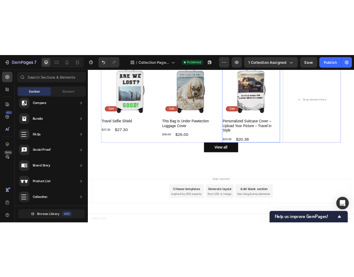
scroll to position [0, 0]
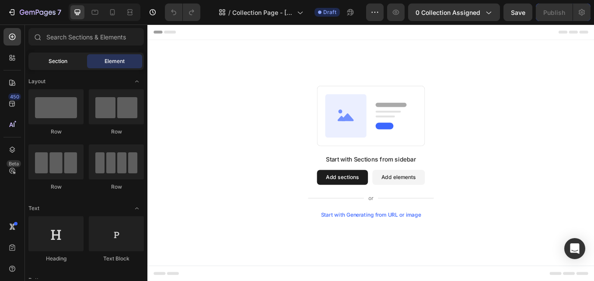
click at [68, 61] on div "Section" at bounding box center [57, 61] width 55 height 14
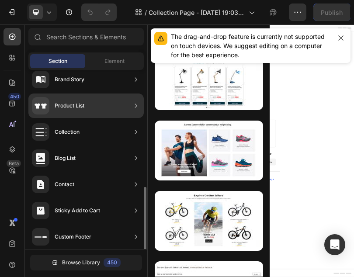
click at [81, 133] on div "Collection" at bounding box center [86, 132] width 116 height 25
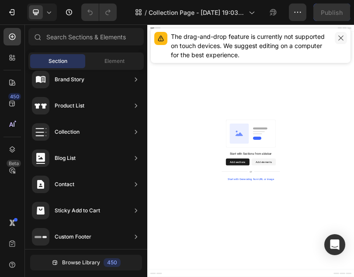
click at [342, 37] on icon "button" at bounding box center [341, 38] width 7 height 7
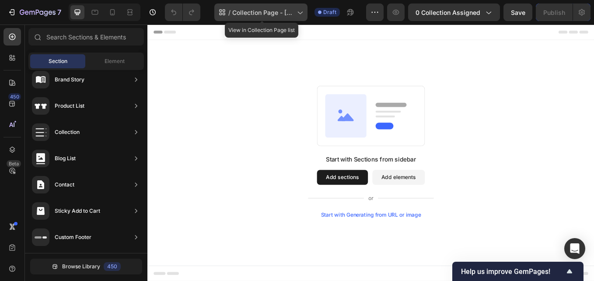
click at [274, 13] on span "Collection Page - [DATE] 19:03:47" at bounding box center [262, 12] width 61 height 9
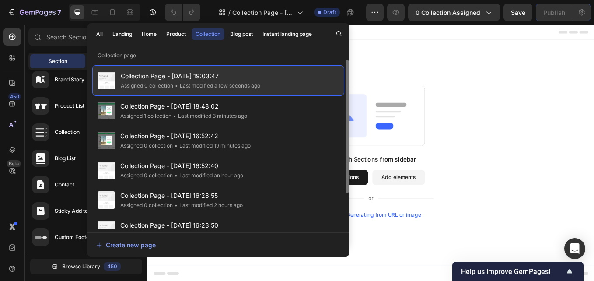
drag, startPoint x: 282, startPoint y: 78, endPoint x: 239, endPoint y: 74, distance: 43.5
click at [239, 74] on span "Collection Page - [DATE] 19:03:47" at bounding box center [191, 76] width 140 height 11
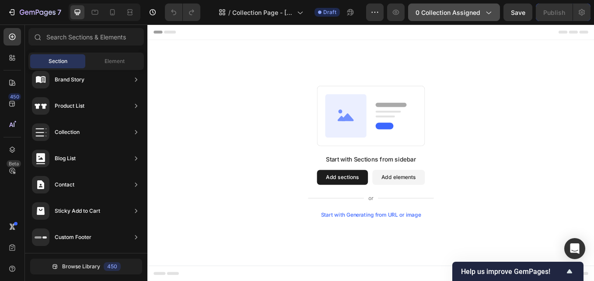
click at [493, 13] on button "0 collection assigned" at bounding box center [454, 13] width 92 height 18
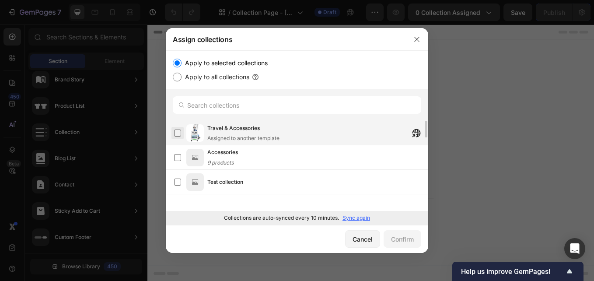
click at [177, 135] on label at bounding box center [177, 133] width 7 height 7
click at [398, 240] on div "Confirm" at bounding box center [402, 239] width 23 height 9
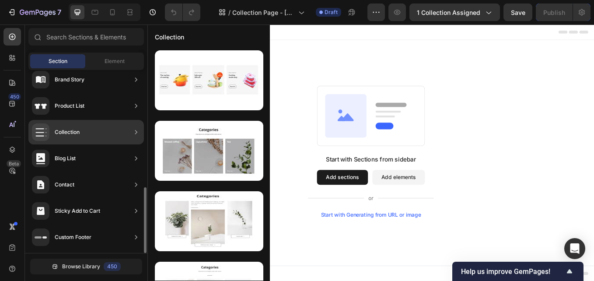
click at [92, 134] on div "Collection" at bounding box center [86, 132] width 116 height 25
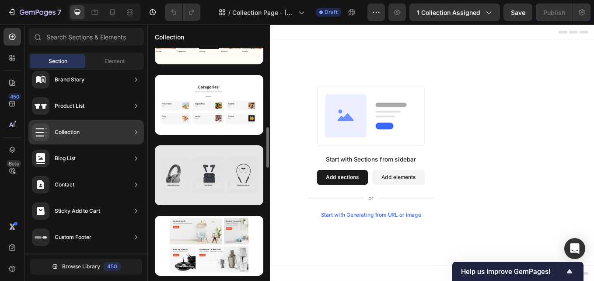
scroll to position [663, 0]
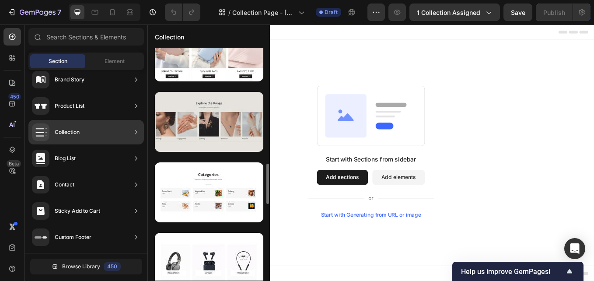
click at [221, 143] on div at bounding box center [209, 122] width 109 height 60
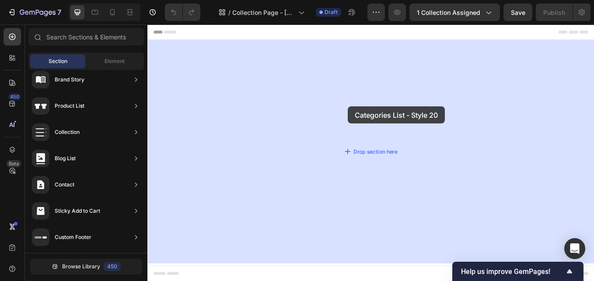
drag, startPoint x: 374, startPoint y: 165, endPoint x: 388, endPoint y: 122, distance: 45.1
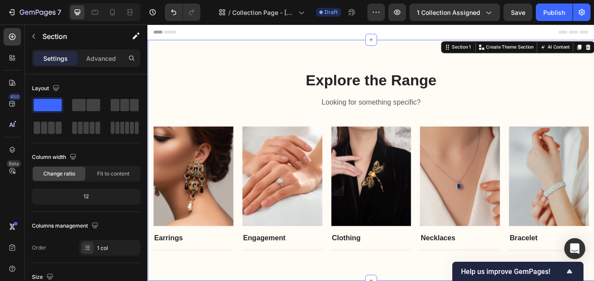
scroll to position [0, 0]
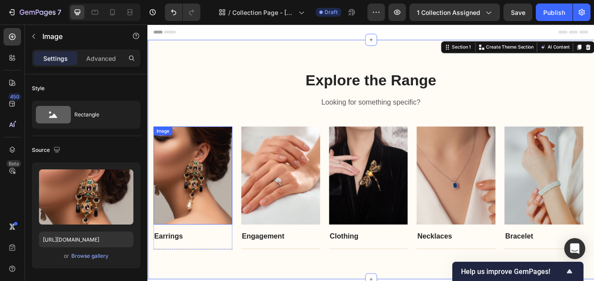
click at [183, 229] on img at bounding box center [200, 202] width 93 height 116
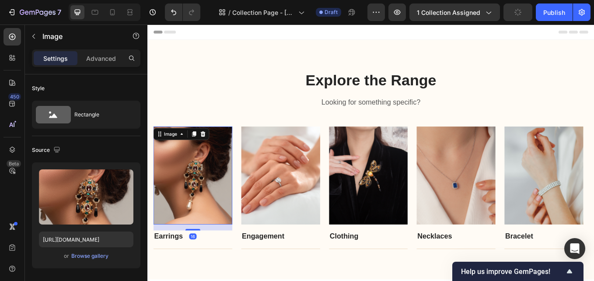
type input "[URL][DOMAIN_NAME]"
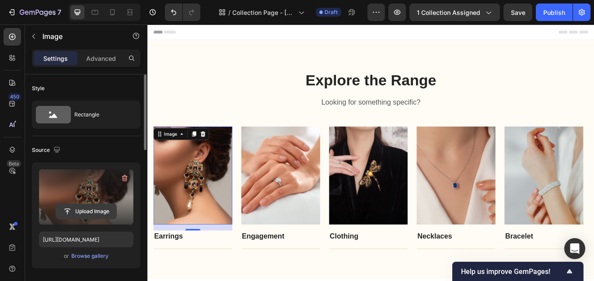
click at [83, 207] on input "file" at bounding box center [86, 211] width 60 height 15
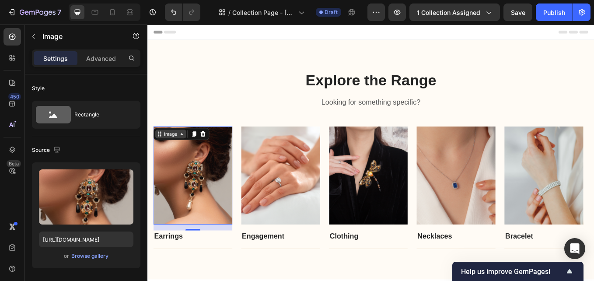
click at [184, 153] on icon at bounding box center [187, 153] width 7 height 7
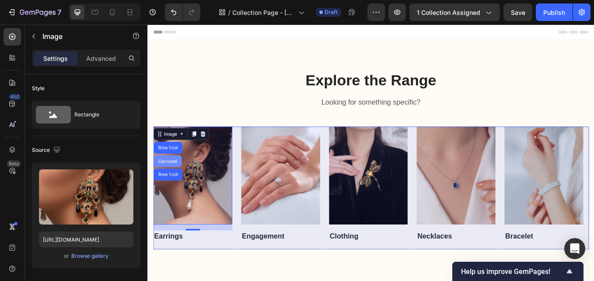
click at [177, 186] on div "Carousel" at bounding box center [171, 184] width 26 height 5
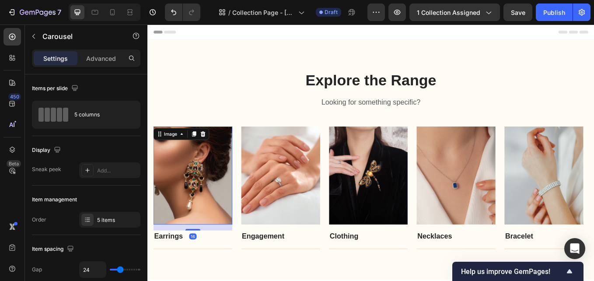
click at [214, 199] on img at bounding box center [200, 202] width 93 height 116
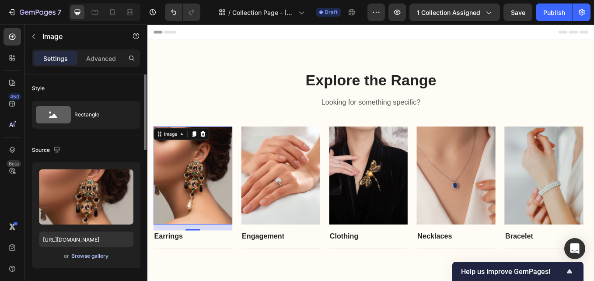
click at [94, 256] on div "Browse gallery" at bounding box center [89, 256] width 37 height 8
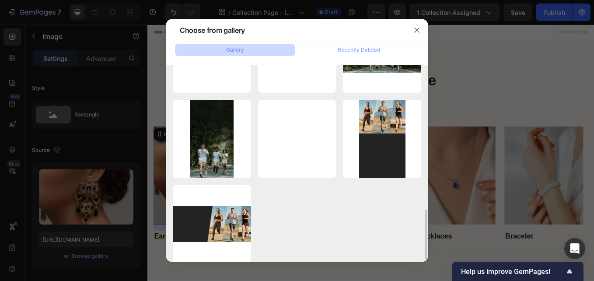
scroll to position [577, 0]
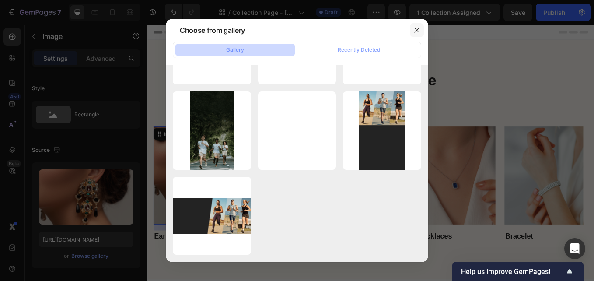
click at [421, 31] on button "button" at bounding box center [417, 30] width 14 height 14
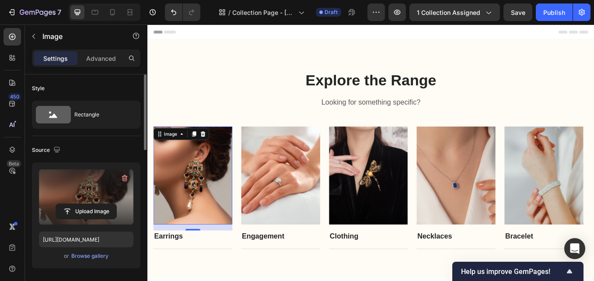
click at [105, 189] on label at bounding box center [86, 196] width 95 height 55
click at [105, 204] on input "file" at bounding box center [86, 211] width 60 height 15
type input "C:\fakepath\suitcase cover packlight bad decisions.png"
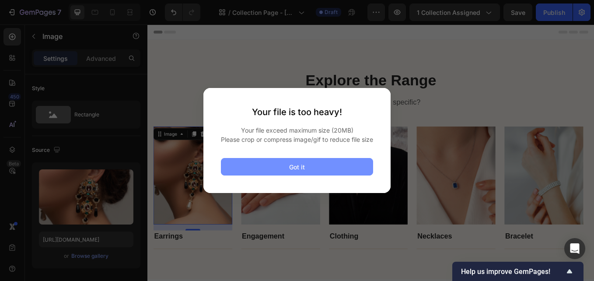
click at [289, 170] on div "Got it" at bounding box center [297, 166] width 16 height 9
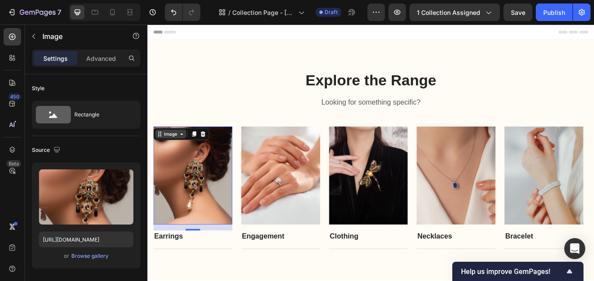
click at [182, 154] on div "Image" at bounding box center [174, 153] width 19 height 8
click at [214, 187] on img at bounding box center [200, 202] width 93 height 116
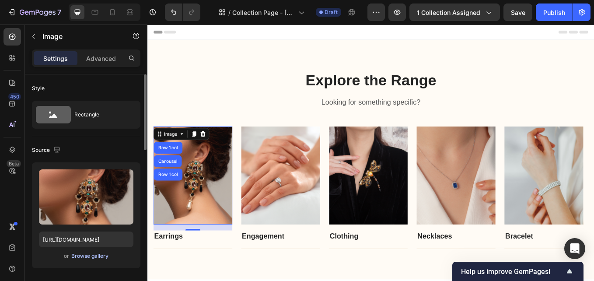
click at [89, 258] on div "Browse gallery" at bounding box center [89, 256] width 37 height 8
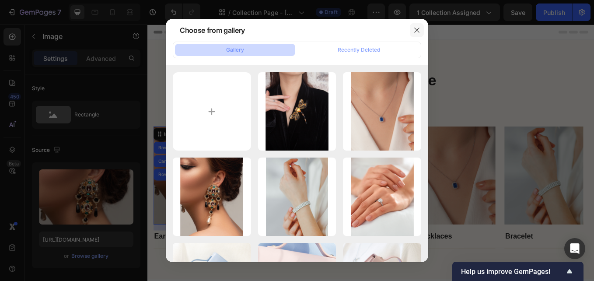
click at [417, 30] on icon "button" at bounding box center [416, 30] width 5 height 5
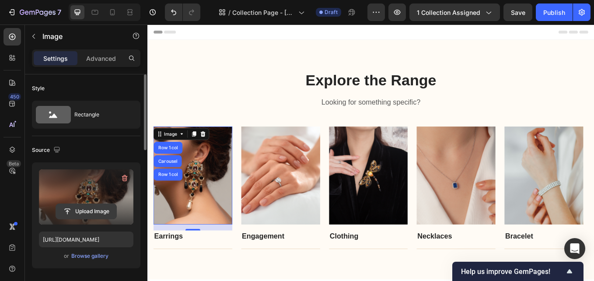
click at [77, 210] on input "file" at bounding box center [86, 211] width 60 height 15
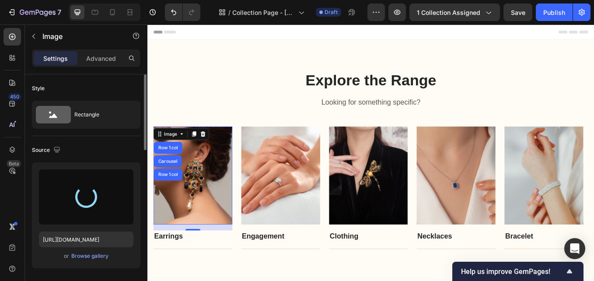
type input "[URL][DOMAIN_NAME]"
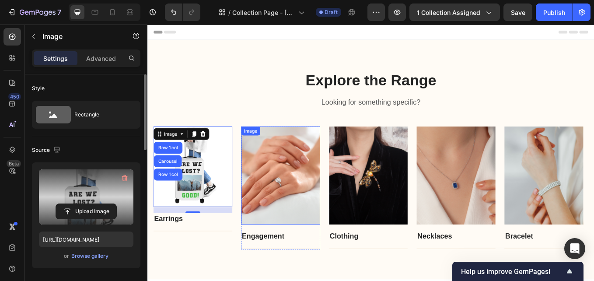
click at [300, 225] on img at bounding box center [303, 202] width 93 height 116
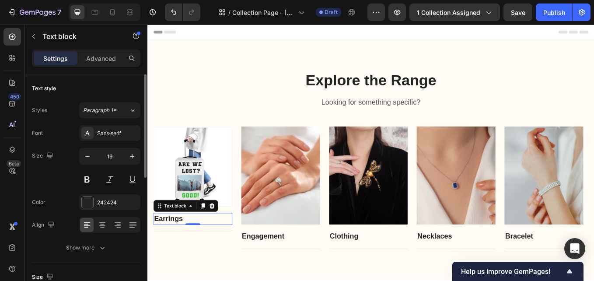
click at [173, 254] on link "Earrings" at bounding box center [172, 252] width 34 height 9
click at [193, 253] on p "Earrings" at bounding box center [200, 253] width 91 height 13
click at [192, 254] on p "Earrings" at bounding box center [200, 253] width 91 height 13
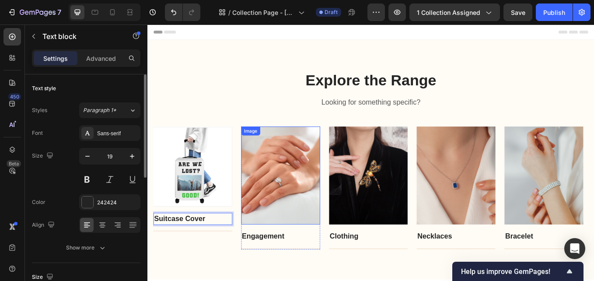
click at [316, 219] on img at bounding box center [303, 202] width 93 height 116
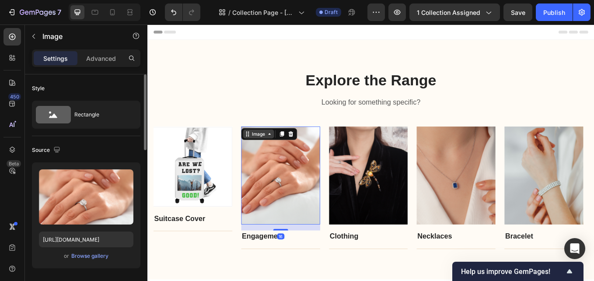
click at [281, 157] on div "Image" at bounding box center [277, 153] width 19 height 8
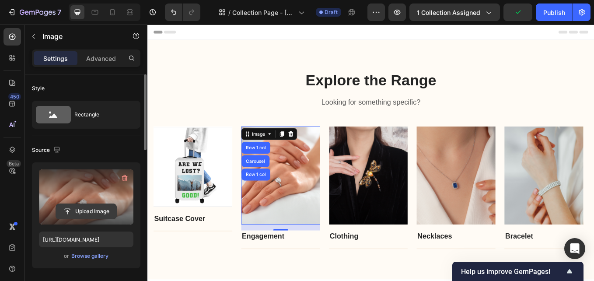
click at [95, 210] on input "file" at bounding box center [86, 211] width 60 height 15
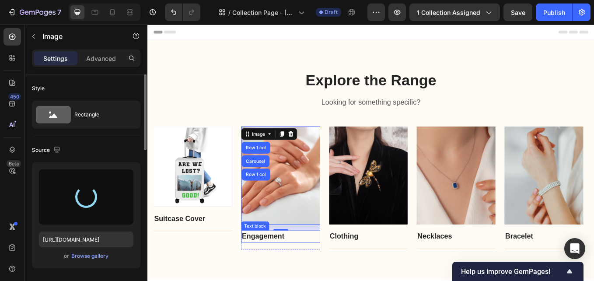
type input "[URL][DOMAIN_NAME]"
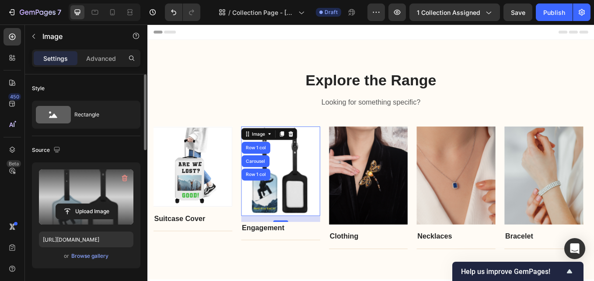
click at [304, 267] on div "16" at bounding box center [303, 263] width 9 height 7
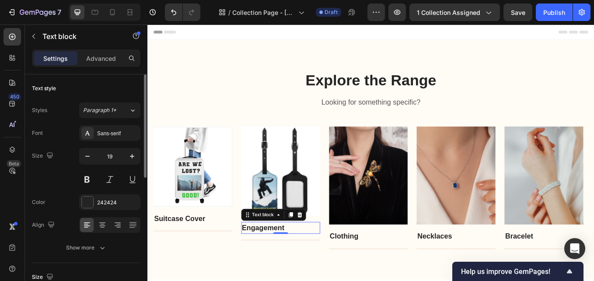
click at [309, 264] on p "Engagement" at bounding box center [303, 263] width 91 height 13
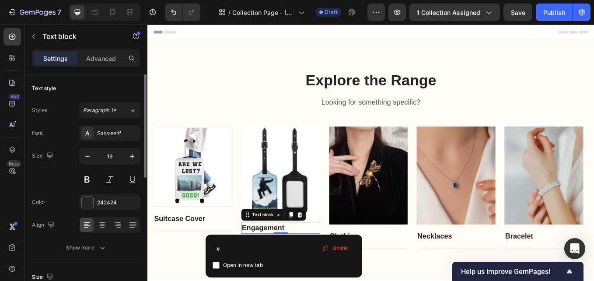
click at [309, 264] on p "Engagement" at bounding box center [303, 263] width 91 height 13
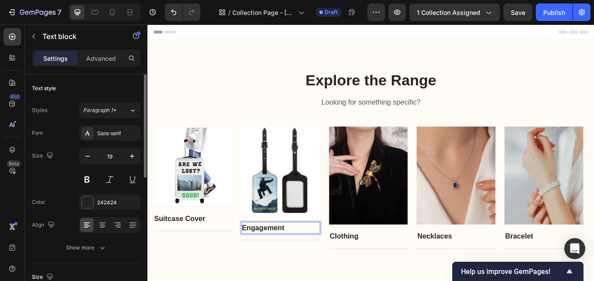
drag, startPoint x: 312, startPoint y: 263, endPoint x: 307, endPoint y: 263, distance: 5.3
click at [307, 263] on p "Engagement ⁠⁠⁠⁠⁠⁠⁠" at bounding box center [303, 263] width 91 height 13
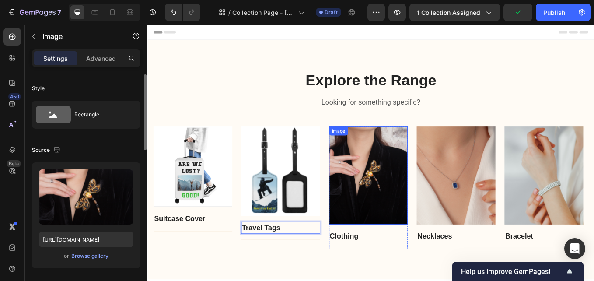
click at [398, 198] on img at bounding box center [407, 202] width 93 height 116
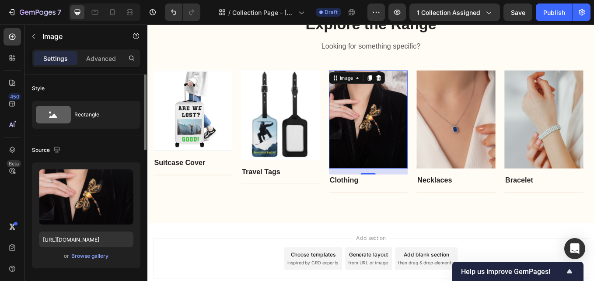
scroll to position [0, 0]
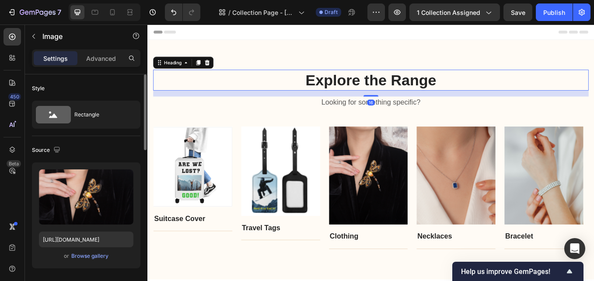
click at [462, 91] on p "Explore the Range" at bounding box center [410, 89] width 510 height 23
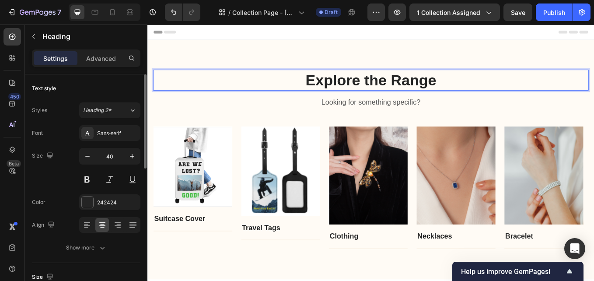
click at [472, 88] on p "Explore the Range" at bounding box center [410, 89] width 510 height 23
click at [501, 88] on p "Explore the Range" at bounding box center [410, 89] width 510 height 23
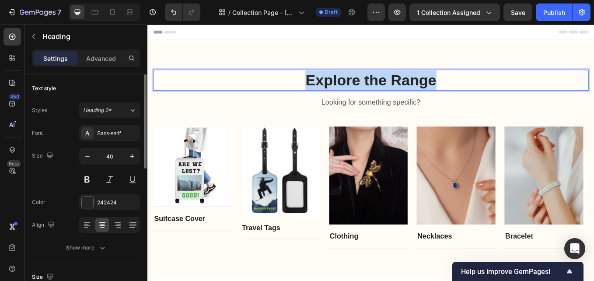
drag, startPoint x: 501, startPoint y: 88, endPoint x: 311, endPoint y: 88, distance: 190.4
click at [311, 88] on p "Explore the Range" at bounding box center [410, 89] width 510 height 23
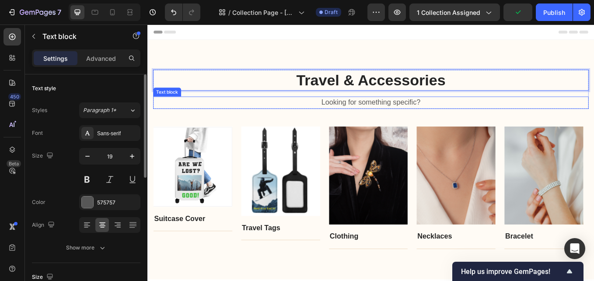
click at [427, 113] on p "Looking for something specific?" at bounding box center [410, 116] width 510 height 13
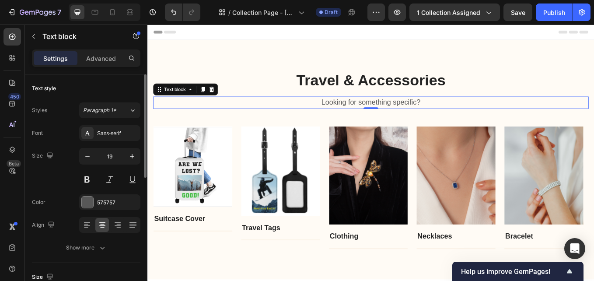
click at [477, 116] on p "Looking for something specific?" at bounding box center [410, 116] width 510 height 13
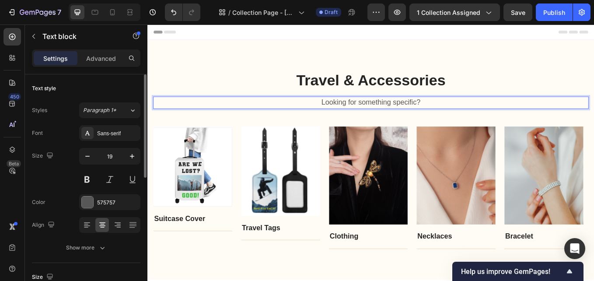
click at [477, 114] on p "Looking for something specific?" at bounding box center [410, 116] width 510 height 13
click at [476, 114] on p "Looking for something specific?" at bounding box center [410, 116] width 510 height 13
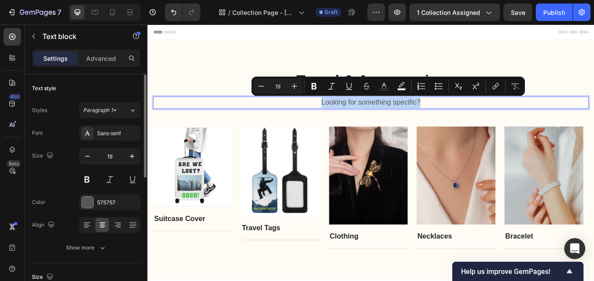
click at [477, 114] on p "Looking for something specific?" at bounding box center [410, 116] width 510 height 13
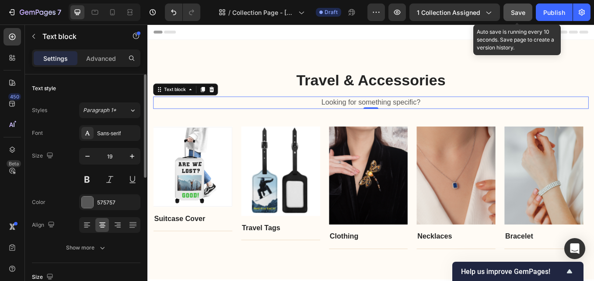
click at [521, 12] on span "Save" at bounding box center [518, 12] width 14 height 7
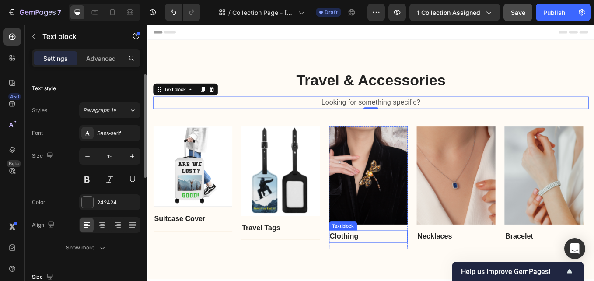
click at [375, 269] on link "Clothing" at bounding box center [378, 273] width 34 height 9
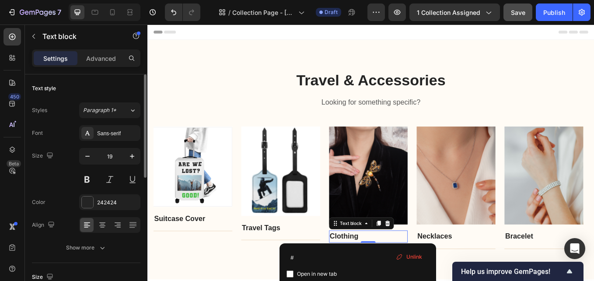
click at [393, 273] on link "Clothing" at bounding box center [378, 273] width 34 height 9
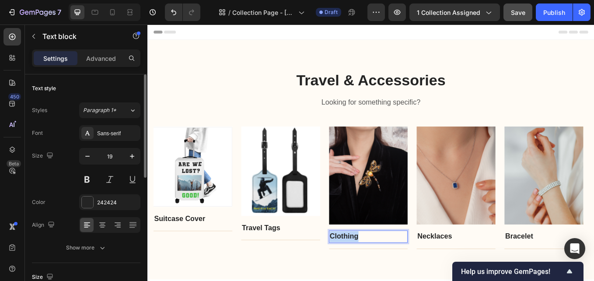
drag, startPoint x: 406, startPoint y: 273, endPoint x: 360, endPoint y: 276, distance: 46.1
click at [360, 276] on div "Image Suitcase Cover Text block Title Line Row Image Travel Tags Text block Tit…" at bounding box center [410, 216] width 512 height 144
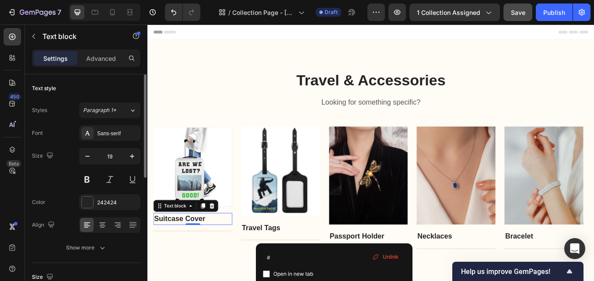
click at [204, 253] on p "Suitcase Cover" at bounding box center [200, 253] width 91 height 13
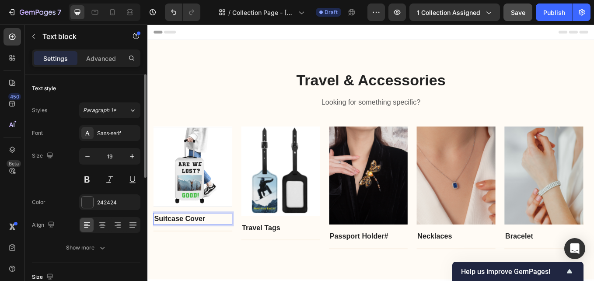
click at [234, 253] on p "Suitcase Cover" at bounding box center [200, 253] width 91 height 13
click at [204, 254] on p "Suitcase Cover" at bounding box center [200, 253] width 91 height 13
click at [205, 253] on p "Suitcase Cover" at bounding box center [200, 253] width 91 height 13
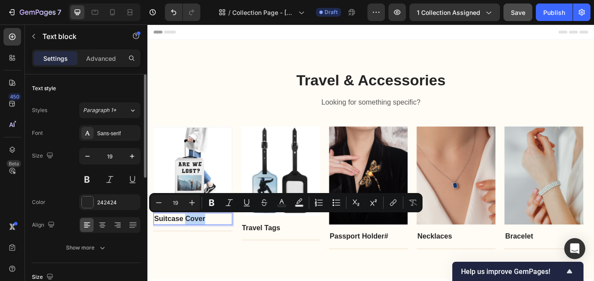
click at [226, 253] on p "Suitcase Cover" at bounding box center [200, 253] width 91 height 13
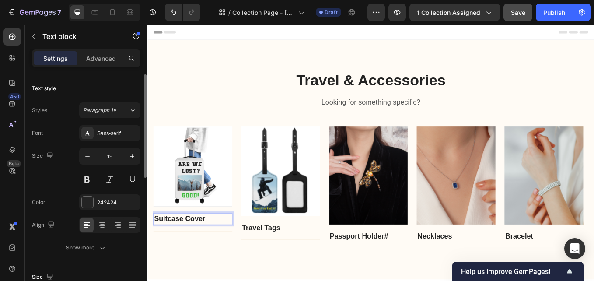
click at [226, 253] on p "Suitcase Cover" at bounding box center [200, 253] width 91 height 13
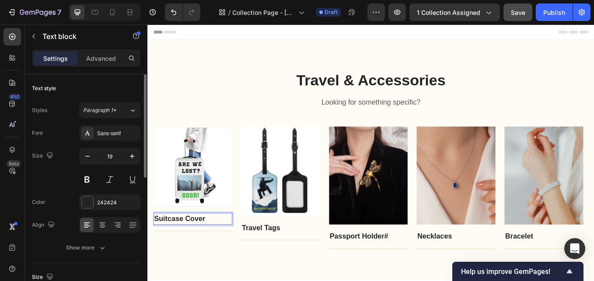
click at [208, 251] on p "Suitcase Cover" at bounding box center [200, 253] width 91 height 13
drag, startPoint x: 207, startPoint y: 252, endPoint x: 196, endPoint y: 254, distance: 10.7
click at [198, 254] on p "Suitcase Cover" at bounding box center [200, 253] width 91 height 13
click at [187, 252] on p "Suitcase Cover" at bounding box center [200, 253] width 91 height 13
click at [158, 249] on p "Suitcase Cover" at bounding box center [200, 253] width 91 height 13
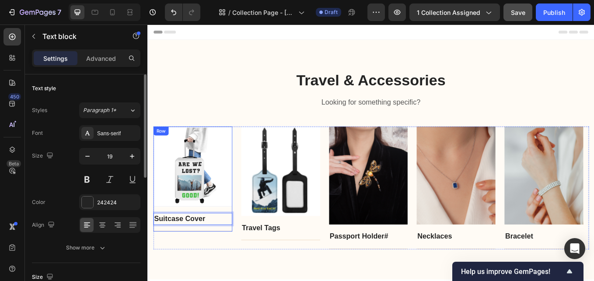
click at [161, 242] on div "Image Suitcase Cover Text block 0 Title Line" at bounding box center [200, 206] width 93 height 124
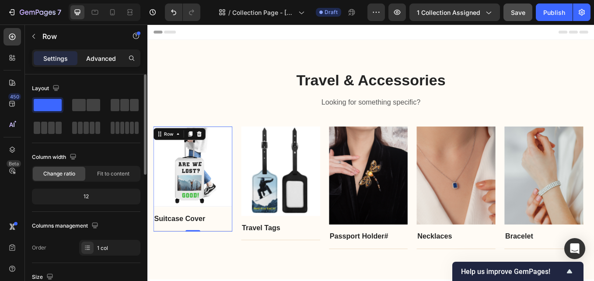
click at [106, 56] on p "Advanced" at bounding box center [101, 58] width 30 height 9
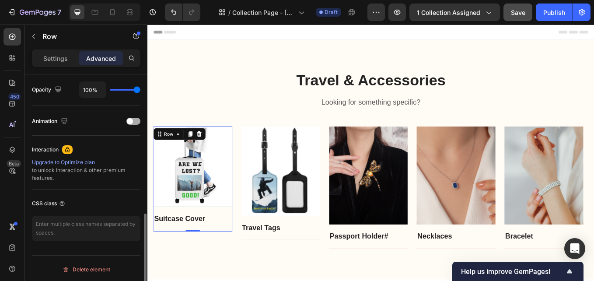
scroll to position [352, 0]
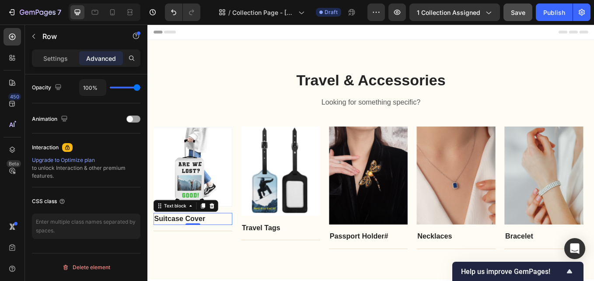
click at [233, 258] on p "Suitcase Cover" at bounding box center [200, 253] width 91 height 13
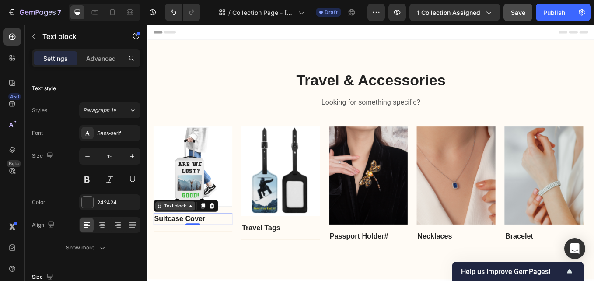
click at [165, 241] on div "Text block" at bounding box center [179, 237] width 47 height 11
click at [239, 254] on p "Suitcase Cover" at bounding box center [200, 253] width 91 height 13
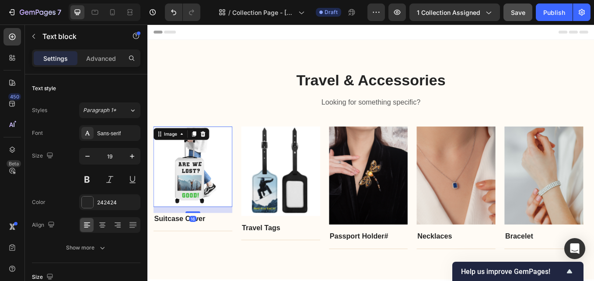
click at [219, 191] on img at bounding box center [200, 191] width 93 height 95
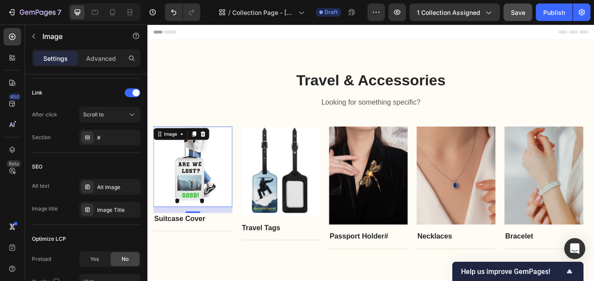
scroll to position [475, 0]
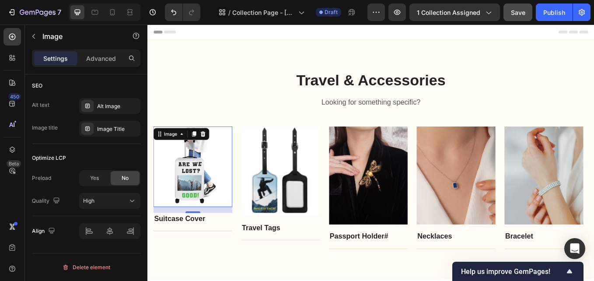
click at [173, 190] on img at bounding box center [200, 191] width 93 height 95
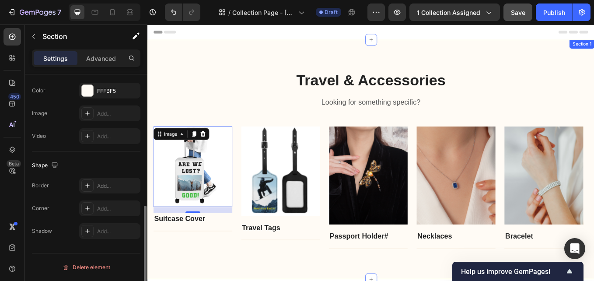
scroll to position [0, 0]
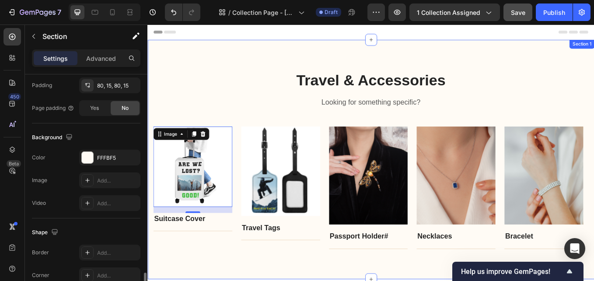
click at [199, 281] on div "Travel & Accessories Heading Looking for something specific? Text block Row Ima…" at bounding box center [409, 182] width 525 height 281
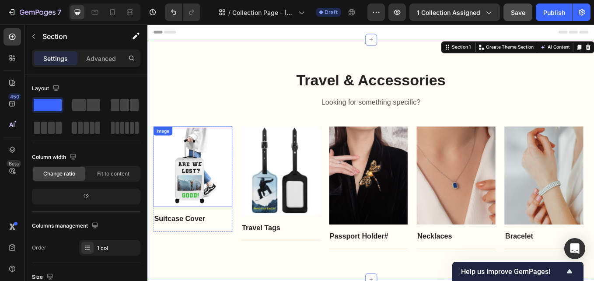
click at [198, 189] on img at bounding box center [200, 191] width 93 height 95
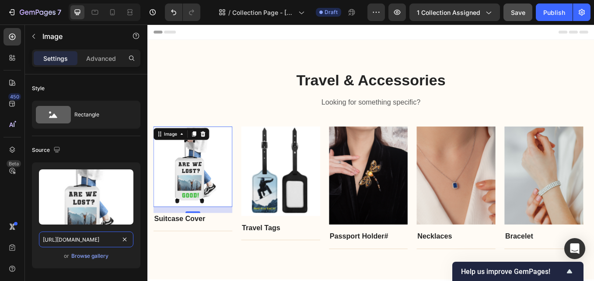
click at [99, 238] on input "https://cdn.shopify.com/s/files/1/0580/7344/8506/files/gempages_583838984480752…" at bounding box center [86, 240] width 95 height 16
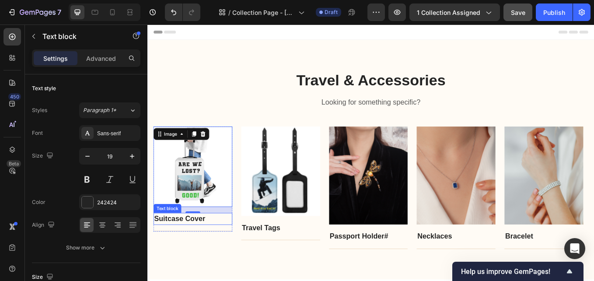
click at [184, 253] on p "Suitcase Cover" at bounding box center [200, 253] width 91 height 13
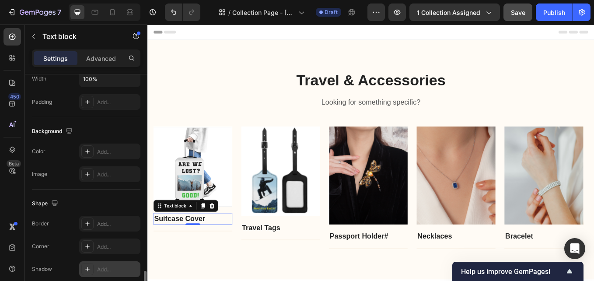
scroll to position [287, 0]
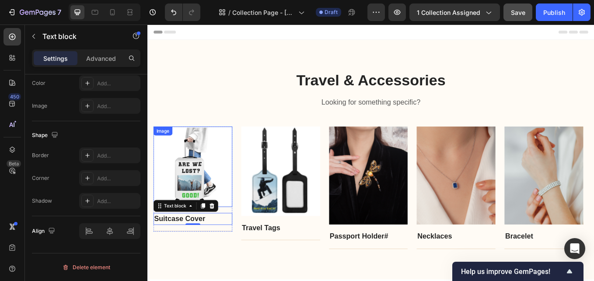
click at [218, 171] on img at bounding box center [200, 191] width 93 height 95
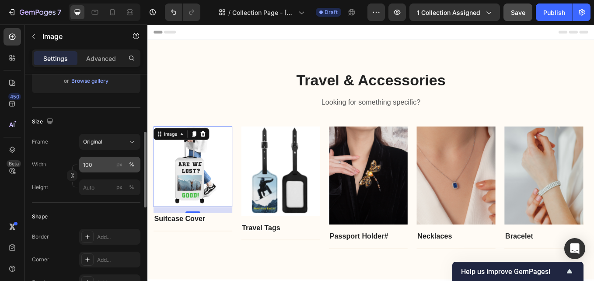
scroll to position [0, 0]
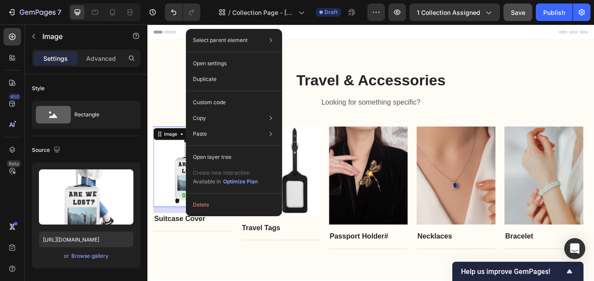
click at [184, 194] on img at bounding box center [200, 191] width 93 height 95
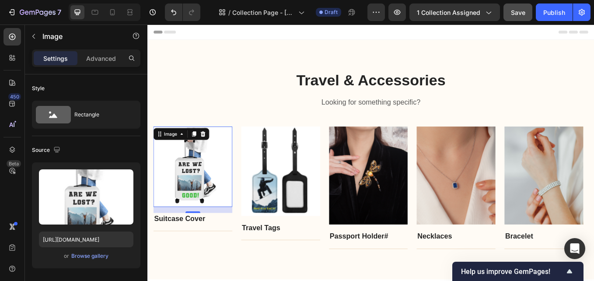
click at [184, 193] on img at bounding box center [200, 191] width 93 height 95
click at [160, 157] on div "Image" at bounding box center [174, 153] width 36 height 11
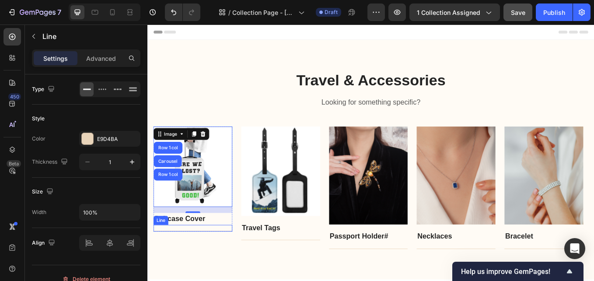
click at [166, 264] on div "Title Line" at bounding box center [200, 264] width 93 height 8
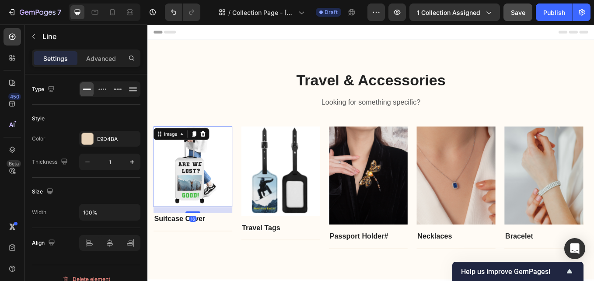
click at [172, 218] on img at bounding box center [200, 191] width 93 height 95
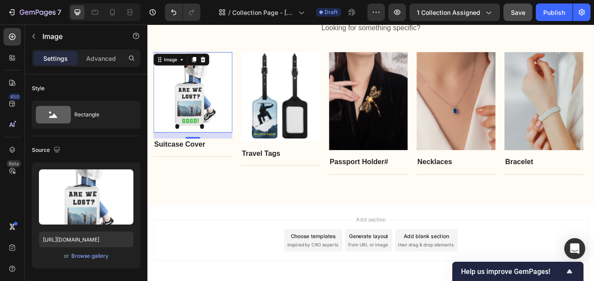
scroll to position [44, 0]
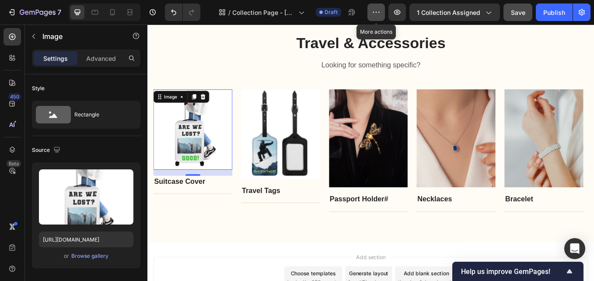
click at [373, 13] on icon "button" at bounding box center [376, 12] width 9 height 9
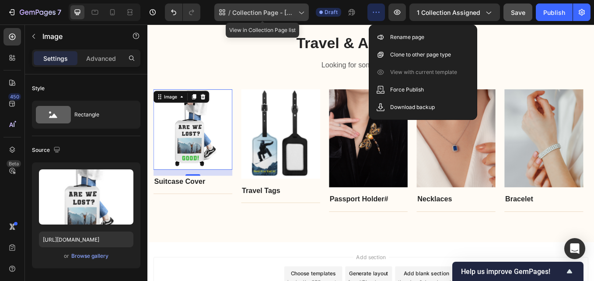
click at [270, 12] on span "Collection Page - [DATE] 19:03:47" at bounding box center [263, 12] width 63 height 9
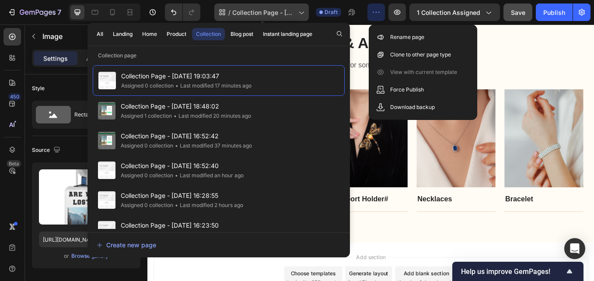
click at [270, 11] on span "Collection Page - [DATE] 19:03:47" at bounding box center [263, 12] width 63 height 9
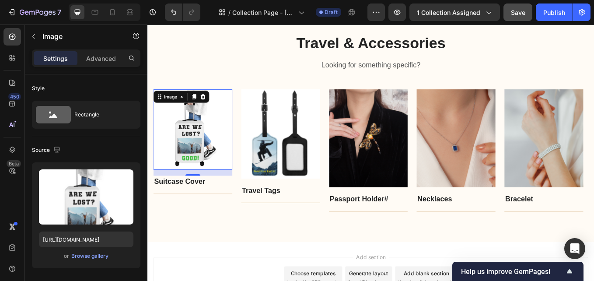
click at [231, 163] on img at bounding box center [200, 148] width 93 height 95
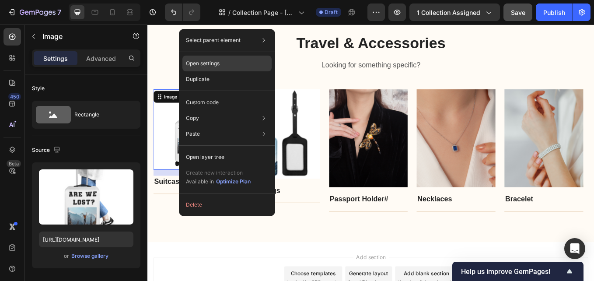
click at [212, 66] on p "Open settings" at bounding box center [203, 64] width 34 height 8
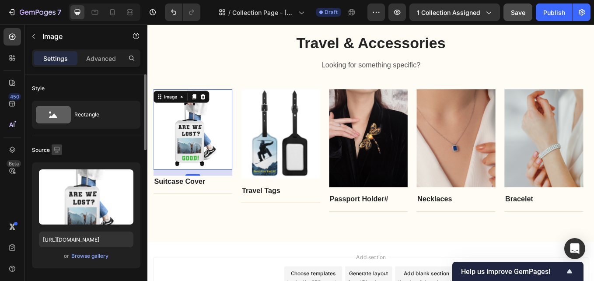
click at [57, 147] on icon "button" at bounding box center [57, 150] width 6 height 6
click at [67, 244] on input "https://cdn.shopify.com/s/files/1/0580/7344/8506/files/gempages_583838984480752…" at bounding box center [86, 240] width 95 height 16
click at [194, 164] on img at bounding box center [200, 148] width 93 height 95
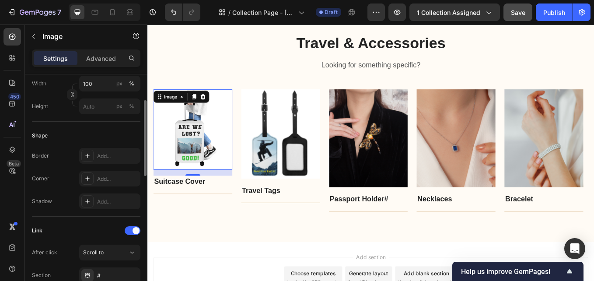
scroll to position [212, 0]
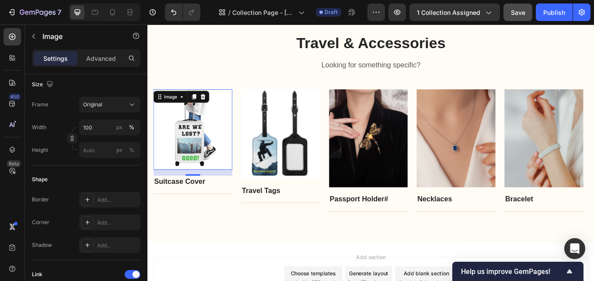
click at [50, 62] on p "Settings" at bounding box center [55, 58] width 25 height 9
click at [103, 57] on p "Advanced" at bounding box center [101, 58] width 30 height 9
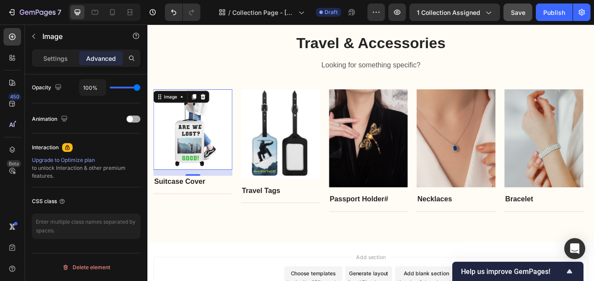
scroll to position [90, 0]
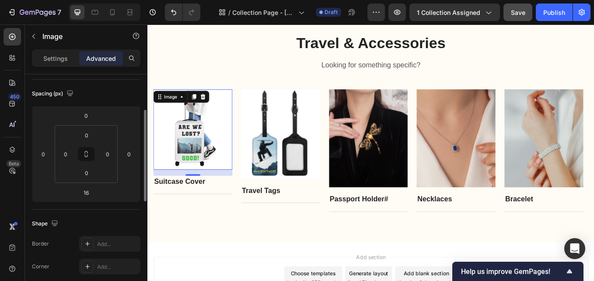
click at [62, 67] on div "Settings Advanced" at bounding box center [86, 58] width 109 height 18
click at [62, 62] on p "Settings" at bounding box center [55, 58] width 25 height 9
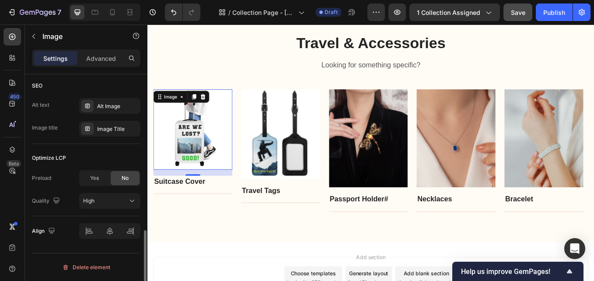
scroll to position [256, 0]
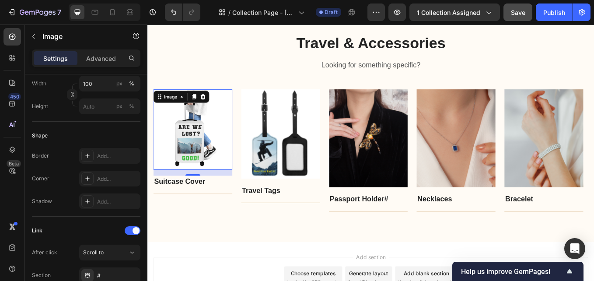
click at [196, 155] on img at bounding box center [200, 148] width 93 height 95
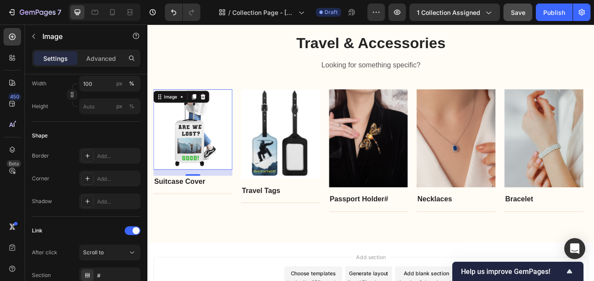
click at [196, 155] on img at bounding box center [200, 148] width 93 height 95
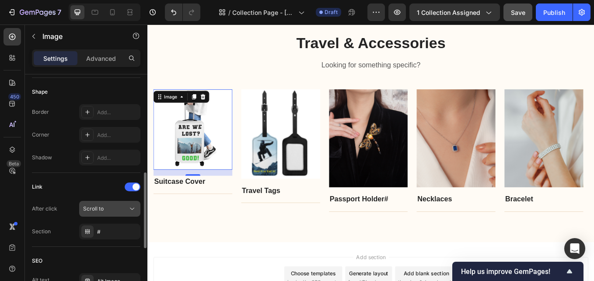
click at [120, 210] on div "Scroll to" at bounding box center [105, 209] width 45 height 8
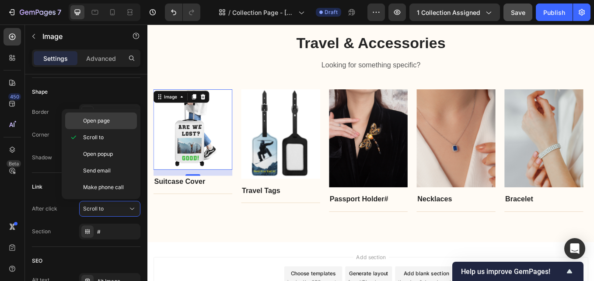
click at [100, 118] on span "Open page" at bounding box center [96, 121] width 27 height 8
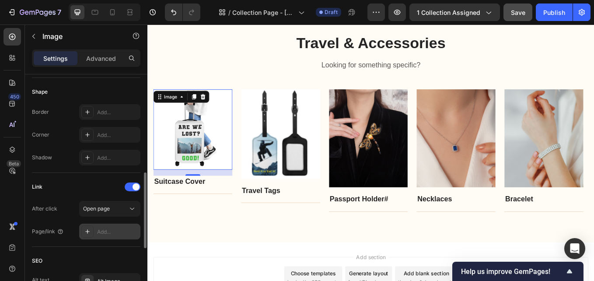
click at [105, 233] on div "Add..." at bounding box center [117, 232] width 41 height 8
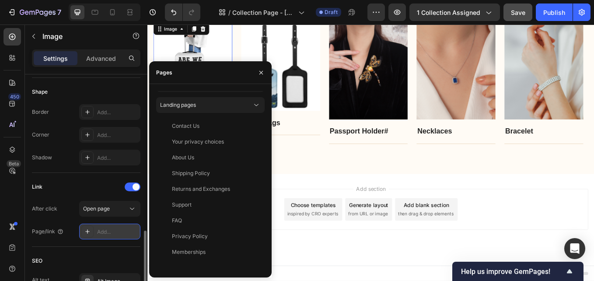
scroll to position [387, 0]
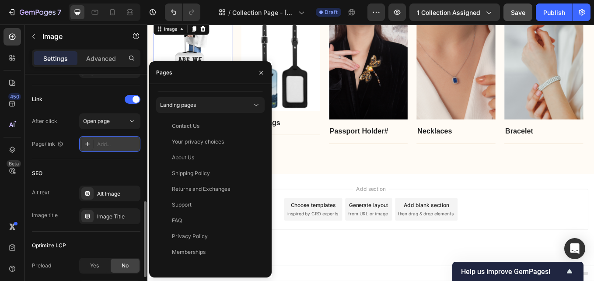
click at [119, 142] on div "Add..." at bounding box center [117, 144] width 41 height 8
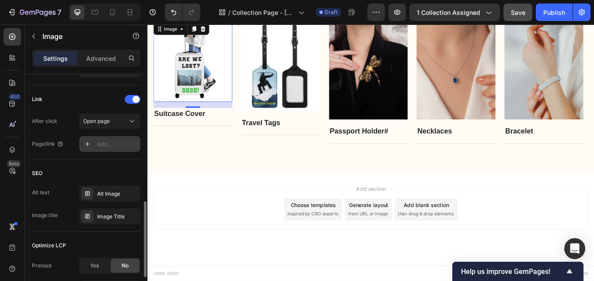
click at [120, 145] on div "Add..." at bounding box center [117, 144] width 41 height 8
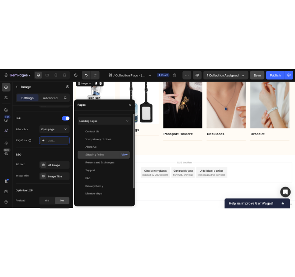
scroll to position [0, 0]
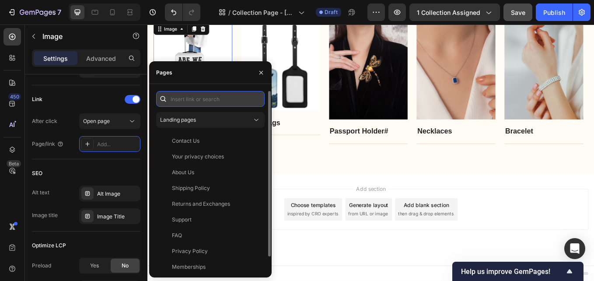
click at [224, 102] on input "text" at bounding box center [210, 99] width 109 height 16
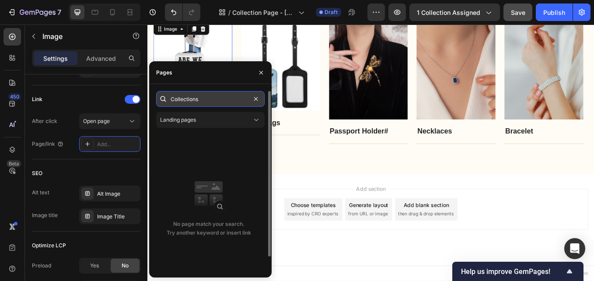
type input "Collections"
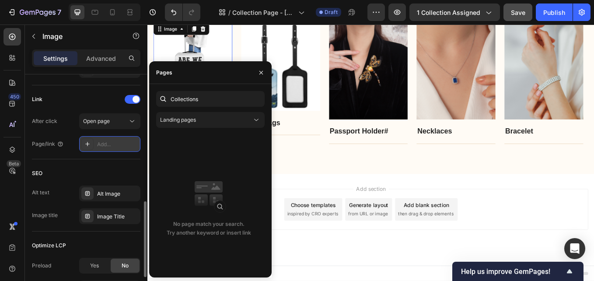
click at [115, 144] on div "Add..." at bounding box center [117, 144] width 41 height 8
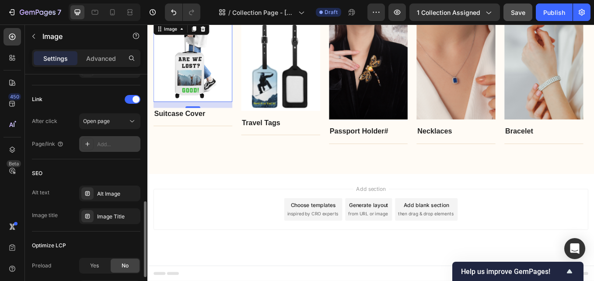
click at [110, 145] on div "Add..." at bounding box center [117, 144] width 41 height 8
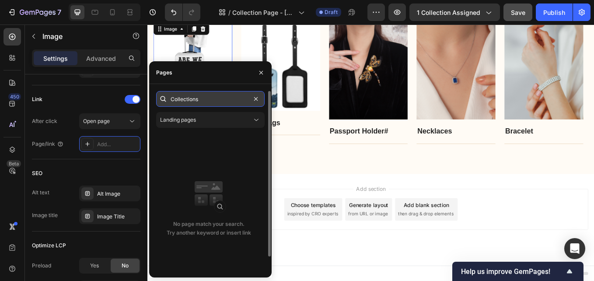
click at [210, 103] on input "Collections" at bounding box center [210, 99] width 109 height 16
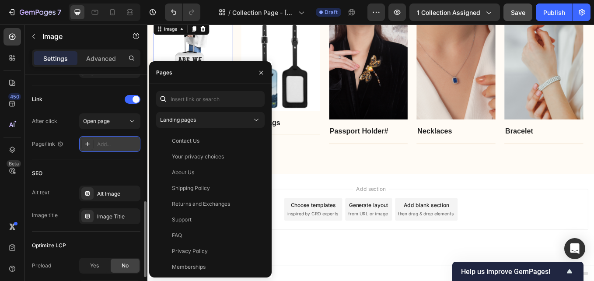
click at [114, 144] on div "Add..." at bounding box center [117, 144] width 41 height 8
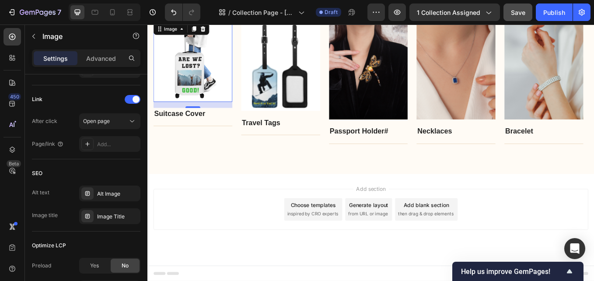
click at [206, 90] on img at bounding box center [200, 68] width 93 height 95
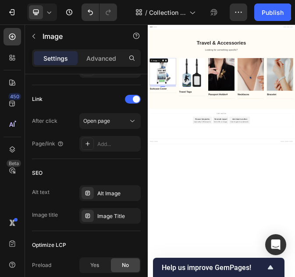
click at [208, 207] on img at bounding box center [201, 192] width 94 height 96
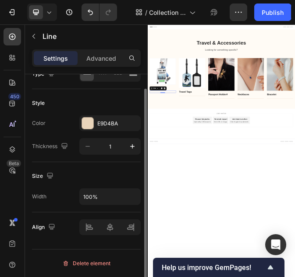
drag, startPoint x: 197, startPoint y: 263, endPoint x: 193, endPoint y: 263, distance: 4.8
click at [196, 263] on div "Title Line 0" at bounding box center [201, 265] width 94 height 8
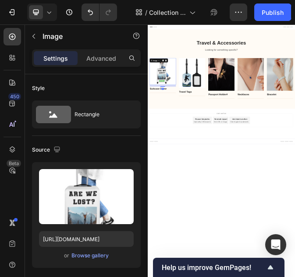
click at [200, 176] on img at bounding box center [201, 192] width 94 height 96
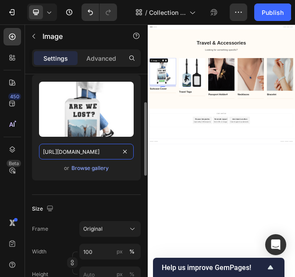
click at [96, 155] on input "https://cdn.shopify.com/s/files/1/0580/7344/8506/files/gempages_583838984480752…" at bounding box center [86, 152] width 95 height 16
drag, startPoint x: 96, startPoint y: 155, endPoint x: 57, endPoint y: 154, distance: 39.0
click at [57, 154] on input "https://cdn.shopify.com/s/files/1/0580/7344/8506/files/gempages_583838984480752…" at bounding box center [86, 152] width 95 height 16
drag, startPoint x: 41, startPoint y: 153, endPoint x: 120, endPoint y: 151, distance: 79.2
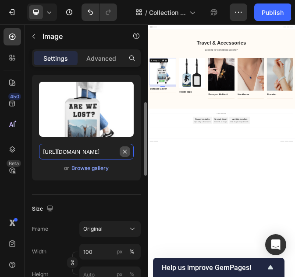
click at [120, 151] on div "https://cdn.shopify.com/s/files/1/0580/7344/8506/files/gempages_583838984480752…" at bounding box center [86, 152] width 95 height 16
paste input "shop.addventure.co/collections/suitcase-covers"
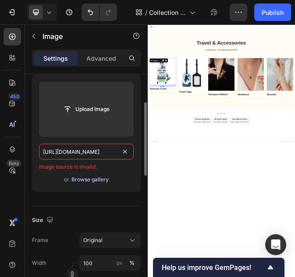
scroll to position [0, 24]
click at [60, 153] on input "https://shop.addventure.co/collections" at bounding box center [86, 152] width 95 height 16
click at [116, 155] on input "https://shop.add-venture.co/collections" at bounding box center [86, 152] width 95 height 16
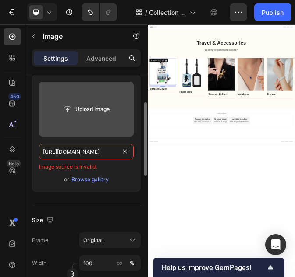
scroll to position [0, 0]
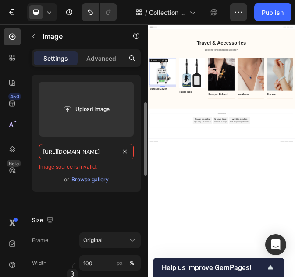
paste input "/suitcase-covers"
click at [78, 151] on input "https://shop.add-venture.co/collections/suitcase-covers" at bounding box center [86, 152] width 95 height 16
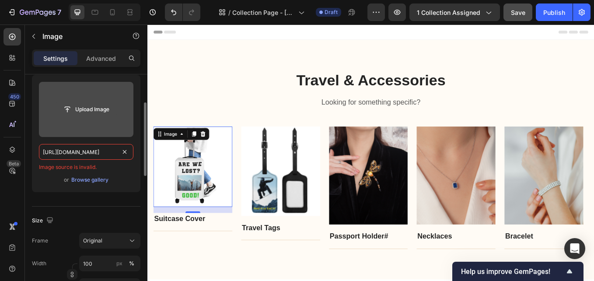
scroll to position [0, 0]
click at [101, 116] on input "file" at bounding box center [86, 109] width 60 height 15
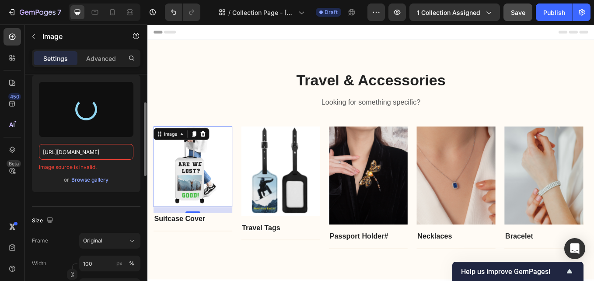
type input "https://cdn.shopify.com/s/files/1/0580/7344/8506/files/gempages_583838984480752…"
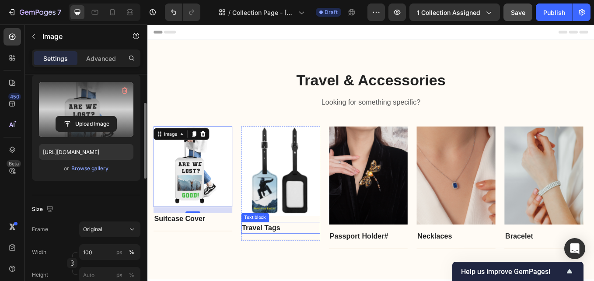
click at [298, 261] on p "Travel Tags" at bounding box center [303, 263] width 91 height 13
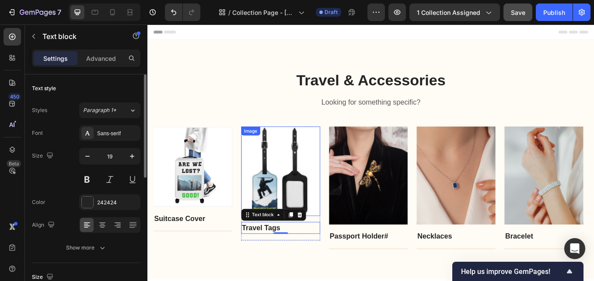
click at [302, 222] on img at bounding box center [303, 196] width 93 height 105
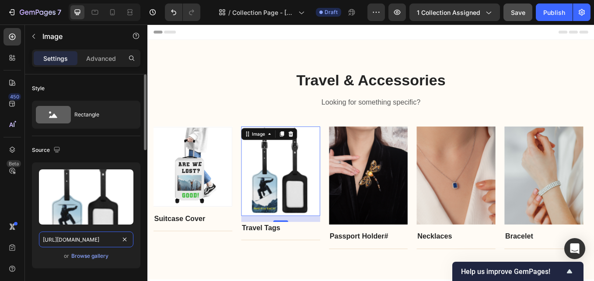
click at [109, 239] on input "https://cdn.shopify.com/s/files/1/0580/7344/8506/files/gempages_583838984480752…" at bounding box center [86, 240] width 95 height 16
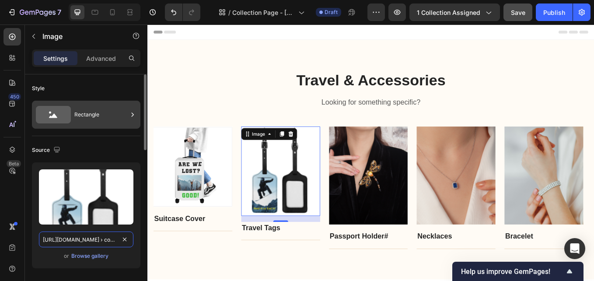
scroll to position [0, 60]
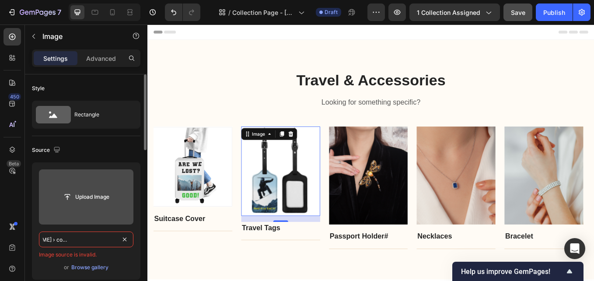
click at [106, 214] on label at bounding box center [86, 196] width 95 height 55
click at [106, 204] on input "file" at bounding box center [86, 196] width 60 height 15
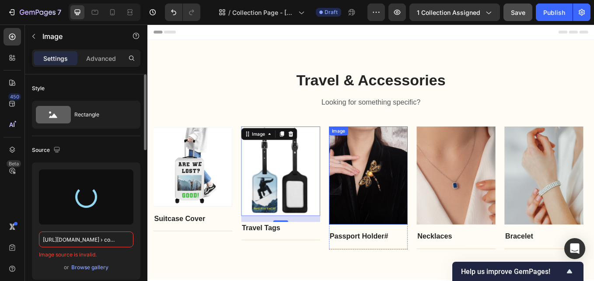
type input "https://cdn.shopify.com/s/files/1/0580/7344/8506/files/gempages_583838984480752…"
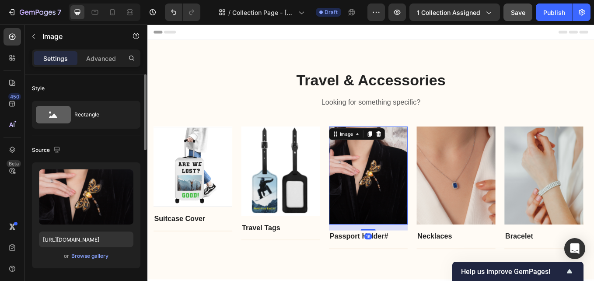
click at [417, 210] on img at bounding box center [407, 202] width 93 height 116
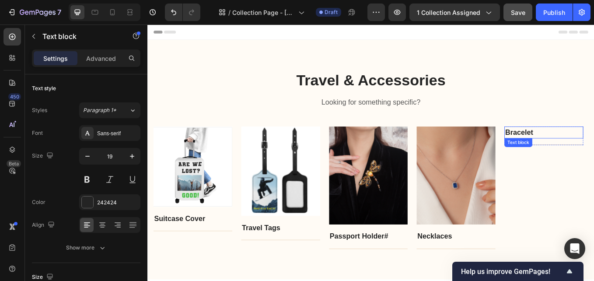
click at [594, 152] on link "Bracelet" at bounding box center [584, 151] width 33 height 9
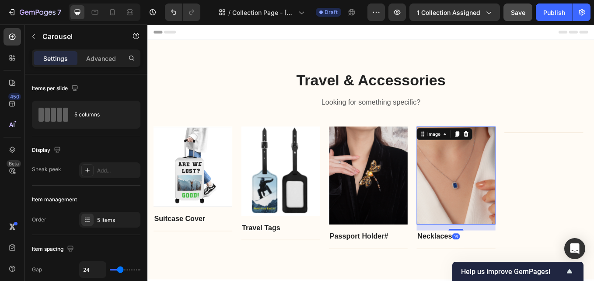
click at [525, 210] on img at bounding box center [509, 202] width 93 height 116
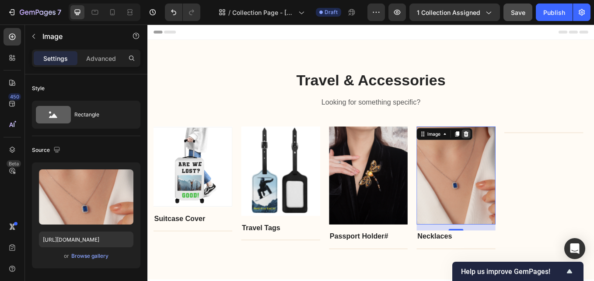
click at [524, 154] on icon at bounding box center [521, 153] width 7 height 7
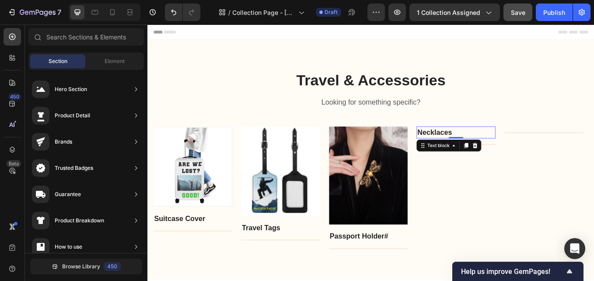
click at [499, 151] on link "Necklaces" at bounding box center [484, 151] width 41 height 9
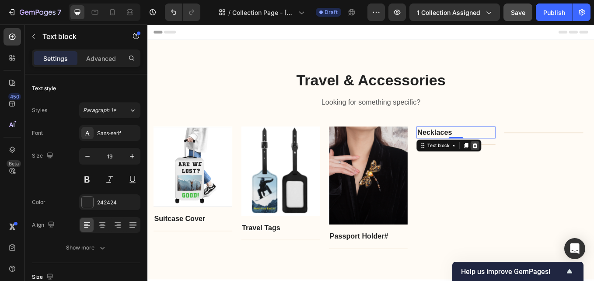
click at [535, 165] on icon at bounding box center [532, 166] width 7 height 7
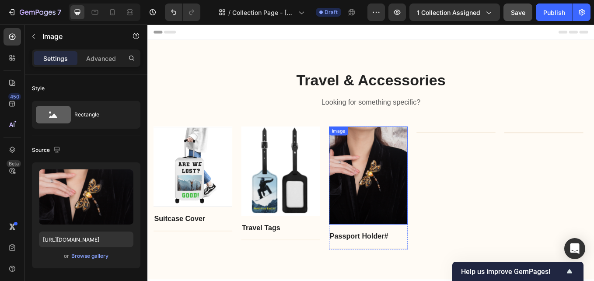
click at [428, 200] on img at bounding box center [407, 202] width 93 height 116
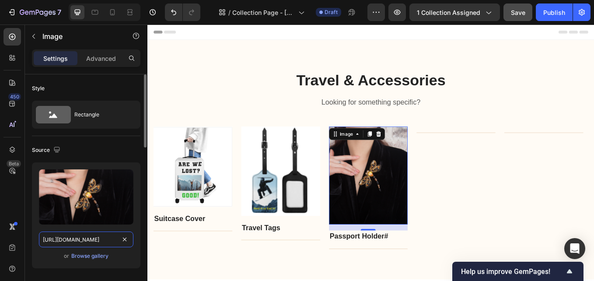
click at [101, 239] on input "https://cdn.shopify.com/s/files/1/0580/7344/8506/files/gempages_583838984480752…" at bounding box center [86, 240] width 95 height 16
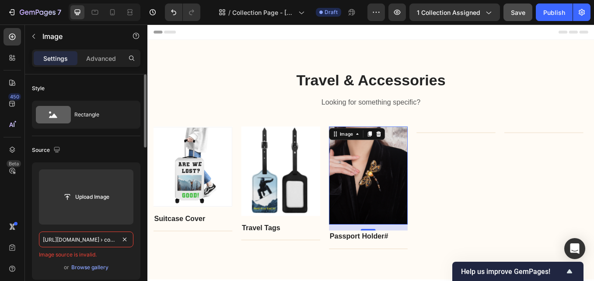
scroll to position [0, 74]
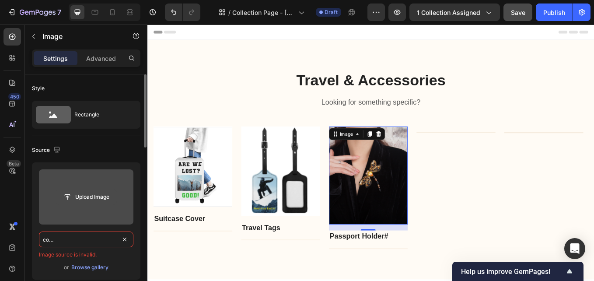
click at [93, 191] on input "file" at bounding box center [86, 196] width 60 height 15
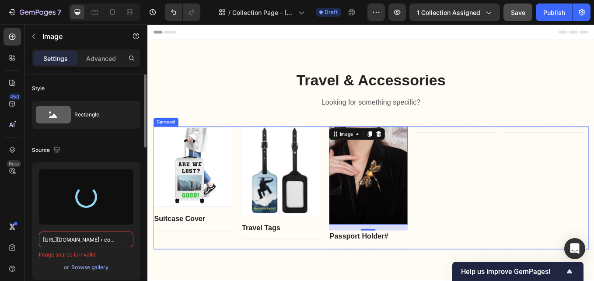
type input "https://cdn.shopify.com/s/files/1/0580/7344/8506/files/gempages_583838984480752…"
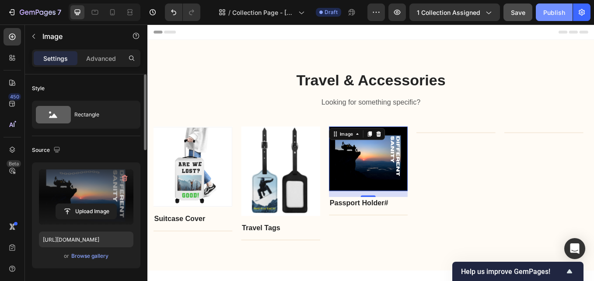
click at [551, 14] on div "Publish" at bounding box center [555, 12] width 22 height 9
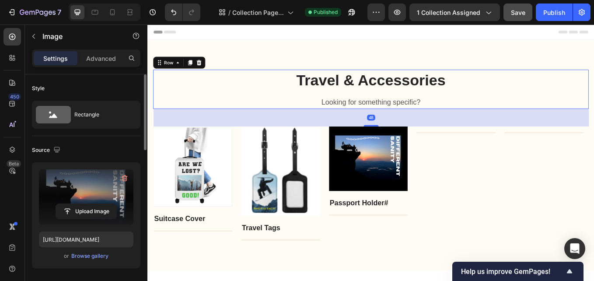
click at [257, 107] on div "Travel & Accessories Heading Looking for something specific? Text block" at bounding box center [410, 100] width 512 height 46
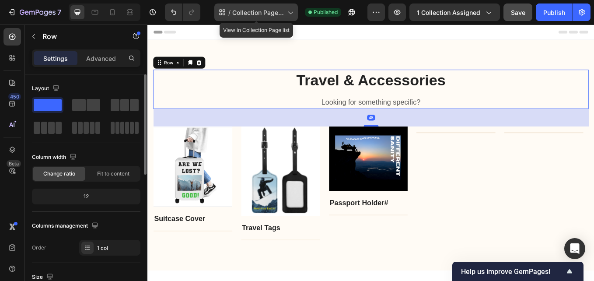
click at [270, 14] on span "Collection Page - [DATE] 19:03:47" at bounding box center [258, 12] width 52 height 9
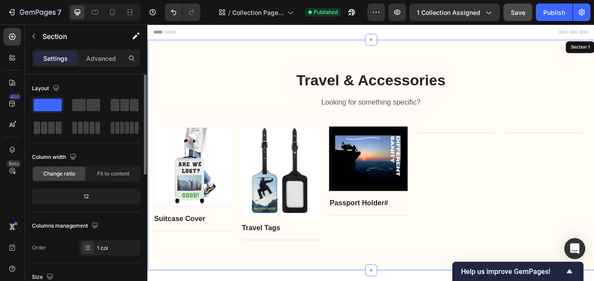
click at [255, 281] on div "Travel & Accessories Heading Looking for something specific? Text block Row 48 …" at bounding box center [409, 177] width 525 height 271
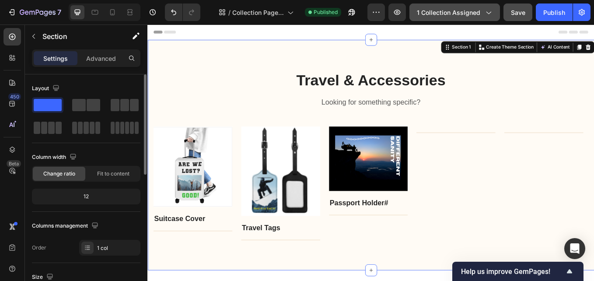
click at [464, 13] on span "1 collection assigned" at bounding box center [448, 12] width 63 height 9
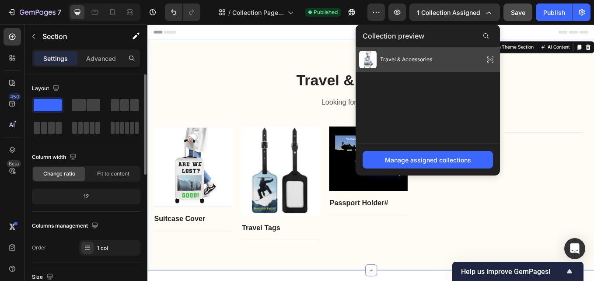
click at [384, 58] on span "Travel & Accessories" at bounding box center [406, 60] width 52 height 8
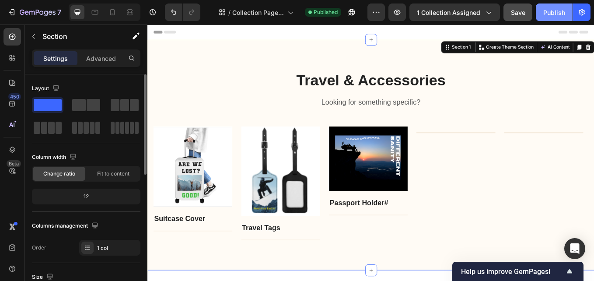
click at [554, 14] on div "Publish" at bounding box center [555, 12] width 22 height 9
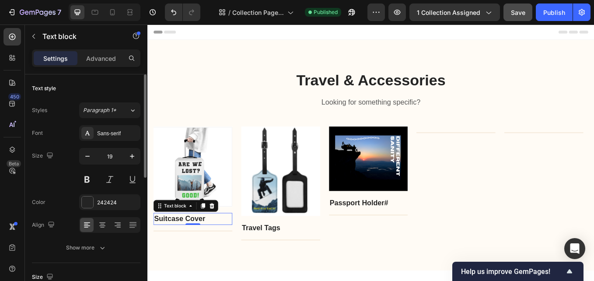
click at [203, 251] on p "Suitcase Cover" at bounding box center [200, 253] width 91 height 13
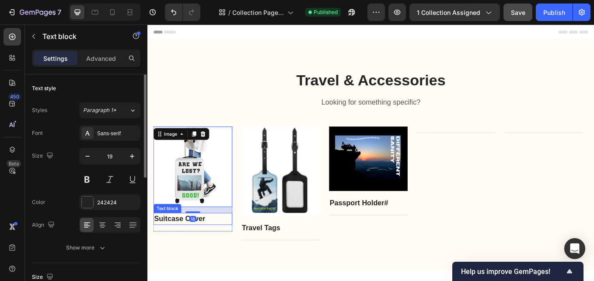
click at [190, 254] on p "Suitcase Cover" at bounding box center [200, 253] width 91 height 13
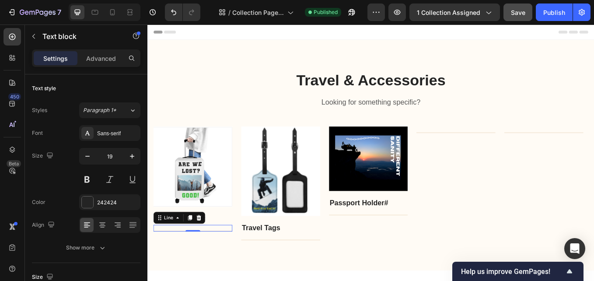
click at [223, 264] on div "Title Line 0" at bounding box center [200, 264] width 93 height 8
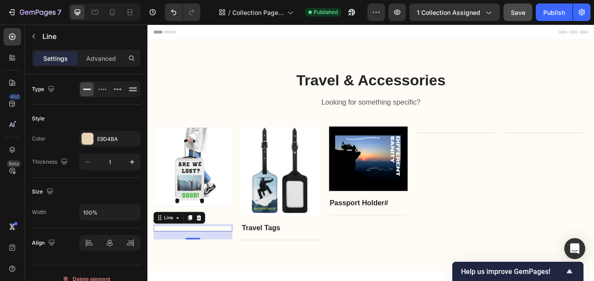
drag, startPoint x: 198, startPoint y: 267, endPoint x: 200, endPoint y: 276, distance: 9.3
click at [200, 276] on div at bounding box center [201, 276] width 18 height 2
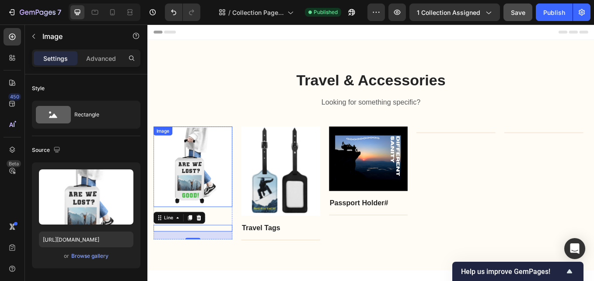
click at [232, 196] on img at bounding box center [200, 191] width 93 height 95
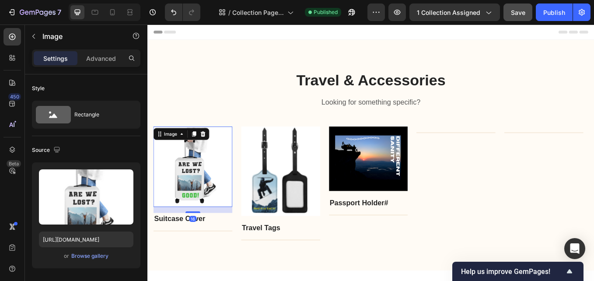
click at [203, 241] on div "16" at bounding box center [200, 242] width 93 height 7
click at [202, 228] on img at bounding box center [200, 191] width 93 height 95
click at [200, 189] on img at bounding box center [200, 191] width 93 height 95
click at [471, 14] on span "1 collection assigned" at bounding box center [448, 12] width 63 height 9
click at [190, 193] on img at bounding box center [200, 191] width 93 height 95
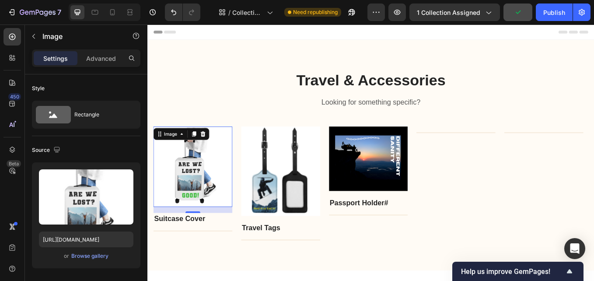
click at [190, 193] on img at bounding box center [200, 191] width 93 height 95
click at [454, 14] on span "1 collection assigned" at bounding box center [448, 12] width 63 height 9
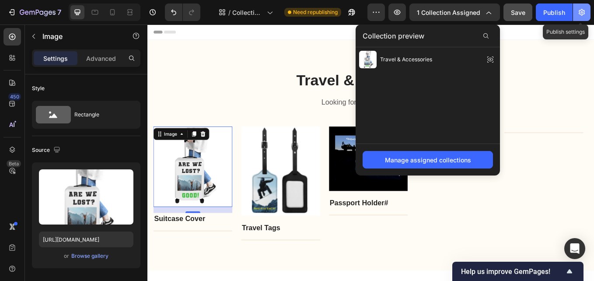
click at [586, 15] on icon "button" at bounding box center [582, 12] width 9 height 9
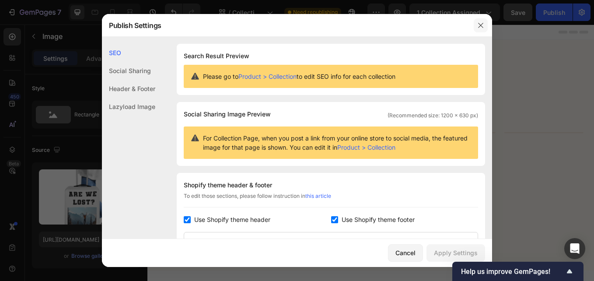
click at [481, 27] on icon "button" at bounding box center [480, 25] width 7 height 7
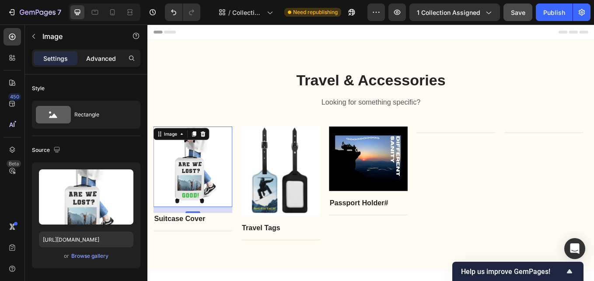
click at [97, 62] on p "Advanced" at bounding box center [101, 58] width 30 height 9
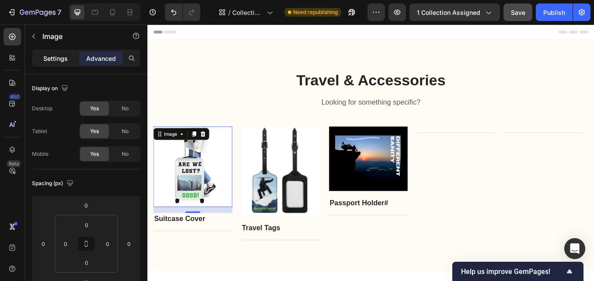
click at [52, 56] on p "Settings" at bounding box center [55, 58] width 25 height 9
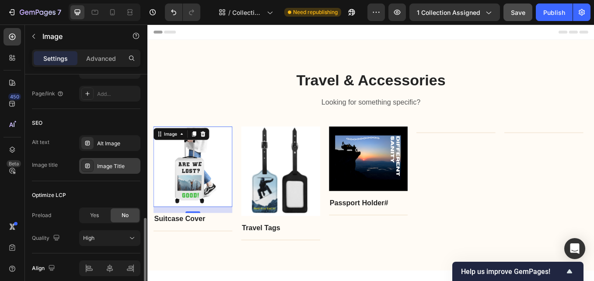
scroll to position [350, 0]
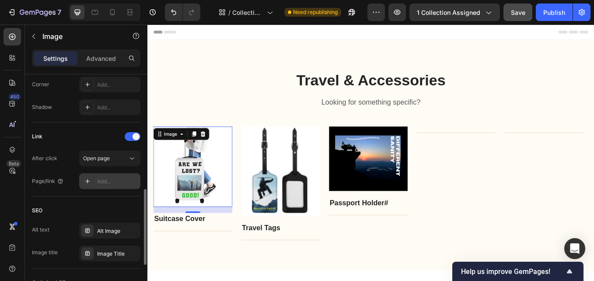
click at [119, 181] on div "Add..." at bounding box center [117, 182] width 41 height 8
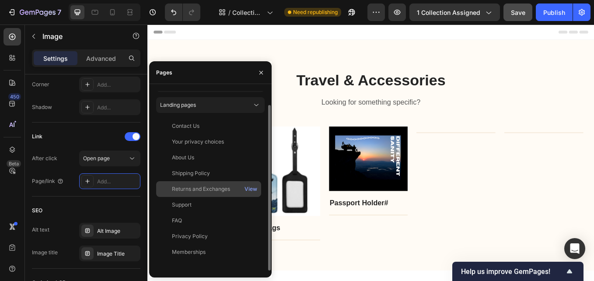
scroll to position [0, 0]
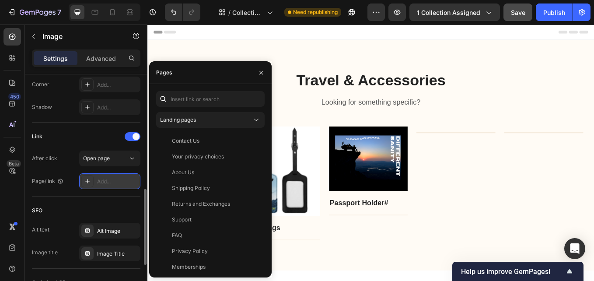
click at [120, 181] on div "Add..." at bounding box center [117, 182] width 41 height 8
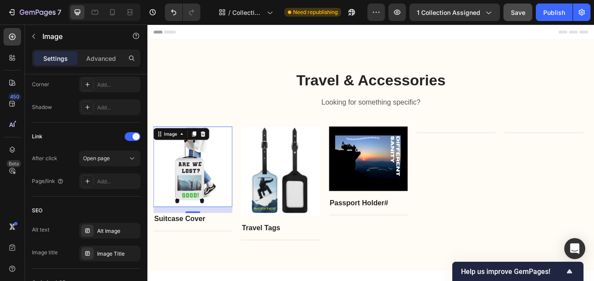
click at [200, 255] on div "16" at bounding box center [200, 252] width 9 height 7
click at [122, 180] on div "Add..." at bounding box center [117, 182] width 41 height 8
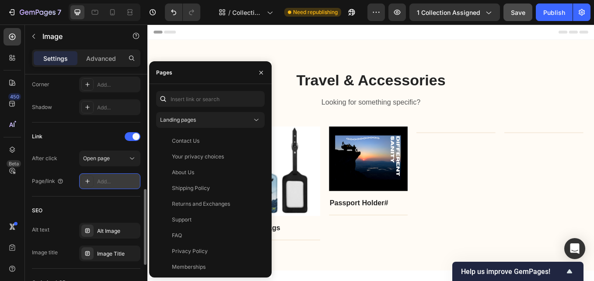
drag, startPoint x: 114, startPoint y: 182, endPoint x: 97, endPoint y: 182, distance: 17.5
click at [97, 182] on div "Add..." at bounding box center [109, 181] width 61 height 16
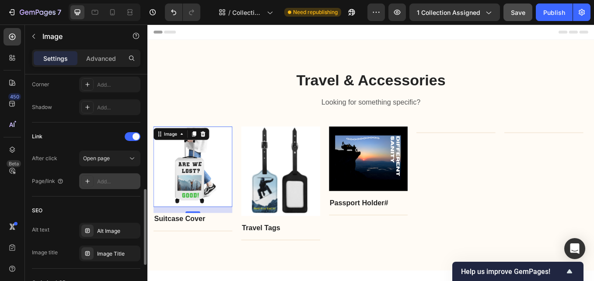
drag, startPoint x: 97, startPoint y: 182, endPoint x: 84, endPoint y: 180, distance: 12.4
click at [84, 180] on icon at bounding box center [87, 181] width 7 height 7
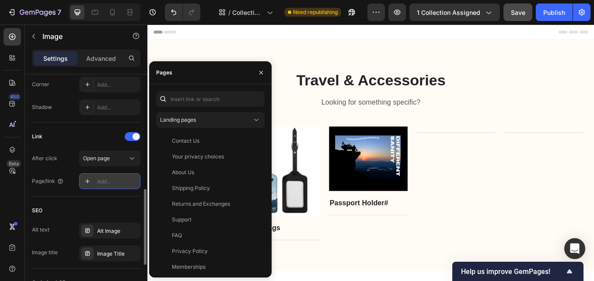
drag, startPoint x: 105, startPoint y: 182, endPoint x: 98, endPoint y: 181, distance: 6.3
click at [98, 181] on div "Add..." at bounding box center [117, 182] width 41 height 8
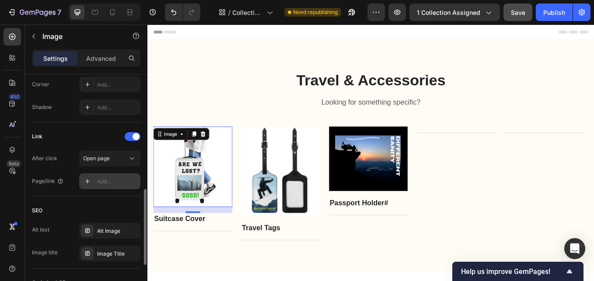
click at [113, 184] on div "Add..." at bounding box center [117, 182] width 41 height 8
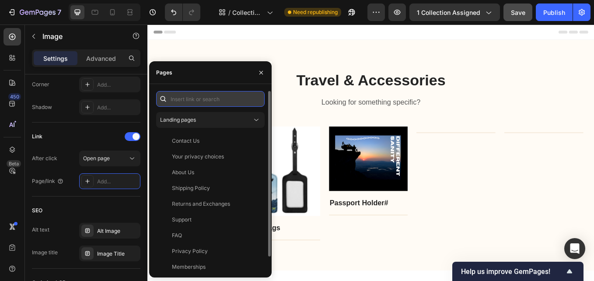
click at [210, 99] on input "text" at bounding box center [210, 99] width 109 height 16
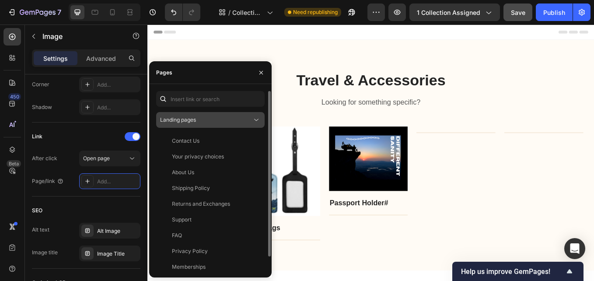
click at [255, 118] on icon at bounding box center [256, 120] width 9 height 9
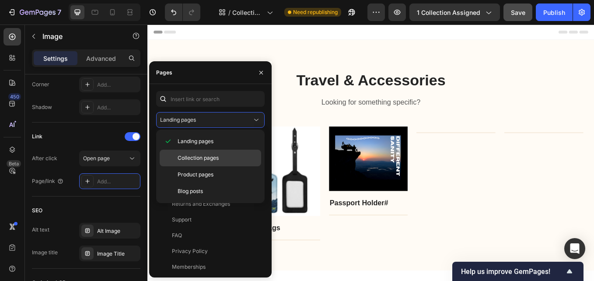
click at [237, 152] on div "Collection pages" at bounding box center [211, 158] width 102 height 17
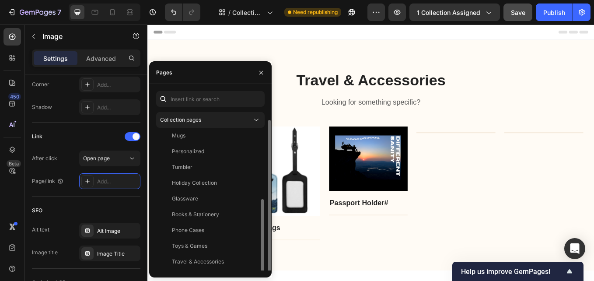
scroll to position [15, 0]
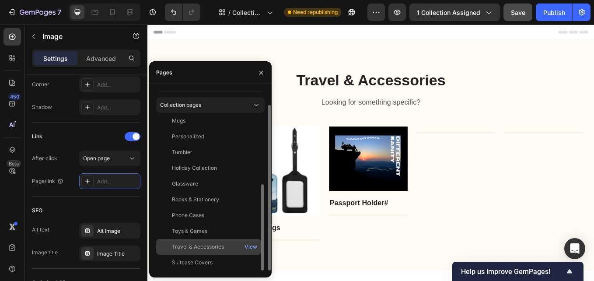
click at [216, 246] on div "Travel & Accessories" at bounding box center [198, 247] width 52 height 8
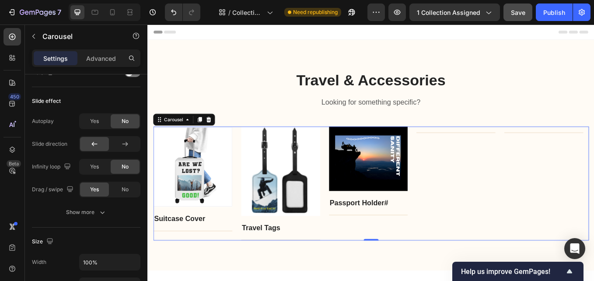
scroll to position [0, 0]
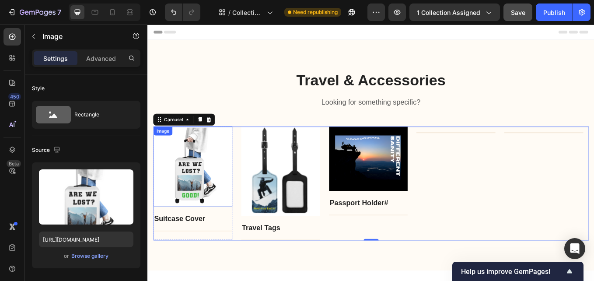
click at [229, 219] on img at bounding box center [200, 191] width 93 height 95
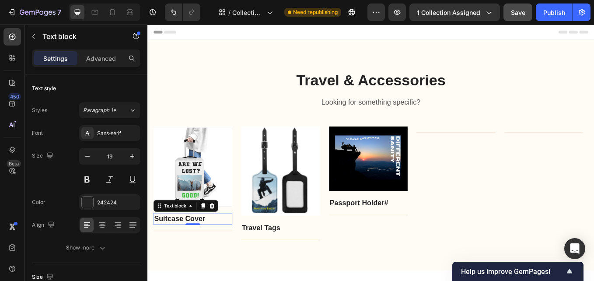
click at [182, 249] on p "Suitcase Cover" at bounding box center [200, 253] width 91 height 13
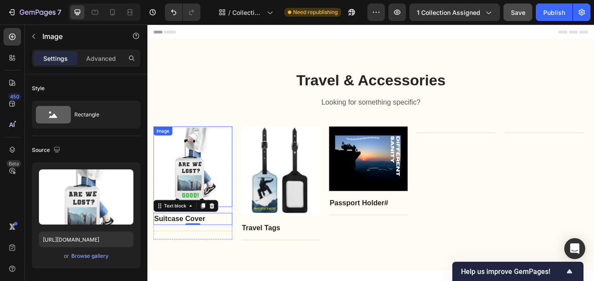
click at [197, 210] on img at bounding box center [200, 191] width 93 height 95
click at [190, 255] on p "Suitcase Cover" at bounding box center [200, 253] width 91 height 13
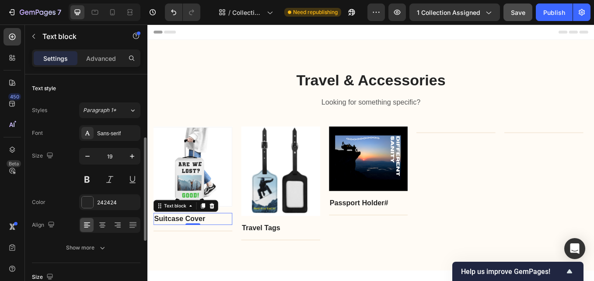
scroll to position [44, 0]
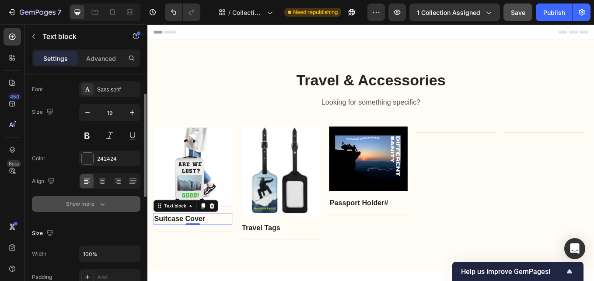
click at [91, 205] on div "Show more" at bounding box center [86, 204] width 41 height 9
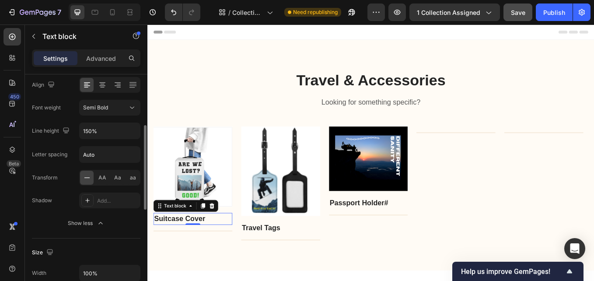
scroll to position [0, 0]
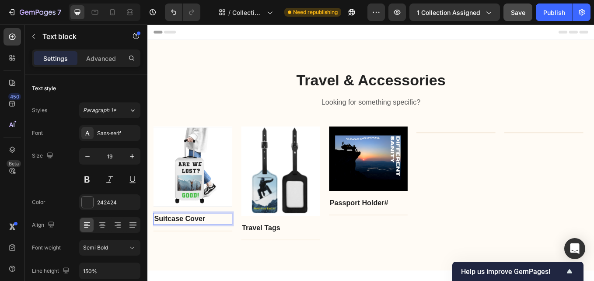
click at [234, 255] on p "Suitcase Cover" at bounding box center [200, 253] width 91 height 13
click at [109, 58] on p "Advanced" at bounding box center [101, 58] width 30 height 9
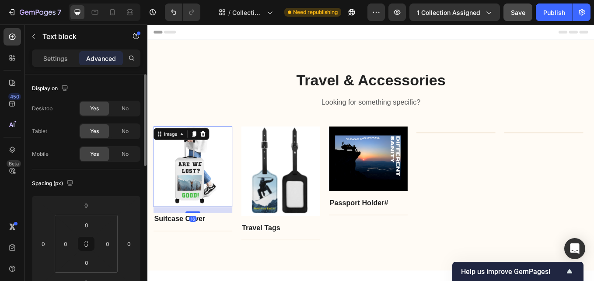
click at [198, 187] on img at bounding box center [200, 191] width 93 height 95
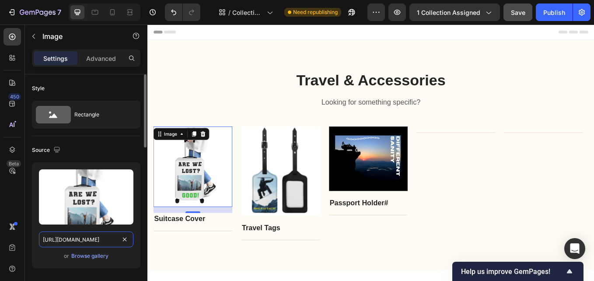
click at [103, 240] on input "https://cdn.shopify.com/s/files/1/0580/7344/8506/files/gempages_583838984480752…" at bounding box center [86, 240] width 95 height 16
click at [195, 187] on img at bounding box center [200, 191] width 93 height 95
click at [201, 254] on div "16" at bounding box center [200, 252] width 9 height 7
click at [201, 249] on div "16" at bounding box center [200, 252] width 9 height 7
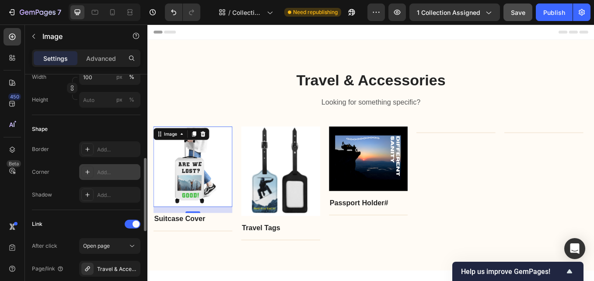
scroll to position [306, 0]
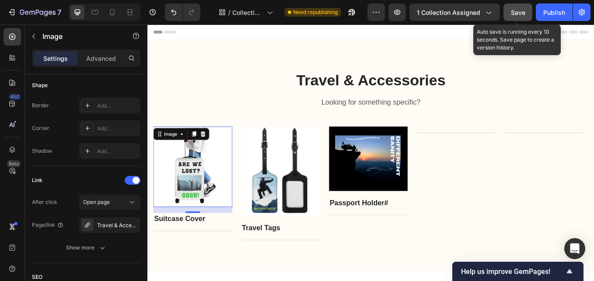
click at [518, 9] on span "Save" at bounding box center [518, 12] width 14 height 7
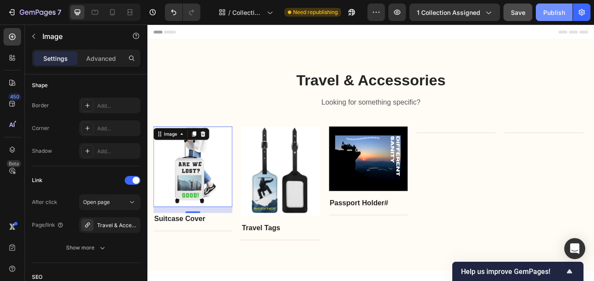
click at [550, 16] on div "Publish" at bounding box center [555, 12] width 22 height 9
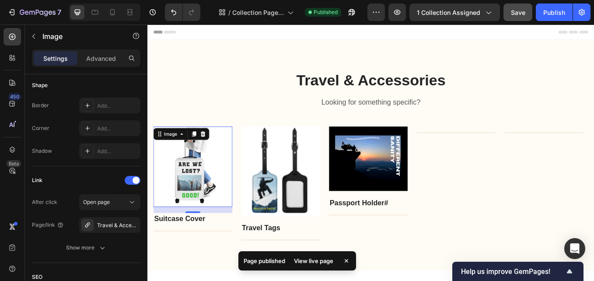
click at [383, 0] on div "7 Version history / Collection Page - Sep 28, 19:03:47 Published Preview 1 coll…" at bounding box center [297, 12] width 594 height 25
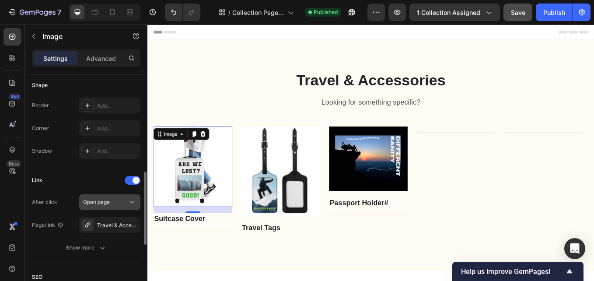
click at [116, 202] on div "Open page" at bounding box center [105, 202] width 45 height 8
click at [228, 197] on img at bounding box center [200, 191] width 93 height 95
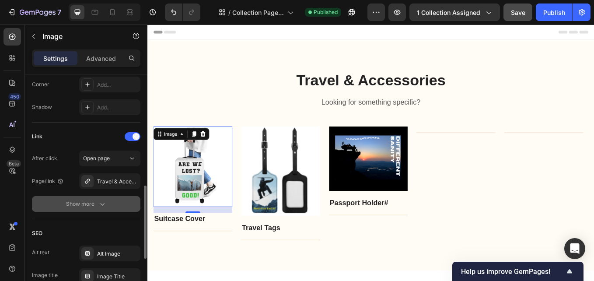
click at [107, 204] on button "Show more" at bounding box center [86, 204] width 109 height 16
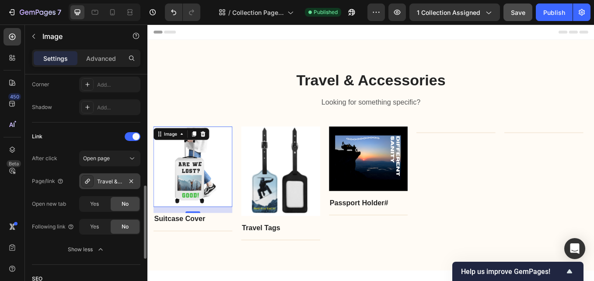
click at [119, 185] on div "Travel & Accessories" at bounding box center [109, 182] width 25 height 8
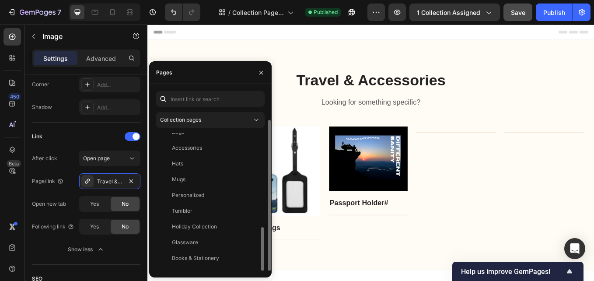
scroll to position [15, 0]
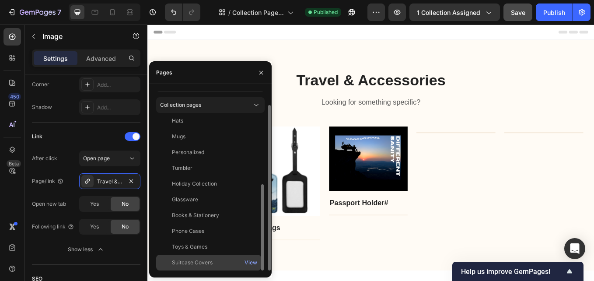
click at [212, 256] on div "Suitcase Covers View" at bounding box center [208, 263] width 105 height 16
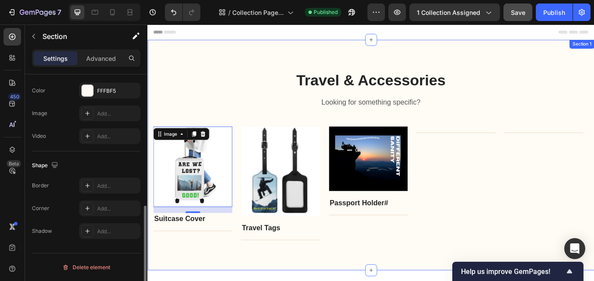
scroll to position [0, 0]
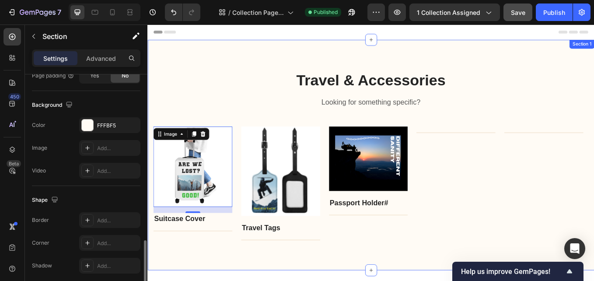
click at [301, 47] on div "Travel & Accessories Heading Looking for something specific? Text block Row Ima…" at bounding box center [409, 177] width 525 height 271
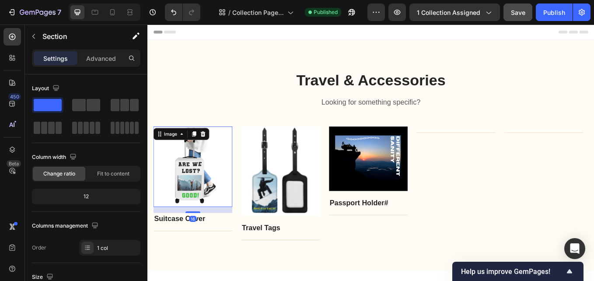
click at [189, 204] on img at bounding box center [200, 191] width 93 height 95
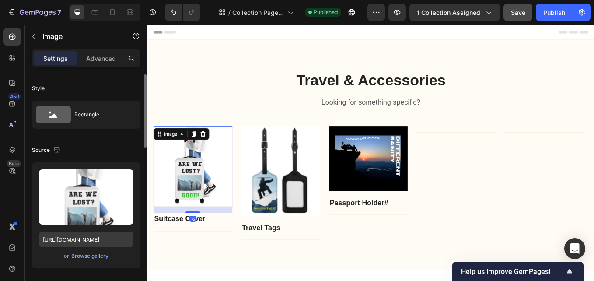
scroll to position [131, 0]
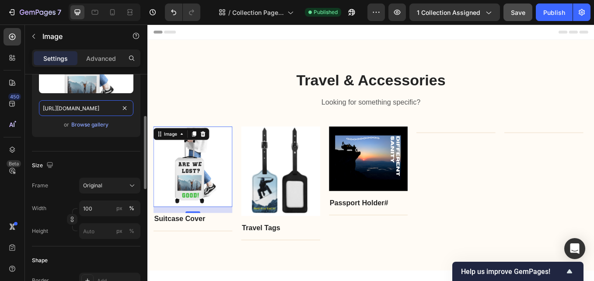
click at [102, 112] on input "https://cdn.shopify.com/s/files/1/0580/7344/8506/files/gempages_583838984480752…" at bounding box center [86, 108] width 95 height 16
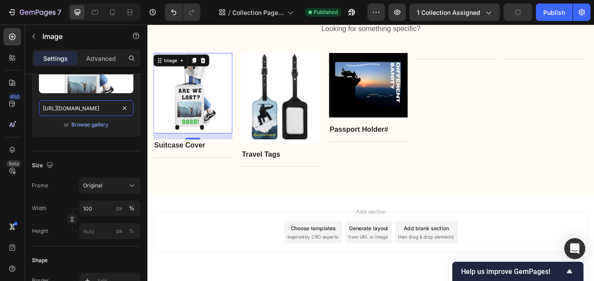
scroll to position [88, 0]
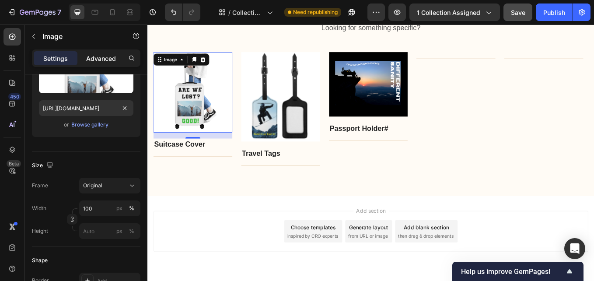
click at [112, 59] on p "Advanced" at bounding box center [101, 58] width 30 height 9
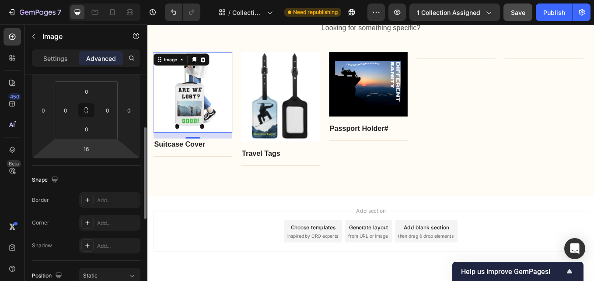
scroll to position [0, 0]
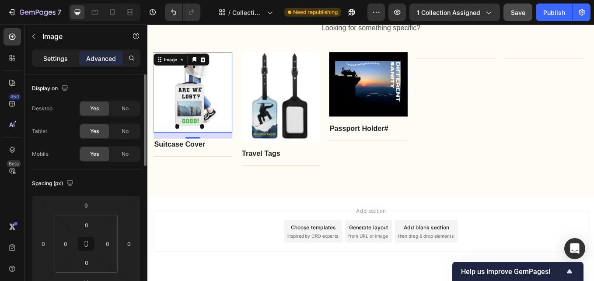
click at [56, 55] on p "Settings" at bounding box center [55, 58] width 25 height 9
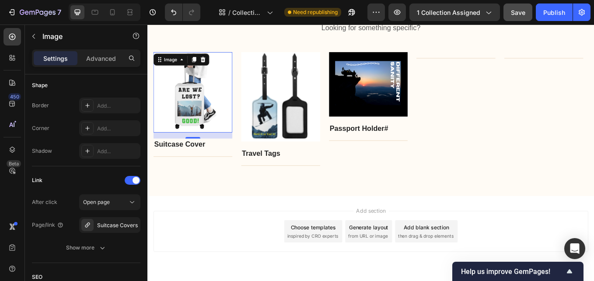
scroll to position [394, 0]
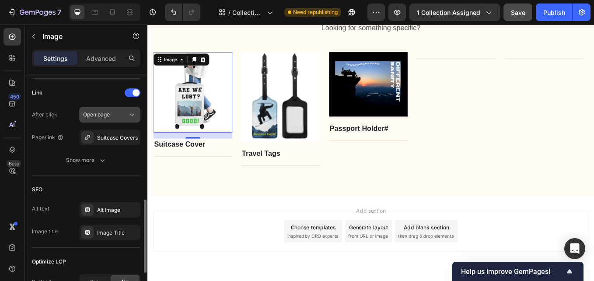
click at [133, 116] on icon at bounding box center [132, 114] width 9 height 9
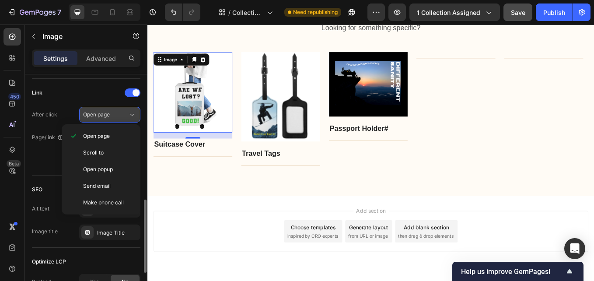
click at [132, 116] on icon at bounding box center [132, 115] width 4 height 2
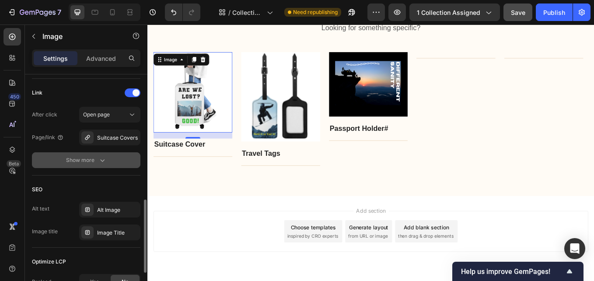
click at [104, 157] on icon "button" at bounding box center [102, 160] width 9 height 9
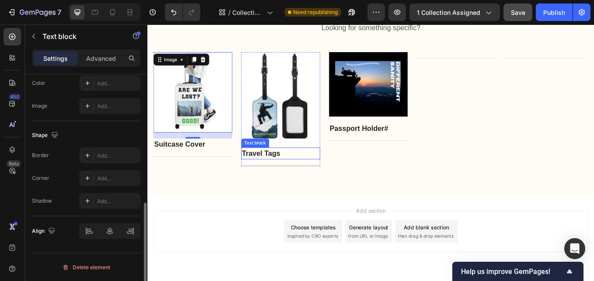
click at [279, 172] on p "Travel Tags" at bounding box center [303, 176] width 91 height 13
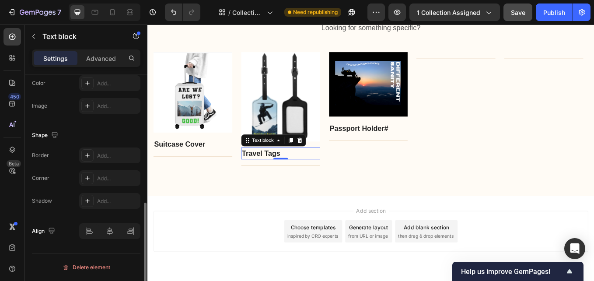
scroll to position [0, 0]
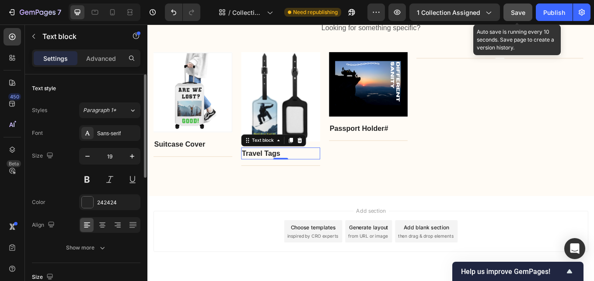
click at [519, 12] on span "Save" at bounding box center [518, 12] width 14 height 7
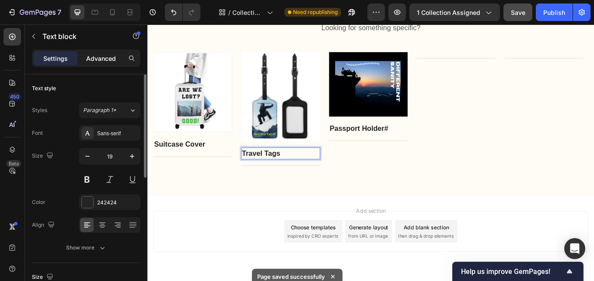
click at [112, 60] on p "Advanced" at bounding box center [101, 58] width 30 height 9
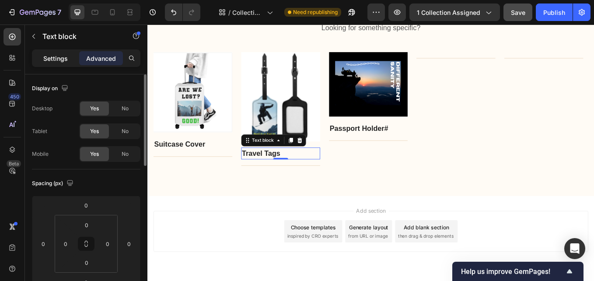
click at [59, 59] on p "Settings" at bounding box center [55, 58] width 25 height 9
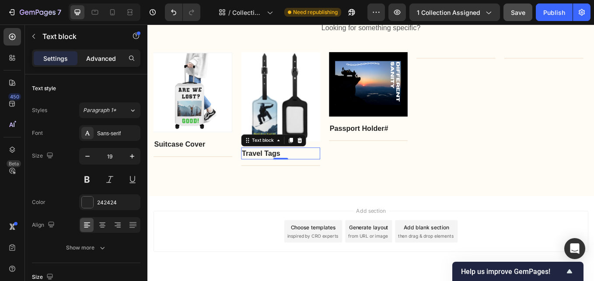
click at [107, 57] on p "Advanced" at bounding box center [101, 58] width 30 height 9
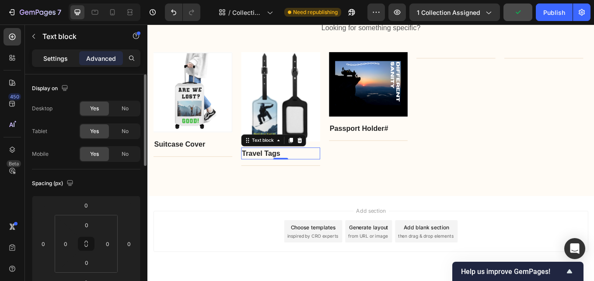
click at [60, 63] on p "Settings" at bounding box center [55, 58] width 25 height 9
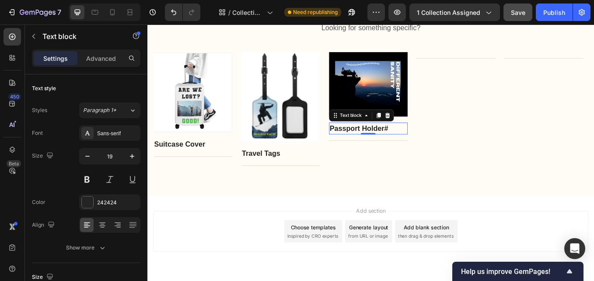
click at [401, 152] on div "Passport Holder # Text block 0" at bounding box center [407, 147] width 93 height 14
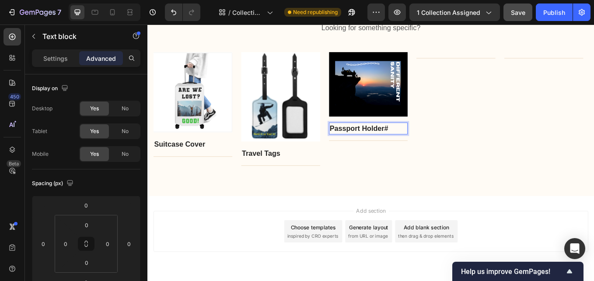
click at [375, 149] on p "Passport Holder #" at bounding box center [406, 146] width 91 height 13
click at [448, 149] on p "Passport Holder #" at bounding box center [406, 146] width 91 height 13
click at [448, 149] on p "Passport Holder # ⁠⁠⁠⁠⁠⁠⁠" at bounding box center [406, 146] width 91 height 13
click at [448, 149] on p "Passport Holder #" at bounding box center [406, 146] width 91 height 13
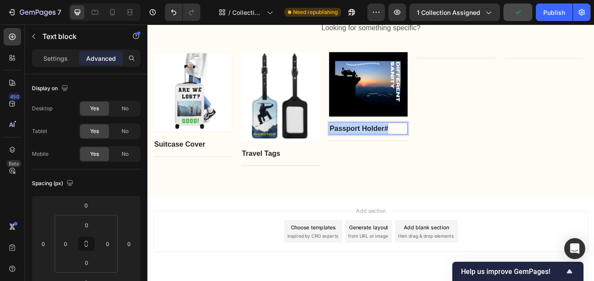
click at [448, 149] on p "Passport Holder #" at bounding box center [406, 146] width 91 height 13
click at [448, 149] on p "Passport Holder # ⁠⁠⁠⁠⁠⁠⁠" at bounding box center [406, 146] width 91 height 13
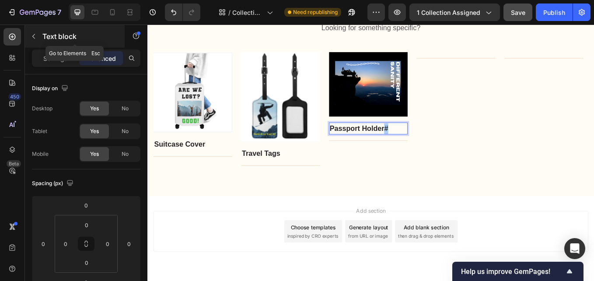
click at [38, 37] on button "button" at bounding box center [34, 36] width 14 height 14
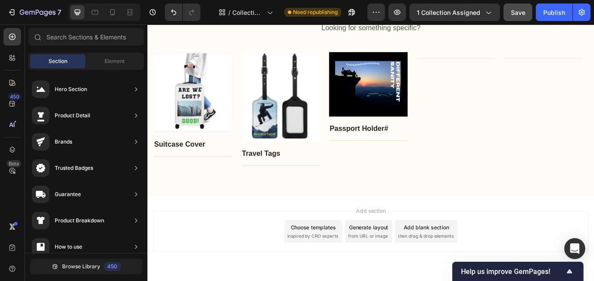
scroll to position [114, 0]
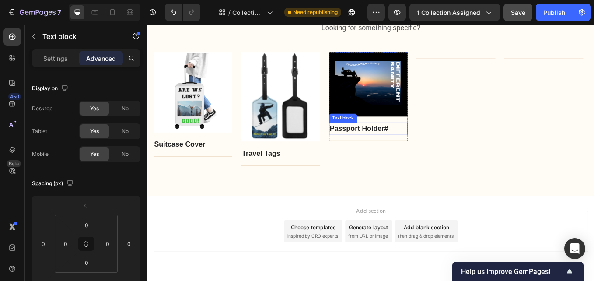
click at [407, 143] on p "Passport Holder #" at bounding box center [406, 146] width 91 height 13
click at [54, 60] on p "Settings" at bounding box center [55, 58] width 25 height 9
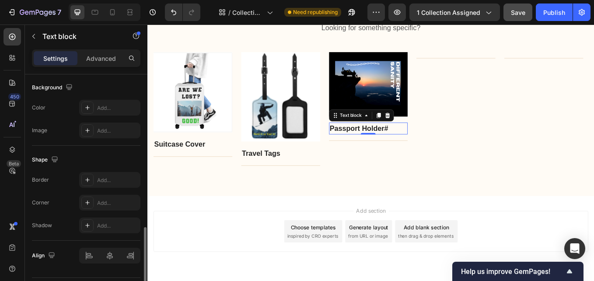
scroll to position [287, 0]
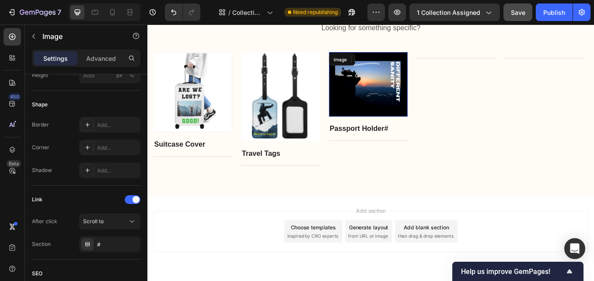
click at [406, 93] on img at bounding box center [407, 95] width 93 height 76
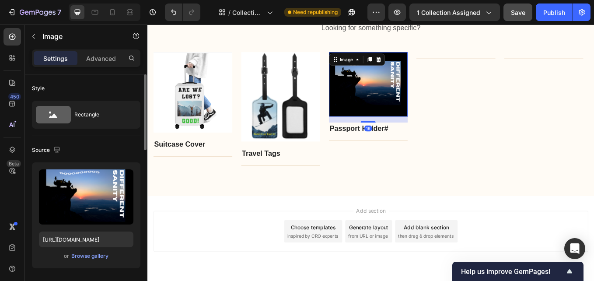
scroll to position [88, 0]
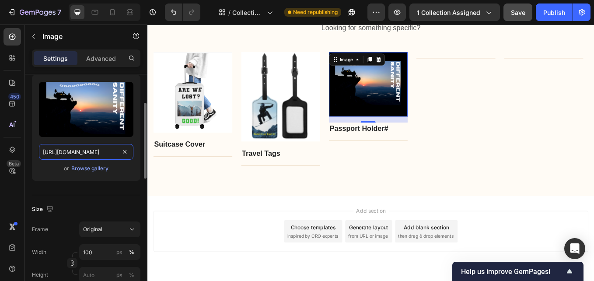
click at [112, 149] on input "https://cdn.shopify.com/s/files/1/0580/7344/8506/files/gempages_583838984480752…" at bounding box center [86, 152] width 95 height 16
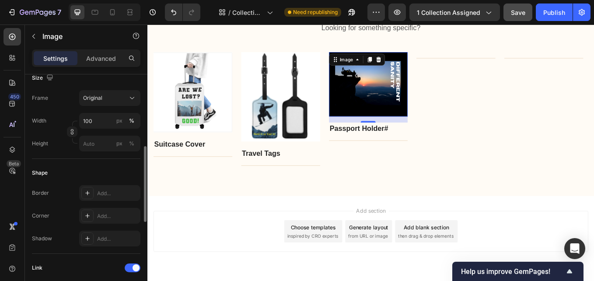
scroll to position [306, 0]
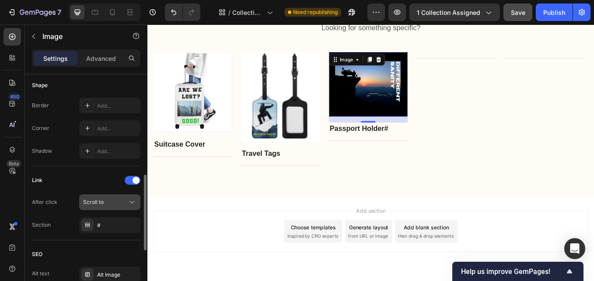
click at [122, 201] on div "Scroll to" at bounding box center [105, 202] width 45 height 8
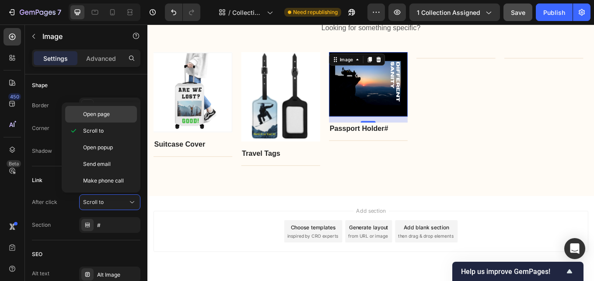
click at [112, 116] on p "Open page" at bounding box center [108, 114] width 50 height 8
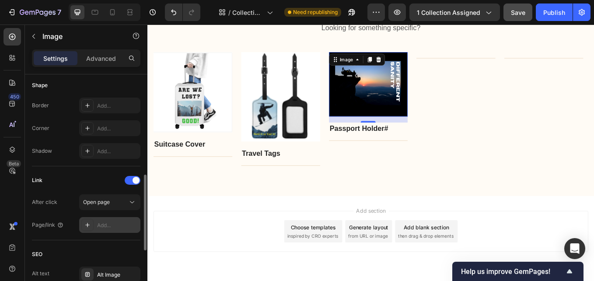
click at [124, 225] on div "Add..." at bounding box center [117, 225] width 41 height 8
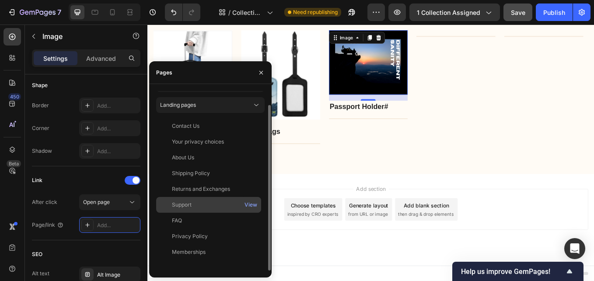
scroll to position [0, 0]
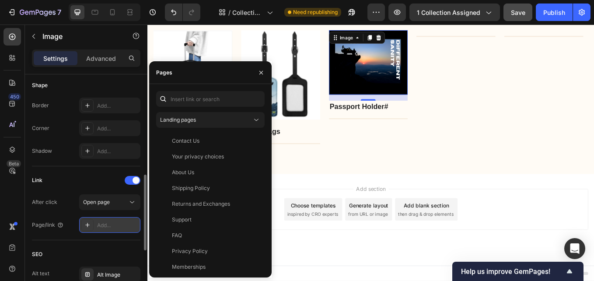
click at [118, 223] on div "Add..." at bounding box center [117, 225] width 41 height 8
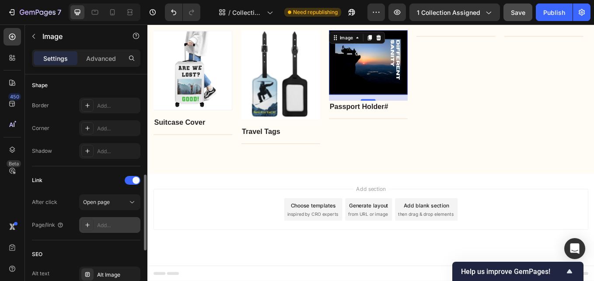
click at [118, 223] on div "Add..." at bounding box center [117, 225] width 41 height 8
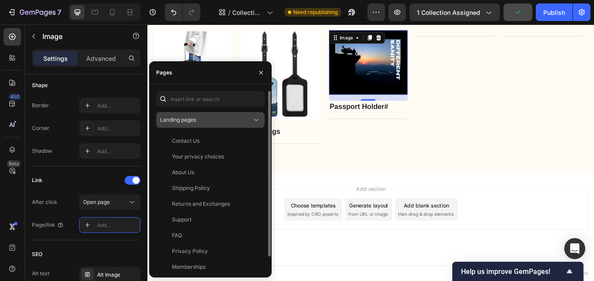
click at [219, 123] on div "Landing pages" at bounding box center [206, 120] width 92 height 8
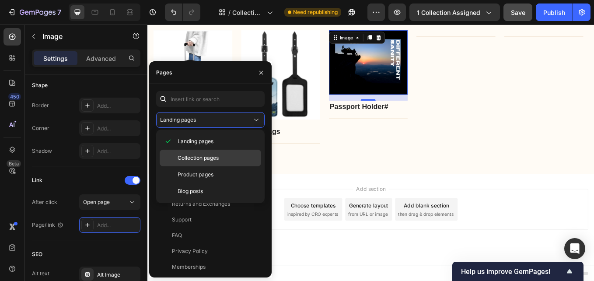
click at [216, 155] on span "Collection pages" at bounding box center [198, 158] width 41 height 8
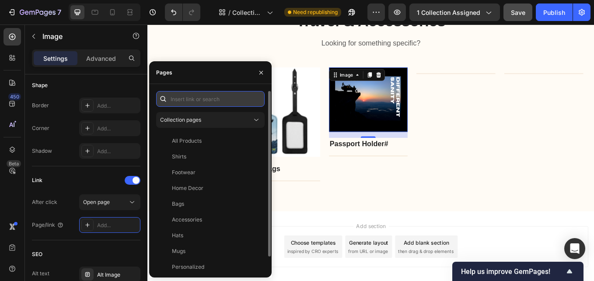
click at [228, 99] on input "text" at bounding box center [210, 99] width 109 height 16
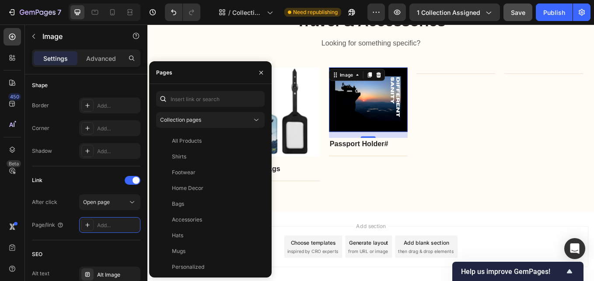
click at [410, 167] on div "16" at bounding box center [406, 164] width 9 height 7
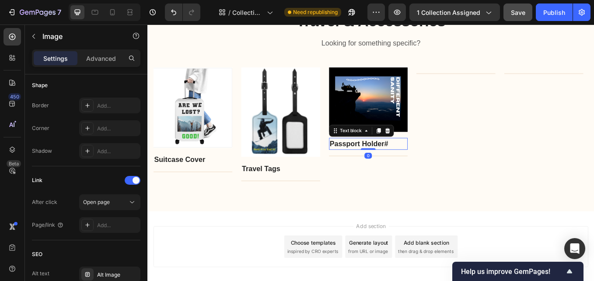
click at [431, 167] on p "Passport Holder #" at bounding box center [406, 164] width 91 height 13
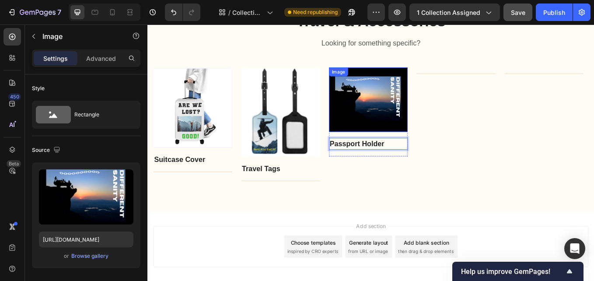
click at [416, 119] on img at bounding box center [407, 113] width 93 height 76
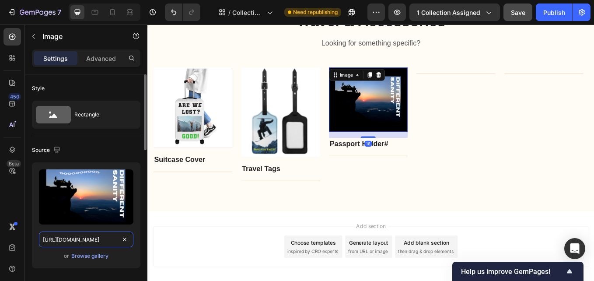
click at [105, 242] on input "https://cdn.shopify.com/s/files/1/0580/7344/8506/files/gempages_583838984480752…" at bounding box center [86, 240] width 95 height 16
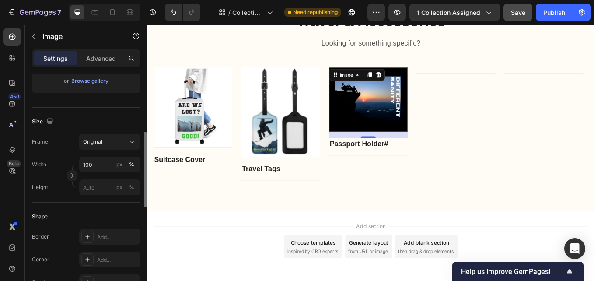
scroll to position [306, 0]
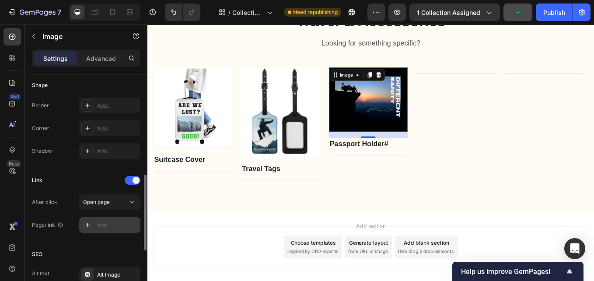
click at [113, 226] on div "Add..." at bounding box center [117, 225] width 41 height 8
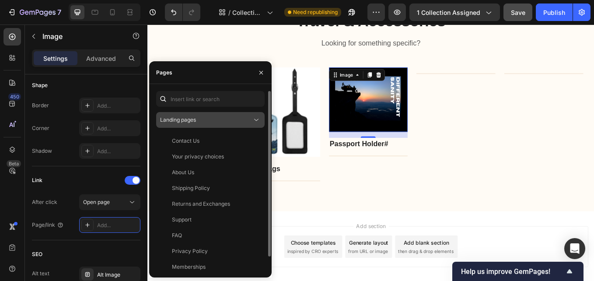
click at [212, 119] on div "Landing pages" at bounding box center [206, 120] width 92 height 8
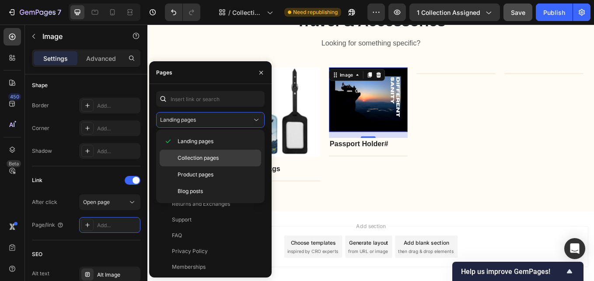
click at [208, 156] on span "Collection pages" at bounding box center [198, 158] width 41 height 8
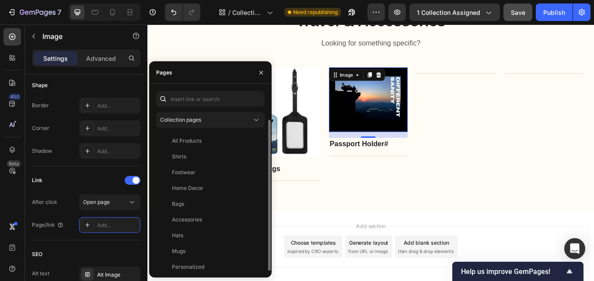
scroll to position [15, 0]
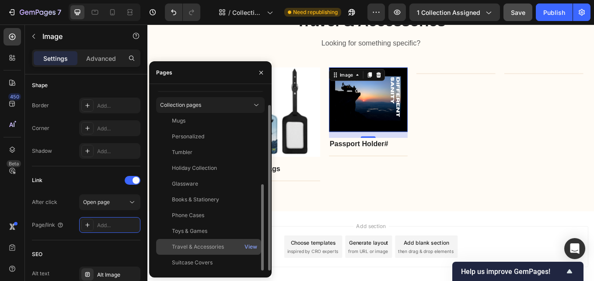
click at [213, 240] on div "Travel & Accessories View" at bounding box center [208, 247] width 105 height 16
click at [239, 247] on div "Travel & Accessories" at bounding box center [209, 246] width 98 height 9
click at [250, 249] on div "View" at bounding box center [251, 247] width 13 height 8
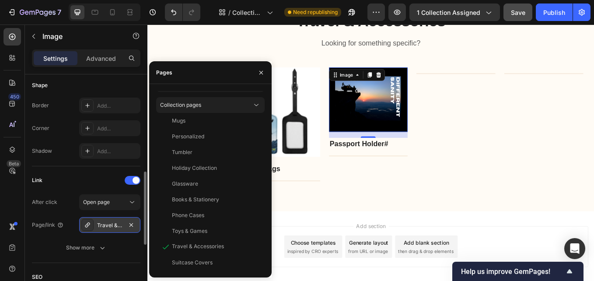
click at [109, 228] on div "Travel & Accessories" at bounding box center [109, 225] width 25 height 8
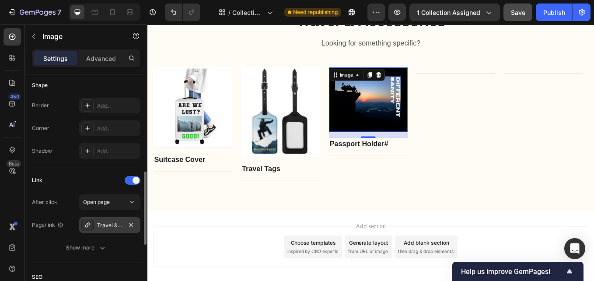
click at [110, 228] on div "Travel & Accessories" at bounding box center [109, 225] width 25 height 8
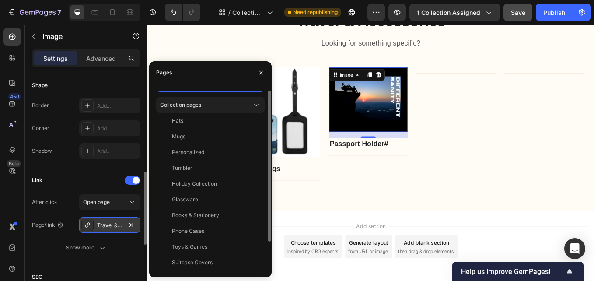
scroll to position [0, 0]
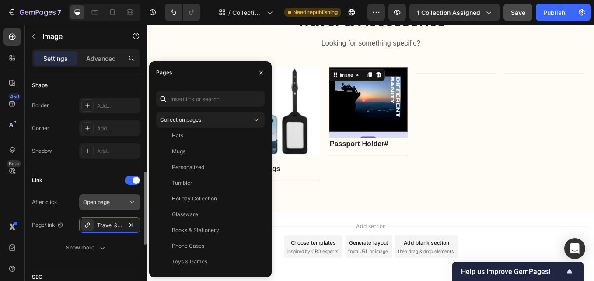
click at [105, 204] on span "Open page" at bounding box center [96, 202] width 27 height 7
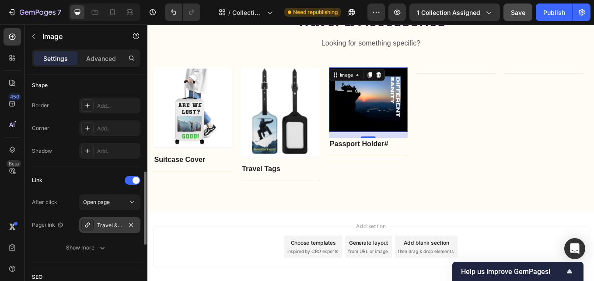
click at [109, 228] on div "Travel & Accessories" at bounding box center [109, 225] width 25 height 8
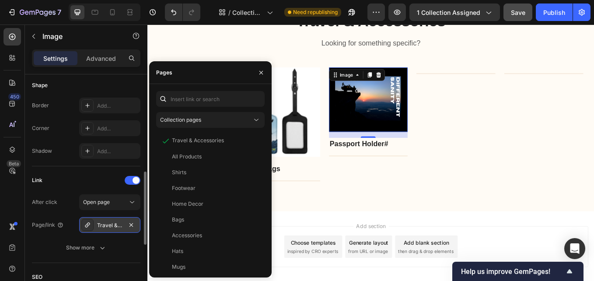
click at [113, 225] on div "Travel & Accessories" at bounding box center [109, 225] width 25 height 8
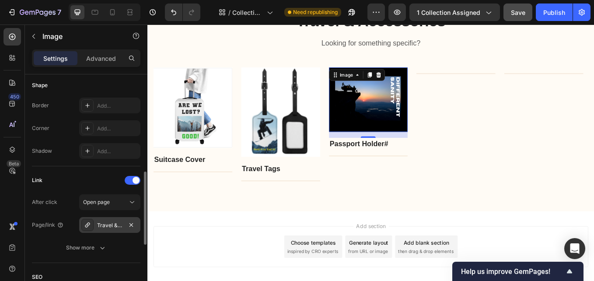
click at [113, 225] on div "Travel & Accessories" at bounding box center [109, 225] width 25 height 8
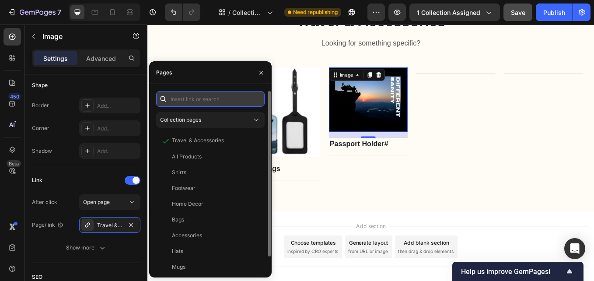
click at [208, 102] on input "text" at bounding box center [210, 99] width 109 height 16
paste input "https://shop.add-venture.co/collections/passport-holder."
type input "https://shop.add-venture.co/collections/passport-holder."
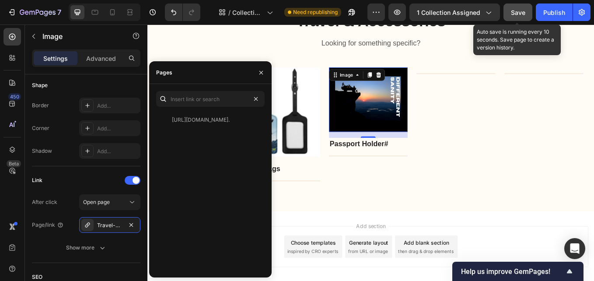
click at [519, 11] on span "Save" at bounding box center [518, 12] width 14 height 7
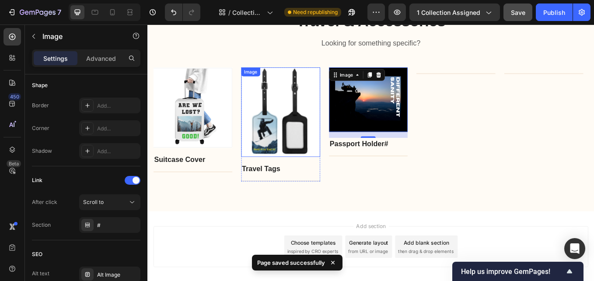
click at [310, 166] on img at bounding box center [303, 127] width 93 height 105
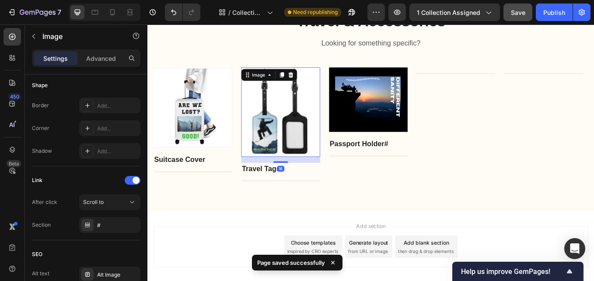
click at [310, 166] on img at bounding box center [303, 127] width 93 height 105
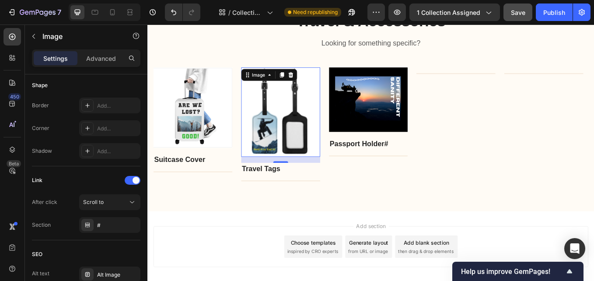
scroll to position [88, 0]
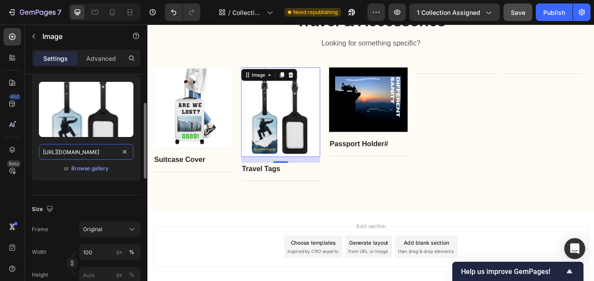
click at [100, 150] on input "https://cdn.shopify.com/s/files/1/0580/7344/8506/files/gempages_583838984480752…" at bounding box center [86, 152] width 95 height 16
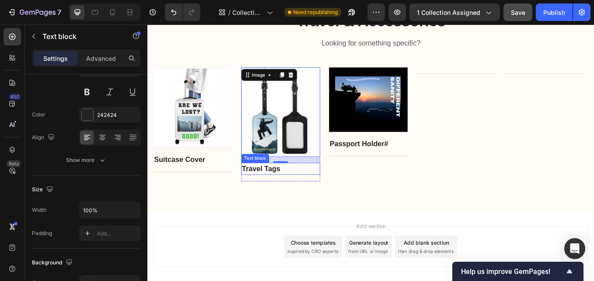
click at [278, 193] on p "Travel Tags" at bounding box center [303, 194] width 91 height 13
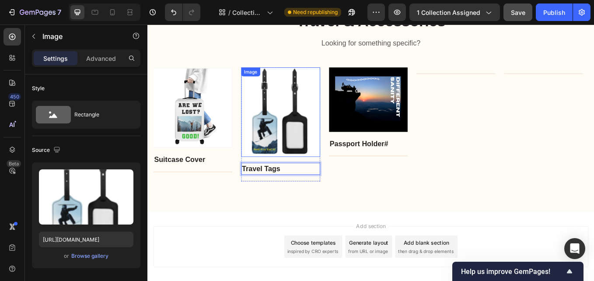
click at [299, 148] on img at bounding box center [303, 127] width 93 height 105
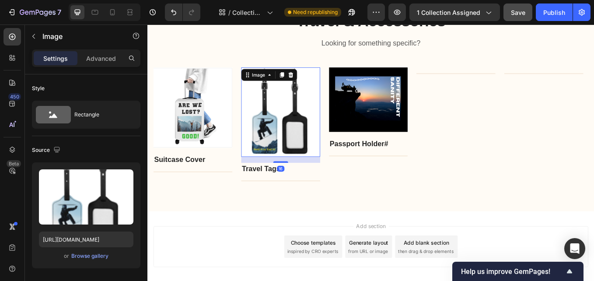
click at [299, 148] on img at bounding box center [303, 127] width 93 height 105
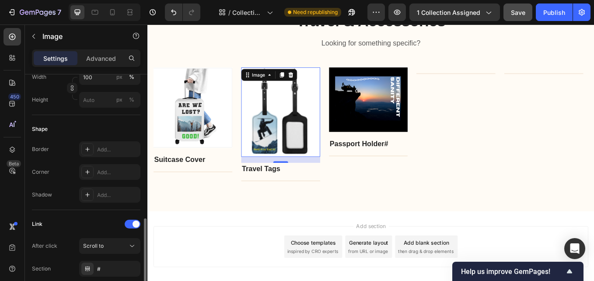
scroll to position [306, 0]
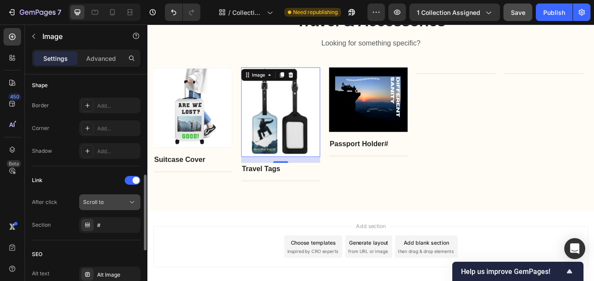
click at [116, 204] on div "Scroll to" at bounding box center [105, 202] width 45 height 8
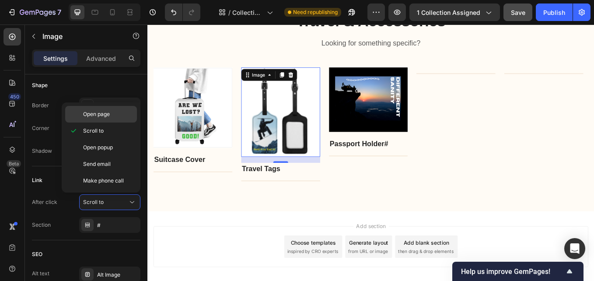
click at [122, 112] on p "Open page" at bounding box center [108, 114] width 50 height 8
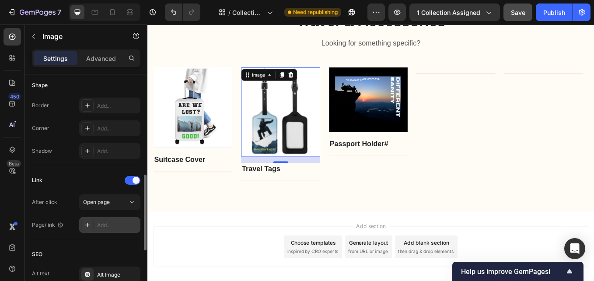
click at [118, 223] on div "Add..." at bounding box center [117, 225] width 41 height 8
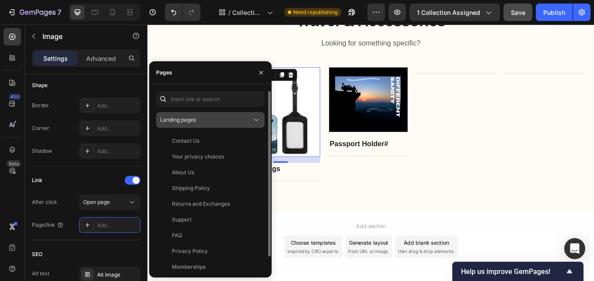
click at [214, 122] on div "Landing pages" at bounding box center [206, 120] width 92 height 8
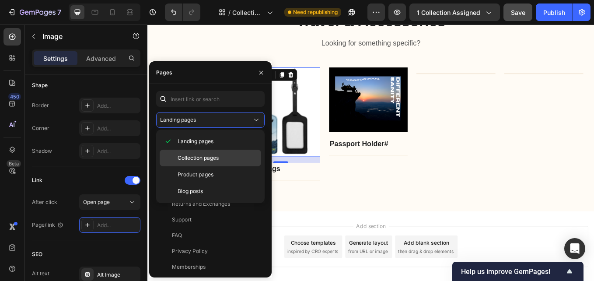
click at [213, 156] on span "Collection pages" at bounding box center [198, 158] width 41 height 8
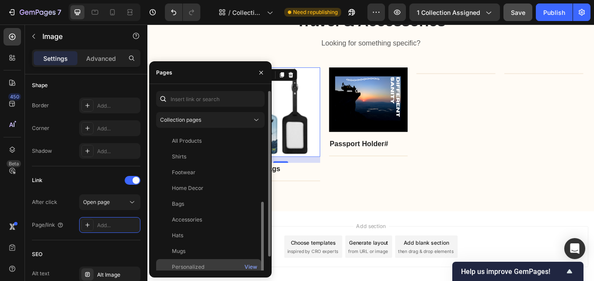
scroll to position [15, 0]
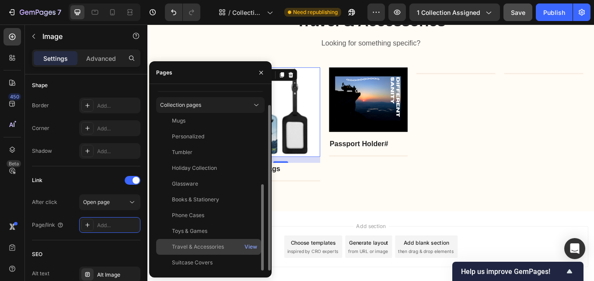
click at [213, 243] on div "Travel & Accessories" at bounding box center [198, 247] width 52 height 8
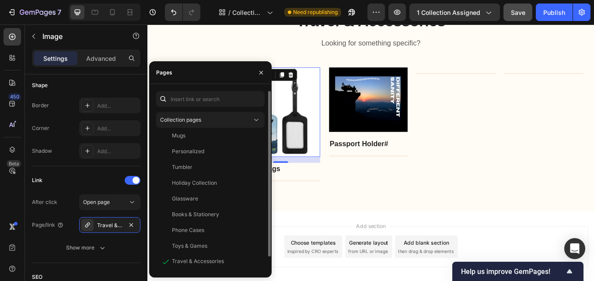
scroll to position [0, 0]
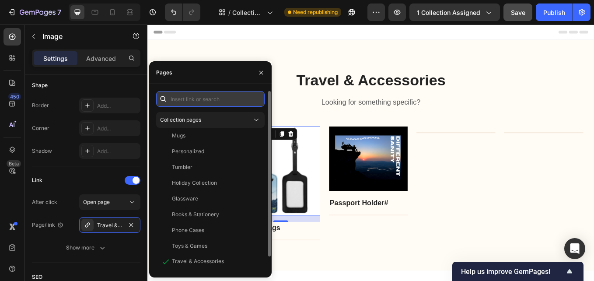
click at [235, 98] on input "text" at bounding box center [210, 99] width 109 height 16
paste input "https://shop.add-venture.co/collections/travel-tags."
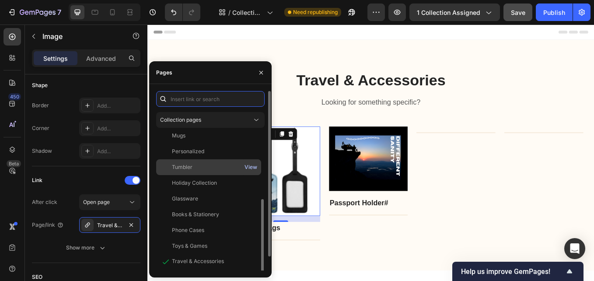
type input "https://shop.add-venture.co/collections/travel-tags."
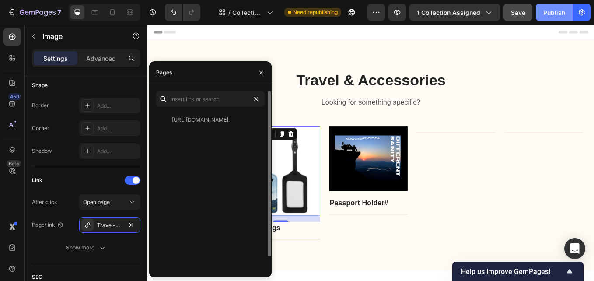
click at [546, 13] on div "Publish" at bounding box center [555, 12] width 22 height 9
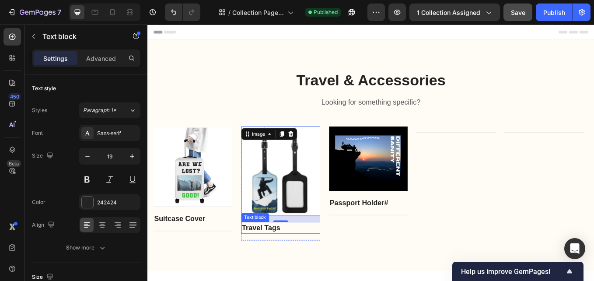
click at [280, 263] on p "Travel Tags" at bounding box center [303, 263] width 91 height 13
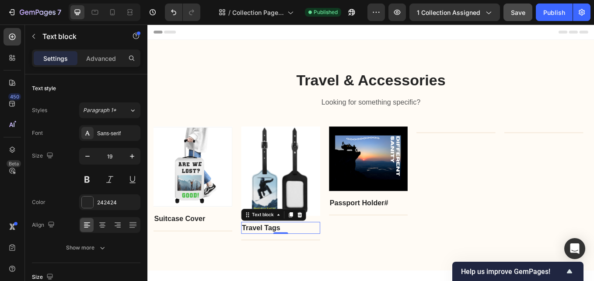
scroll to position [175, 0]
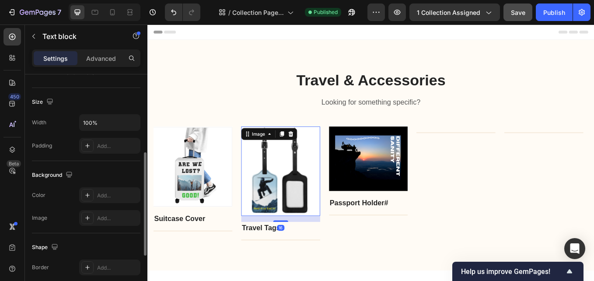
click at [310, 207] on img at bounding box center [303, 196] width 93 height 105
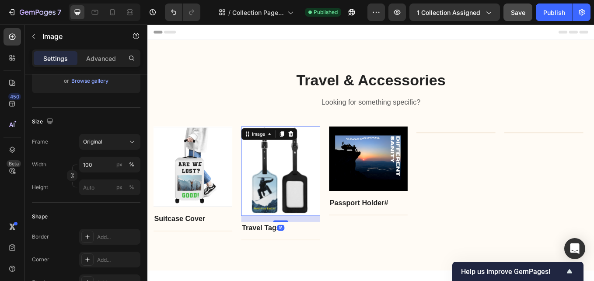
scroll to position [0, 0]
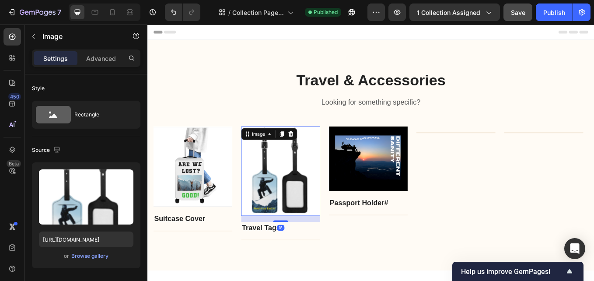
click at [310, 207] on img at bounding box center [303, 196] width 93 height 105
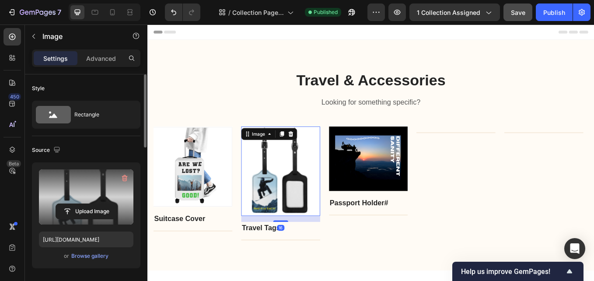
click at [115, 201] on label at bounding box center [86, 196] width 95 height 55
click at [115, 204] on input "file" at bounding box center [86, 211] width 60 height 15
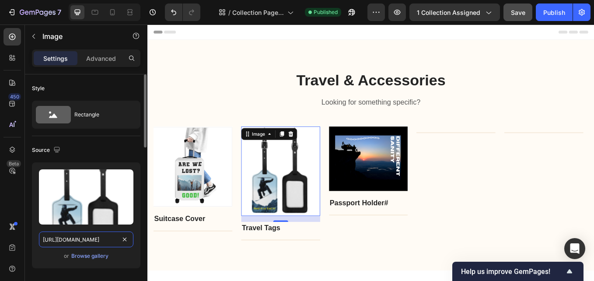
click at [98, 241] on input "https://cdn.shopify.com/s/files/1/0580/7344/8506/files/gempages_583838984480752…" at bounding box center [86, 240] width 95 height 16
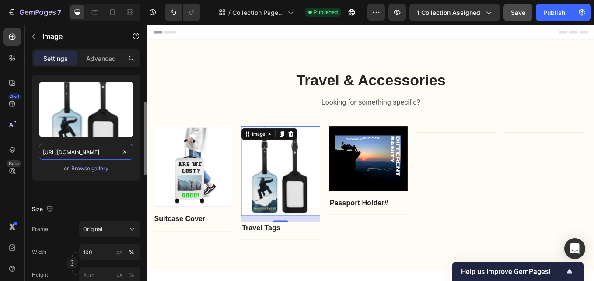
paste input "shop.add-venture.co/collections/travel-tags"
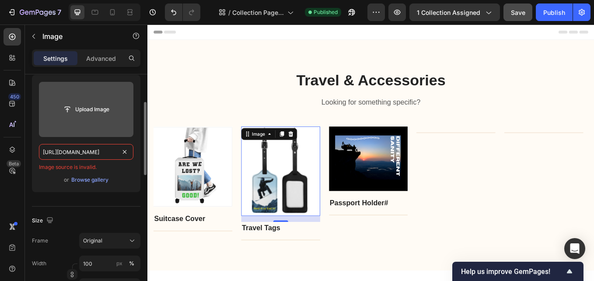
scroll to position [0, 0]
click at [97, 119] on label at bounding box center [86, 109] width 95 height 55
click at [97, 117] on input "file" at bounding box center [86, 109] width 60 height 15
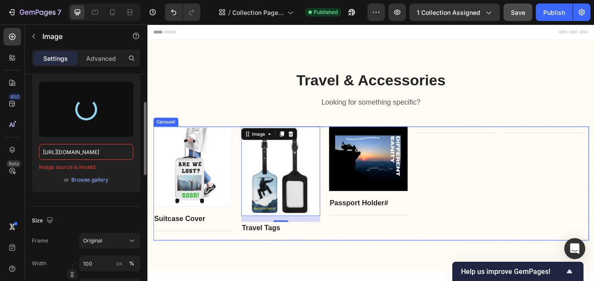
type input "https://cdn.shopify.com/s/files/1/0580/7344/8506/files/gempages_583838984480752…"
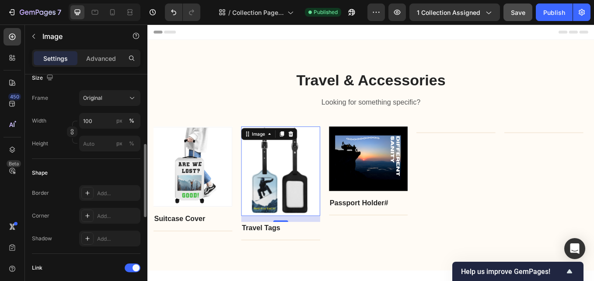
scroll to position [306, 0]
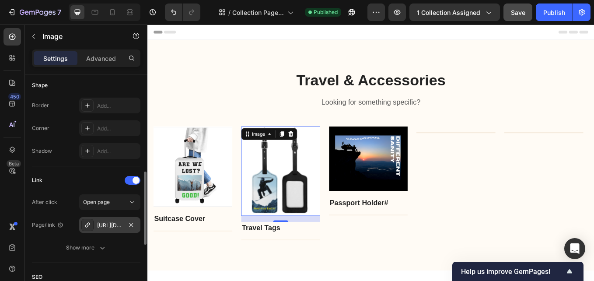
click at [116, 222] on div "https://shop.add-venture.co/travel-tags." at bounding box center [109, 225] width 25 height 8
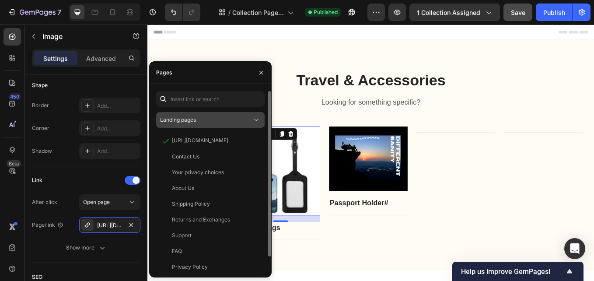
click at [222, 121] on div "Landing pages" at bounding box center [206, 120] width 92 height 8
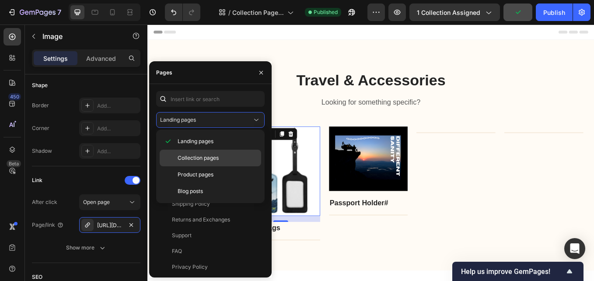
click at [214, 154] on div "Collection pages" at bounding box center [211, 158] width 102 height 17
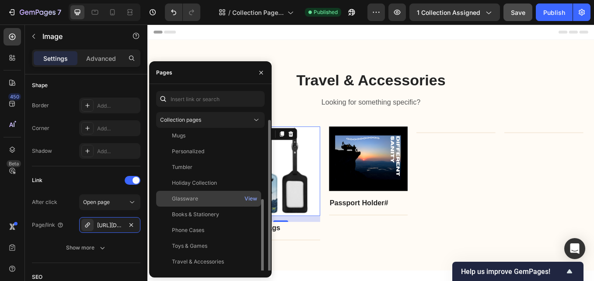
scroll to position [15, 0]
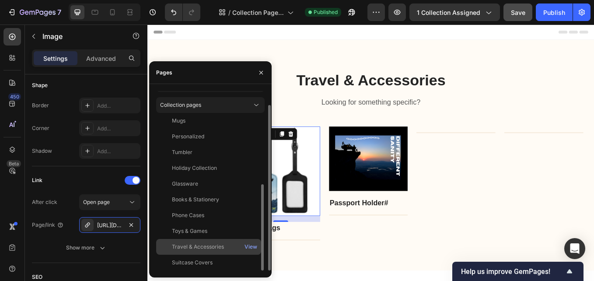
click at [220, 245] on div "Travel & Accessories" at bounding box center [198, 247] width 52 height 8
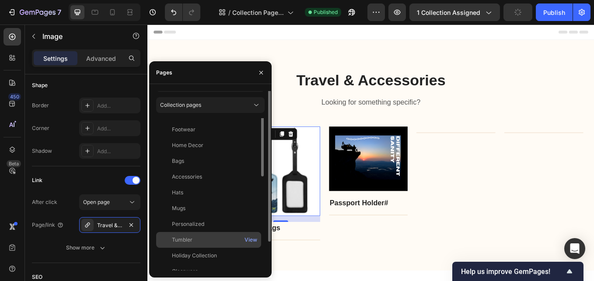
scroll to position [0, 0]
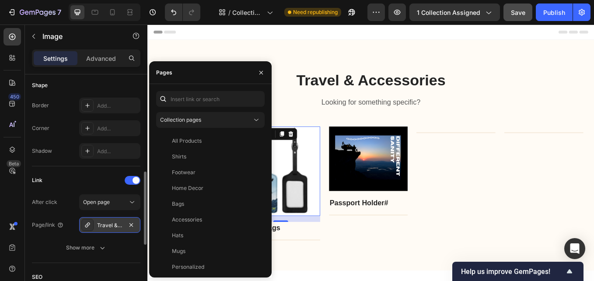
click at [105, 221] on div "Travel & Accessories" at bounding box center [109, 225] width 61 height 16
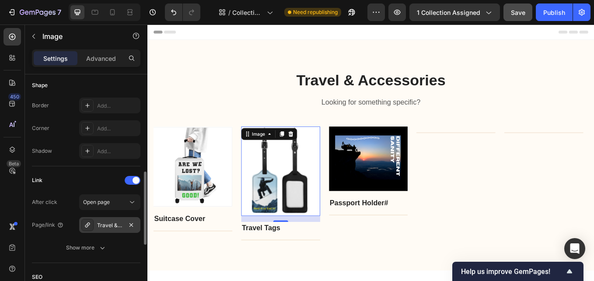
click at [105, 223] on div "Travel & Accessories" at bounding box center [109, 225] width 25 height 8
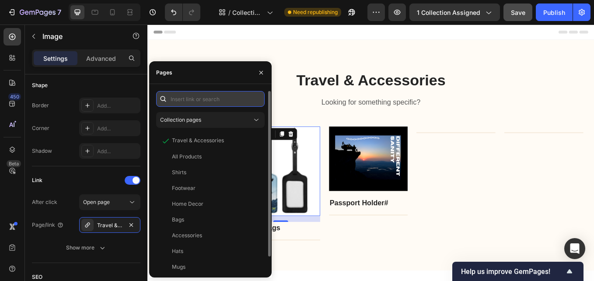
paste input "https://shop.add-venture.co › collections › travel-tags"
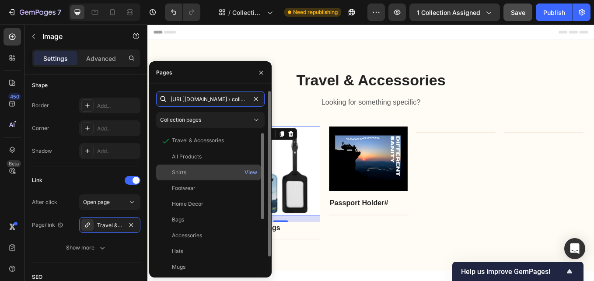
scroll to position [0, 57]
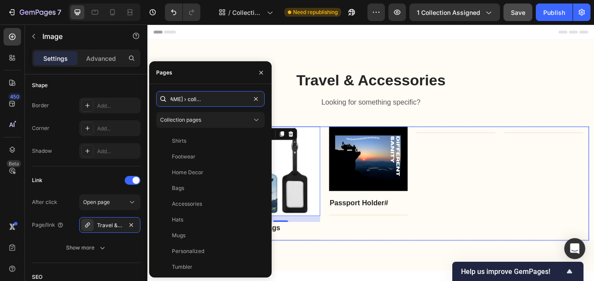
type input "https://shop.add-venture.co › collections › travel-tags"
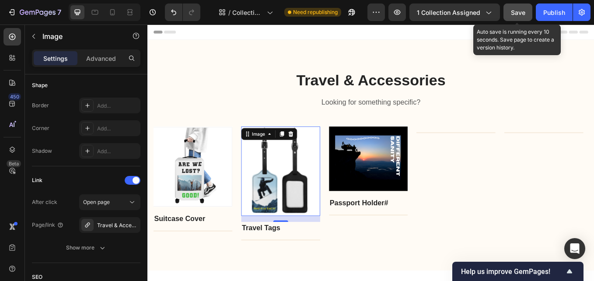
scroll to position [0, 0]
click at [515, 12] on span "Save" at bounding box center [518, 12] width 14 height 7
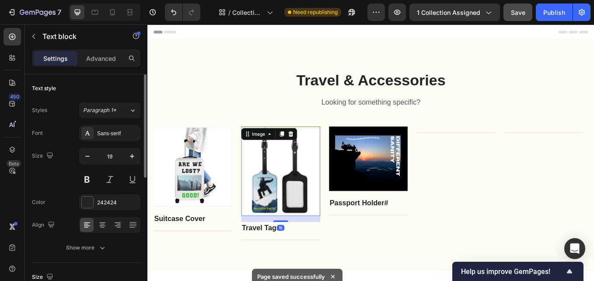
click at [296, 232] on img at bounding box center [303, 196] width 93 height 105
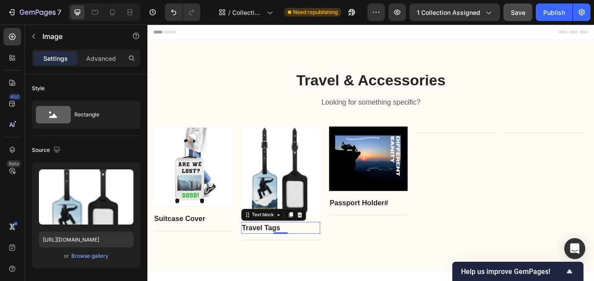
click at [293, 264] on p "Travel Tags" at bounding box center [303, 263] width 91 height 13
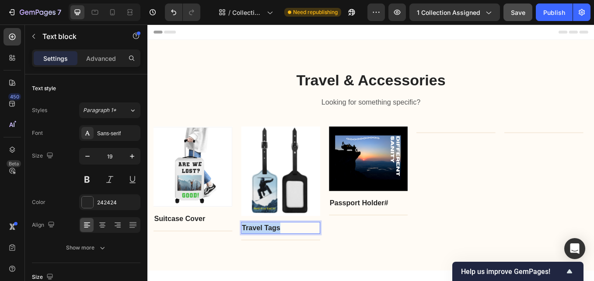
click at [293, 264] on p "Travel Tags" at bounding box center [303, 263] width 91 height 13
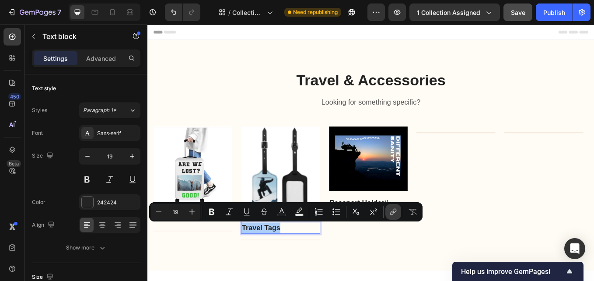
click at [394, 215] on icon "Editor contextual toolbar" at bounding box center [393, 211] width 9 height 9
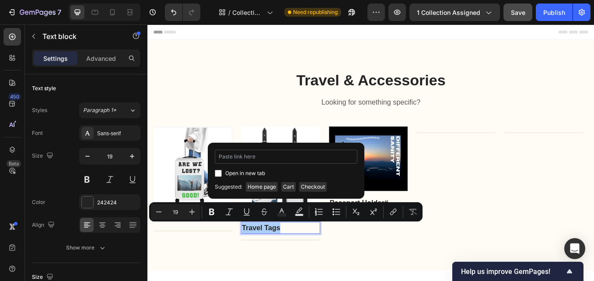
type input "https://shop.add-venture.co › collections › travel-tags"
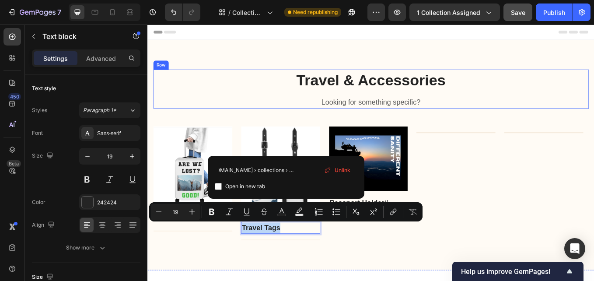
click at [582, 102] on div "Travel & Accessories Heading Looking for something specific? Text block" at bounding box center [410, 100] width 512 height 46
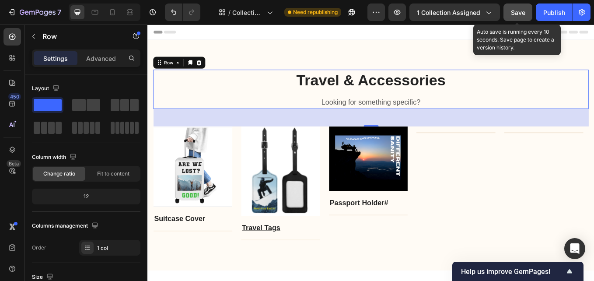
click at [520, 13] on span "Save" at bounding box center [518, 12] width 14 height 7
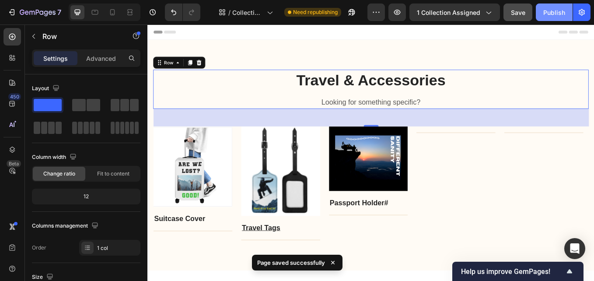
click at [552, 9] on div "Publish" at bounding box center [555, 12] width 22 height 9
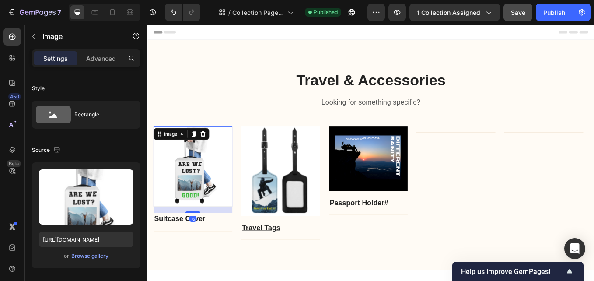
click at [204, 220] on img at bounding box center [200, 191] width 93 height 95
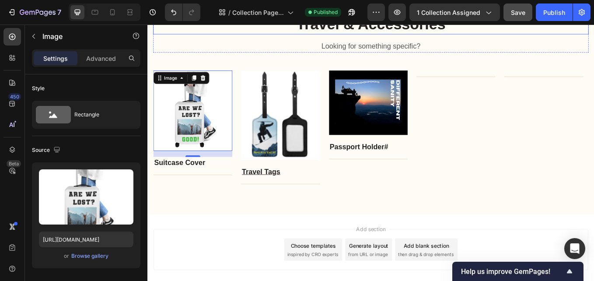
scroll to position [0, 0]
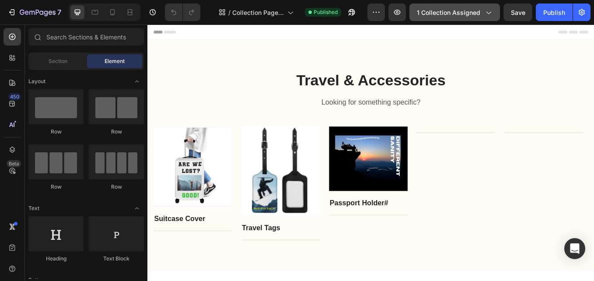
click at [463, 11] on span "1 collection assigned" at bounding box center [448, 12] width 63 height 9
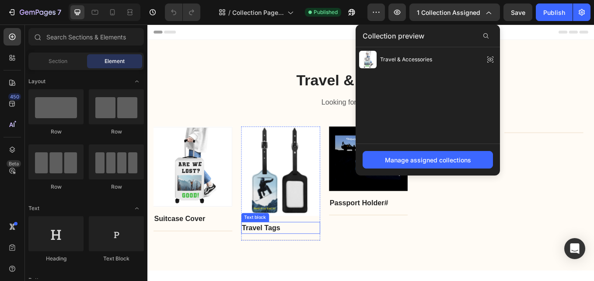
click at [296, 265] on p "Travel Tags" at bounding box center [303, 263] width 91 height 13
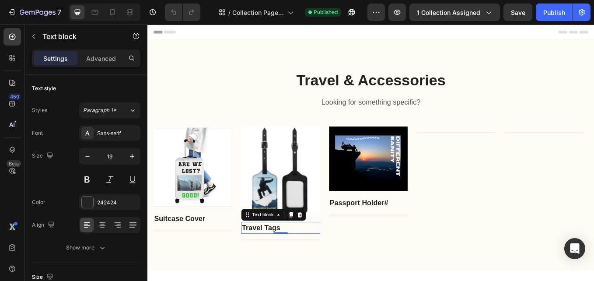
click at [296, 265] on p "Travel Tags" at bounding box center [303, 263] width 91 height 13
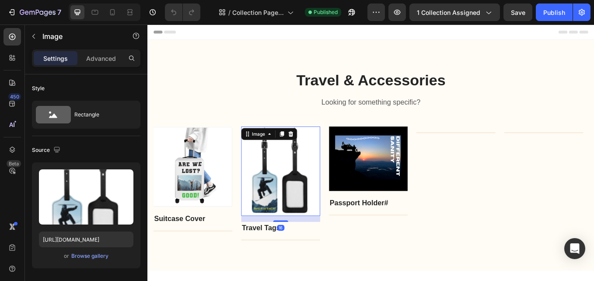
click at [307, 205] on img at bounding box center [303, 196] width 93 height 105
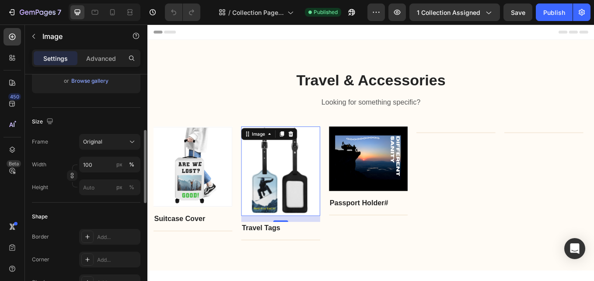
scroll to position [306, 0]
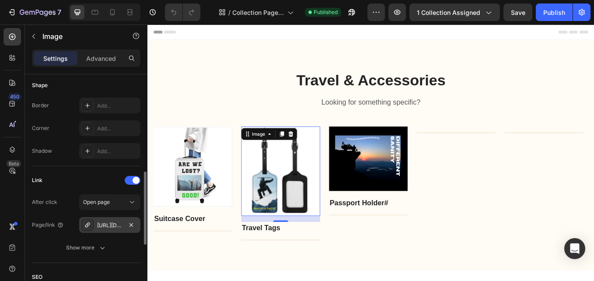
click at [113, 226] on div "[URL][DOMAIN_NAME]." at bounding box center [109, 225] width 25 height 8
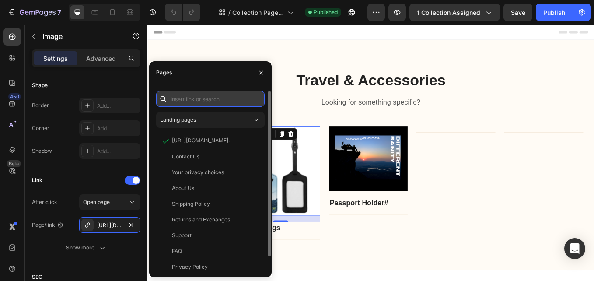
paste input "https://shop.add-venture.co › collections › travel-tags"
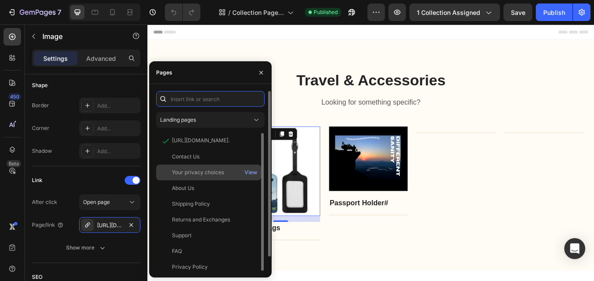
type input "https://shop.add-venture.co › collections › travel-tags"
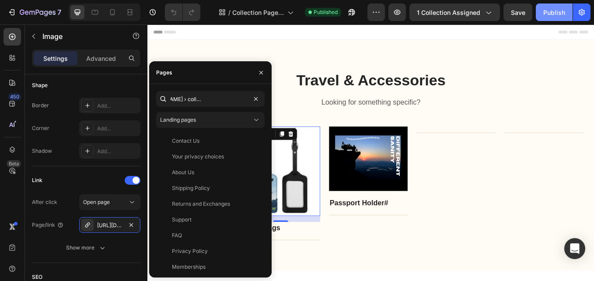
scroll to position [0, 0]
click at [555, 15] on div "Publish" at bounding box center [555, 12] width 22 height 9
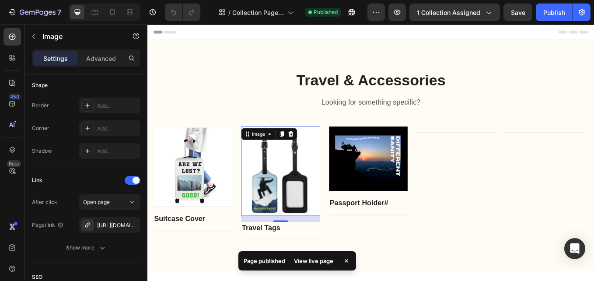
click at [308, 263] on div "View live page" at bounding box center [314, 261] width 50 height 12
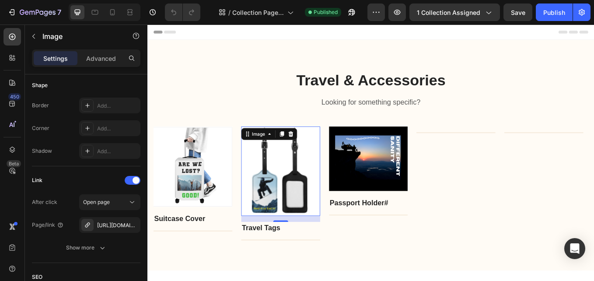
click at [303, 166] on img at bounding box center [303, 196] width 93 height 105
click at [291, 191] on img at bounding box center [303, 196] width 93 height 105
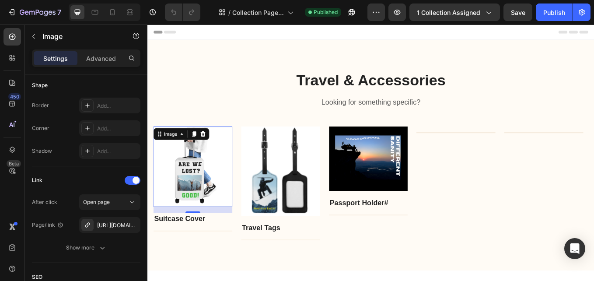
click at [220, 195] on img at bounding box center [200, 191] width 93 height 95
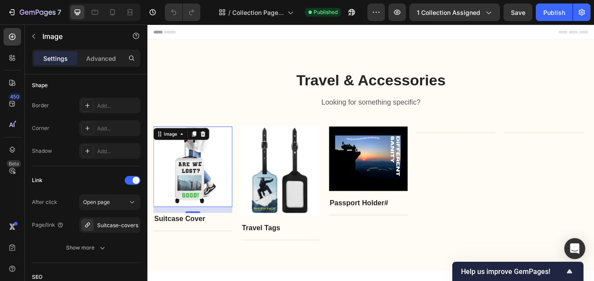
click at [193, 257] on p "Suitcase Cover" at bounding box center [200, 253] width 91 height 13
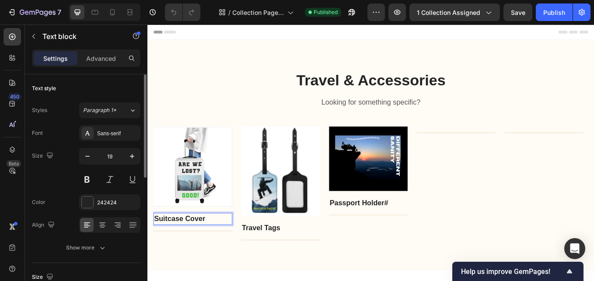
scroll to position [175, 0]
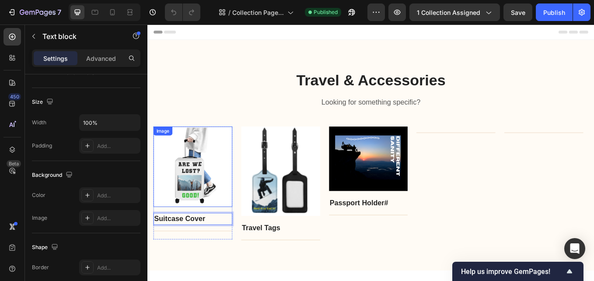
drag, startPoint x: 230, startPoint y: 189, endPoint x: 224, endPoint y: 190, distance: 5.8
click at [230, 189] on img at bounding box center [200, 191] width 93 height 95
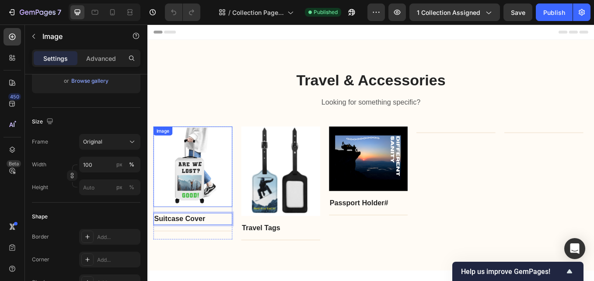
scroll to position [0, 0]
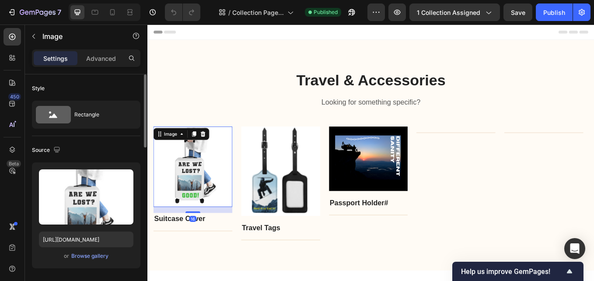
click at [226, 191] on img at bounding box center [200, 191] width 93 height 95
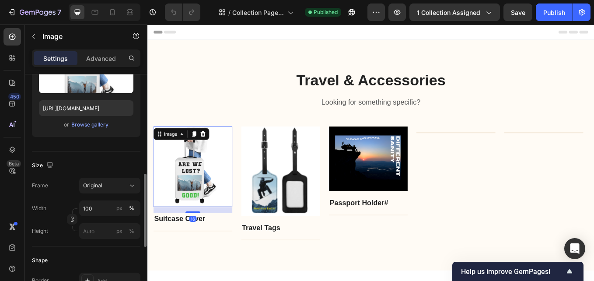
scroll to position [306, 0]
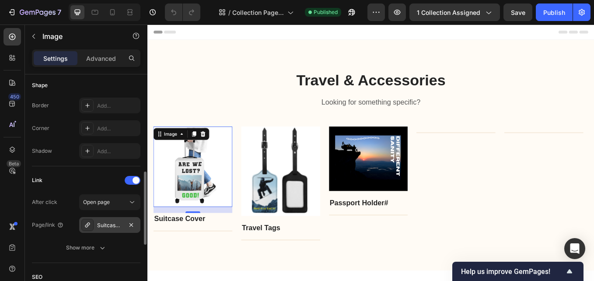
click at [123, 229] on div "Suitcase-covers" at bounding box center [109, 225] width 61 height 16
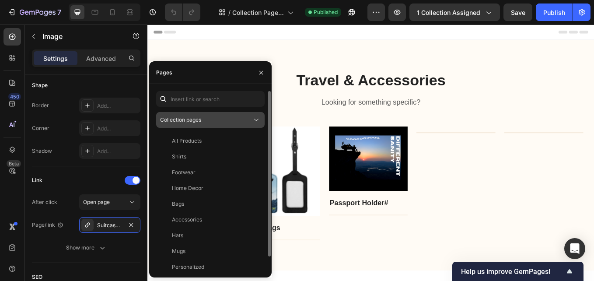
click at [210, 123] on div "Collection pages" at bounding box center [206, 120] width 92 height 8
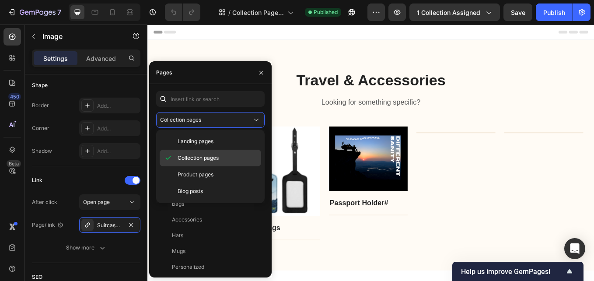
click at [214, 159] on span "Collection pages" at bounding box center [198, 158] width 41 height 8
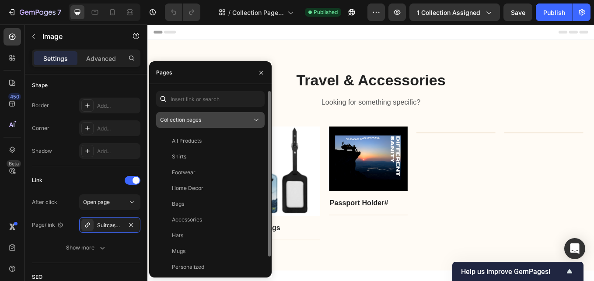
click at [217, 119] on div "Collection pages" at bounding box center [206, 120] width 92 height 8
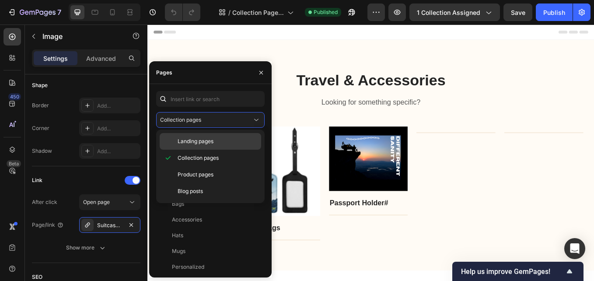
click at [201, 139] on span "Landing pages" at bounding box center [196, 141] width 36 height 8
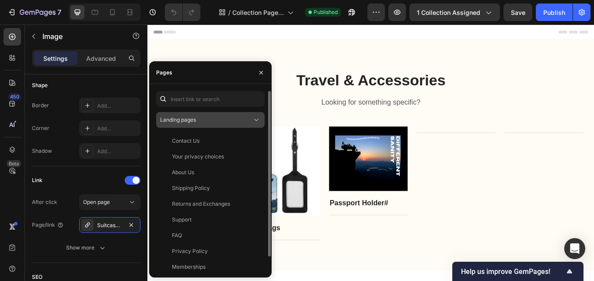
click at [223, 122] on div "Landing pages" at bounding box center [206, 120] width 92 height 8
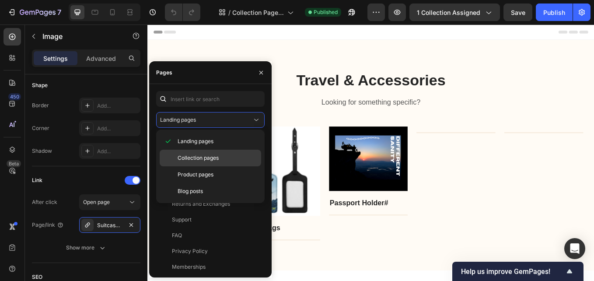
click at [222, 154] on p "Collection pages" at bounding box center [218, 158] width 80 height 8
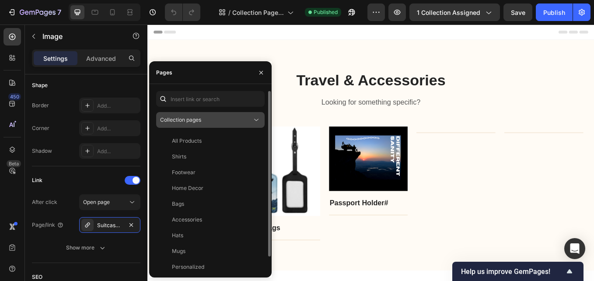
click at [254, 121] on icon at bounding box center [256, 120] width 9 height 9
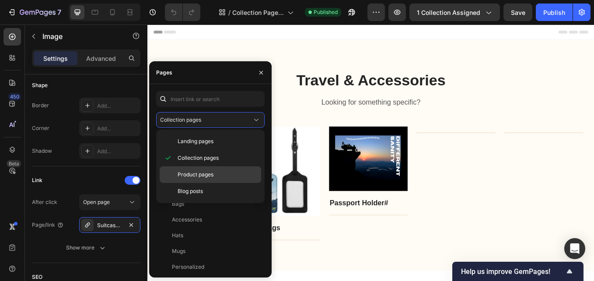
click at [206, 176] on span "Product pages" at bounding box center [196, 175] width 36 height 8
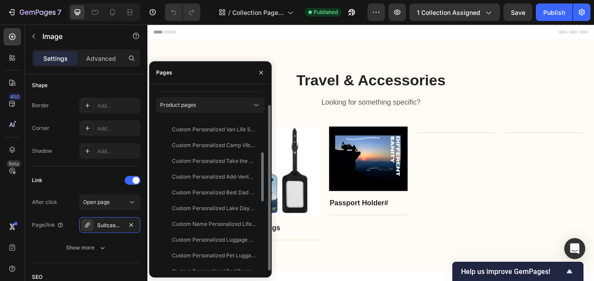
scroll to position [282, 0]
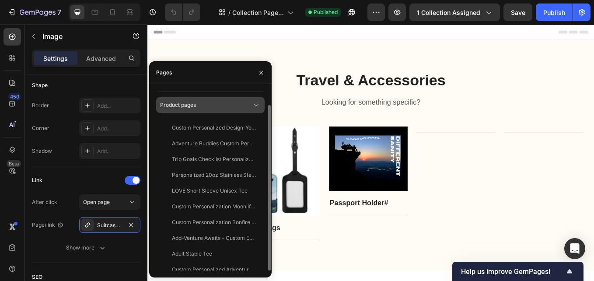
click at [243, 103] on div "Product pages" at bounding box center [206, 105] width 92 height 8
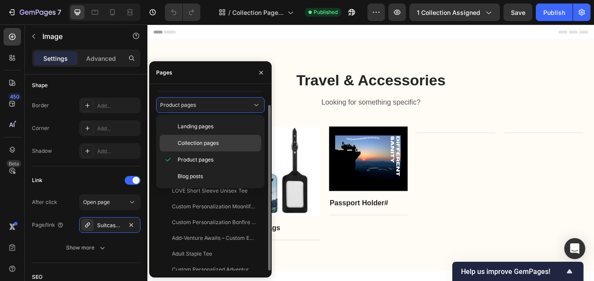
click at [223, 137] on div "Collection pages" at bounding box center [211, 143] width 102 height 17
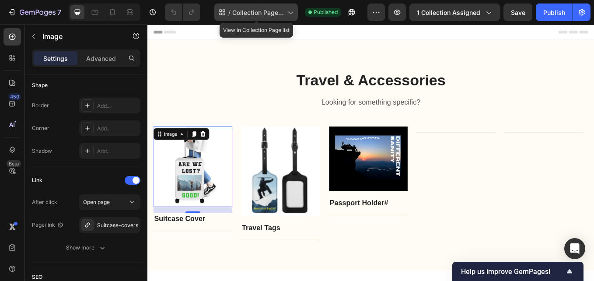
click at [286, 8] on div "/ Collection Page - Sep 28, 19:03:47" at bounding box center [256, 13] width 84 height 18
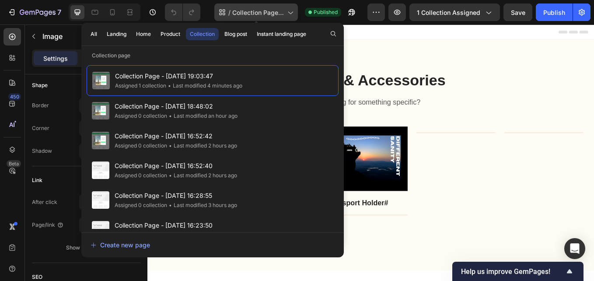
click at [286, 8] on div "/ Collection Page - Sep 28, 19:03:47" at bounding box center [256, 13] width 84 height 18
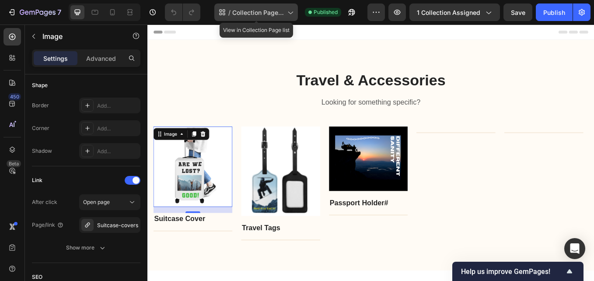
click at [221, 12] on icon at bounding box center [222, 12] width 9 height 9
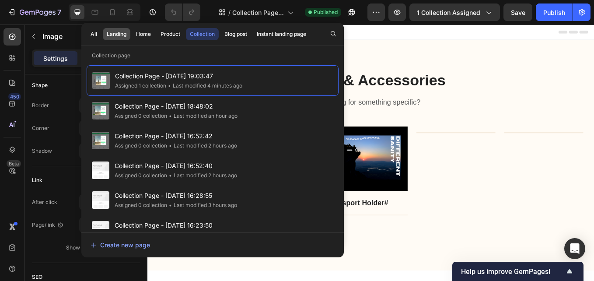
click at [119, 31] on div "Landing" at bounding box center [117, 34] width 20 height 8
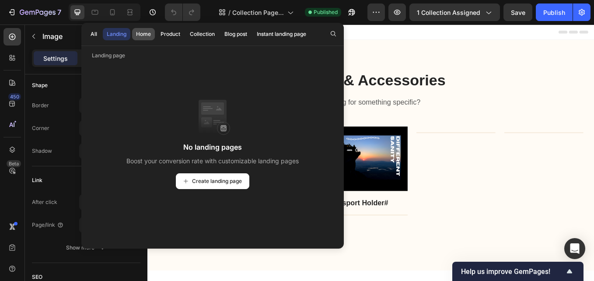
click at [144, 33] on div "Home" at bounding box center [143, 34] width 15 height 8
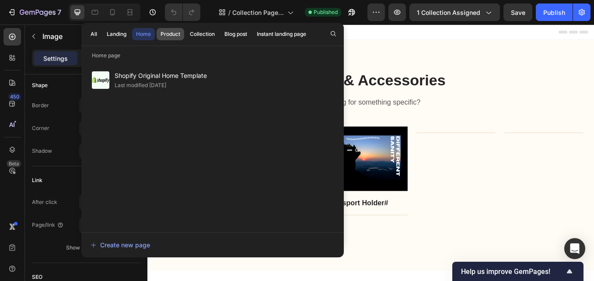
click at [162, 33] on div "Product" at bounding box center [171, 34] width 20 height 8
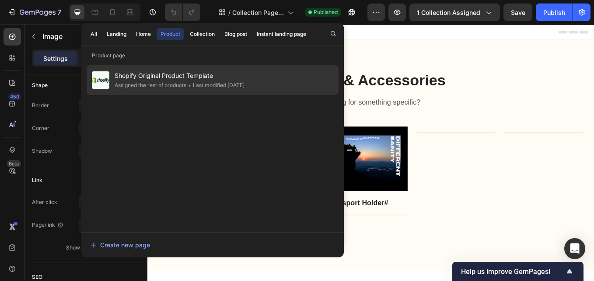
click at [145, 77] on span "Shopify Original Product Template" at bounding box center [180, 75] width 130 height 11
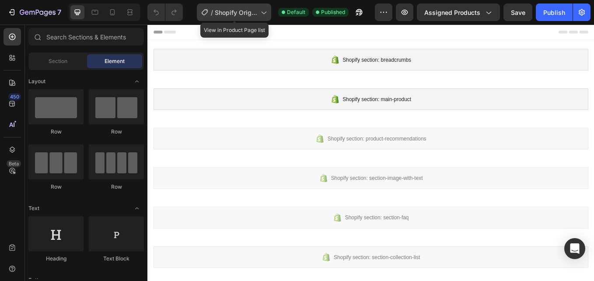
click at [243, 11] on span "Shopify Original Product Template" at bounding box center [236, 12] width 42 height 9
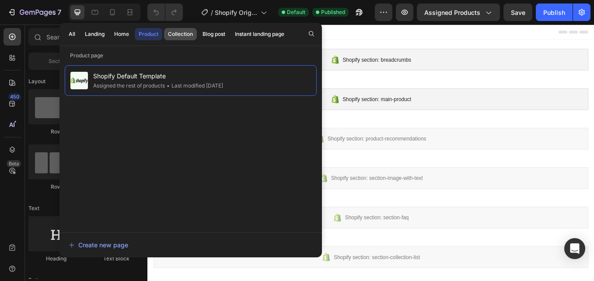
click at [184, 35] on div "Collection" at bounding box center [180, 34] width 25 height 8
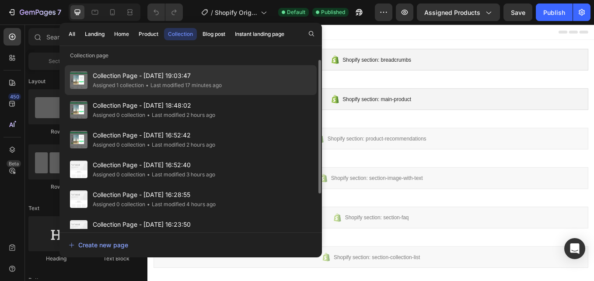
click at [199, 79] on span "Collection Page - [DATE] 19:03:47" at bounding box center [157, 75] width 129 height 11
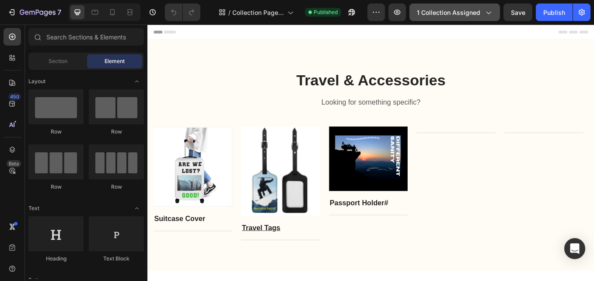
click at [486, 15] on icon "button" at bounding box center [488, 12] width 9 height 9
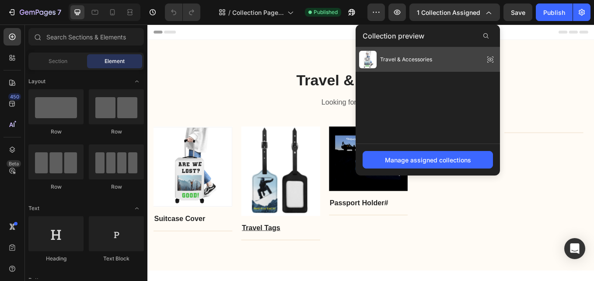
click at [371, 62] on img at bounding box center [368, 60] width 18 height 18
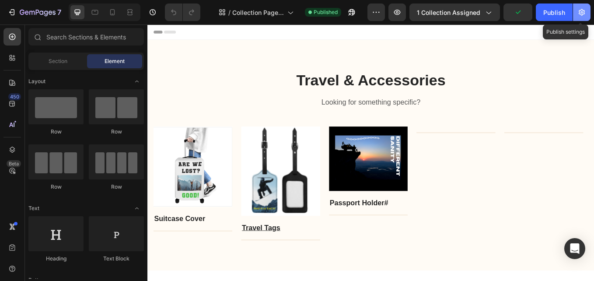
click at [582, 14] on icon "button" at bounding box center [582, 12] width 9 height 9
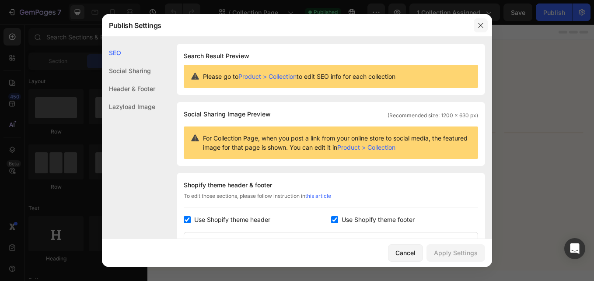
click at [479, 25] on icon "button" at bounding box center [480, 25] width 7 height 7
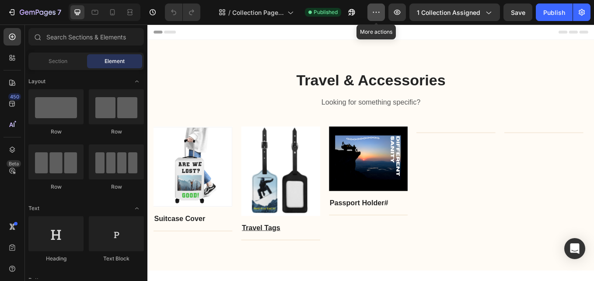
click at [375, 13] on icon "button" at bounding box center [376, 12] width 9 height 9
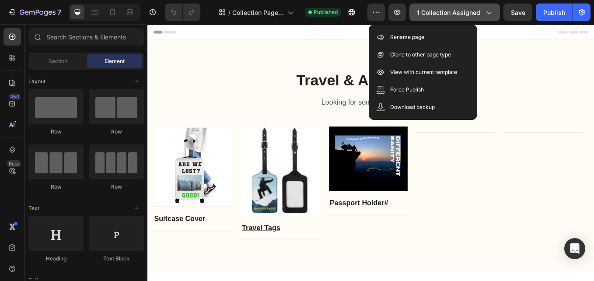
click at [490, 13] on icon "button" at bounding box center [488, 12] width 9 height 9
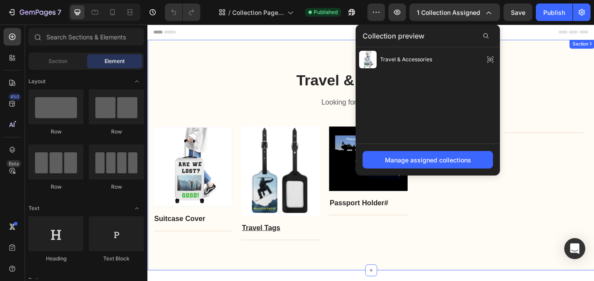
click at [390, 62] on div "Travel & Accessories Heading Looking for something specific? Text block Row Ima…" at bounding box center [409, 177] width 525 height 271
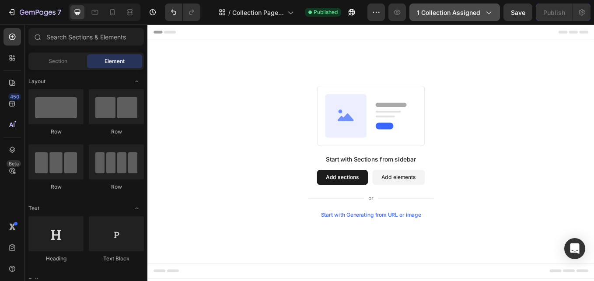
click at [494, 14] on button "1 collection assigned" at bounding box center [455, 13] width 91 height 18
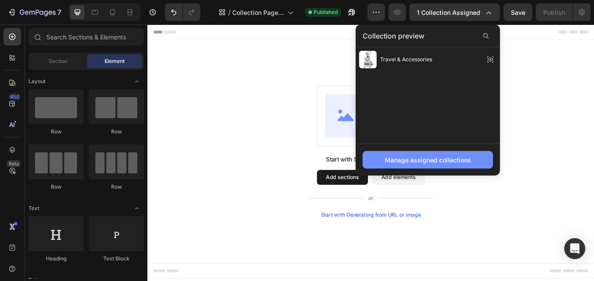
click at [437, 161] on div "Manage assigned collections" at bounding box center [428, 159] width 86 height 9
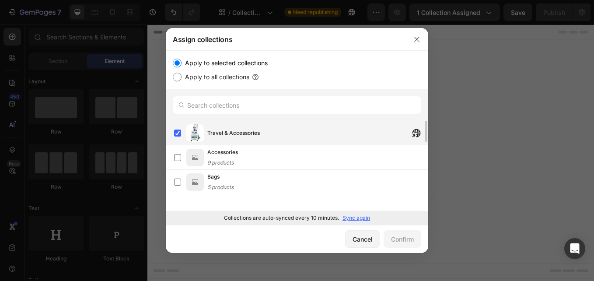
drag, startPoint x: 295, startPoint y: 133, endPoint x: 272, endPoint y: 133, distance: 23.2
click at [272, 133] on div "Travel & Accessories" at bounding box center [317, 133] width 221 height 16
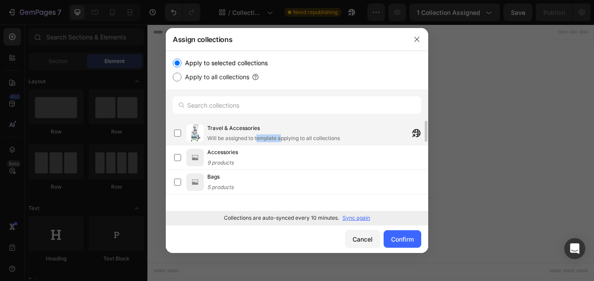
click at [272, 133] on div "Travel & Accessories Will be assigned to template applying to all collections" at bounding box center [273, 133] width 133 height 18
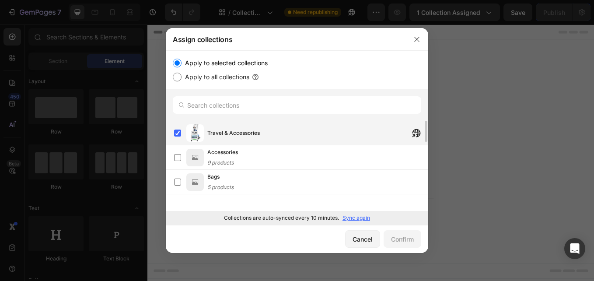
click at [272, 134] on div "Travel & Accessories" at bounding box center [317, 133] width 221 height 16
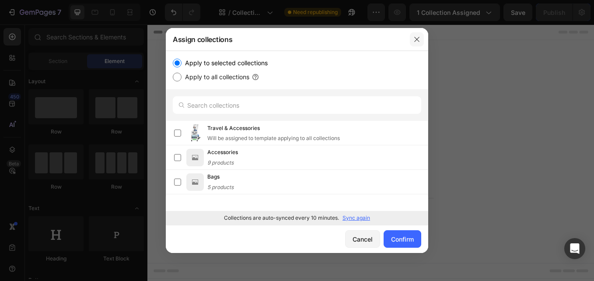
click at [417, 36] on icon "button" at bounding box center [417, 39] width 7 height 7
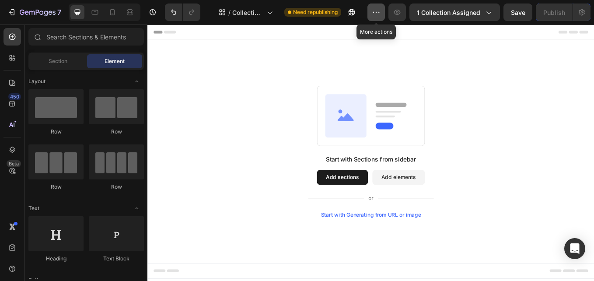
click at [376, 12] on icon "button" at bounding box center [376, 12] width 9 height 9
